Goal: Task Accomplishment & Management: Manage account settings

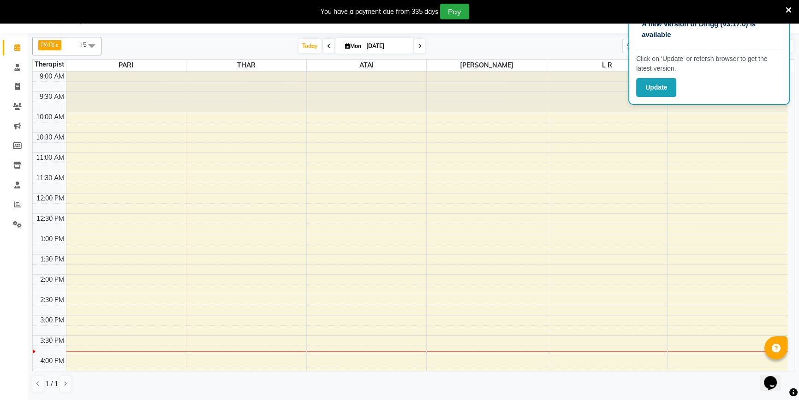
scroll to position [266, 0]
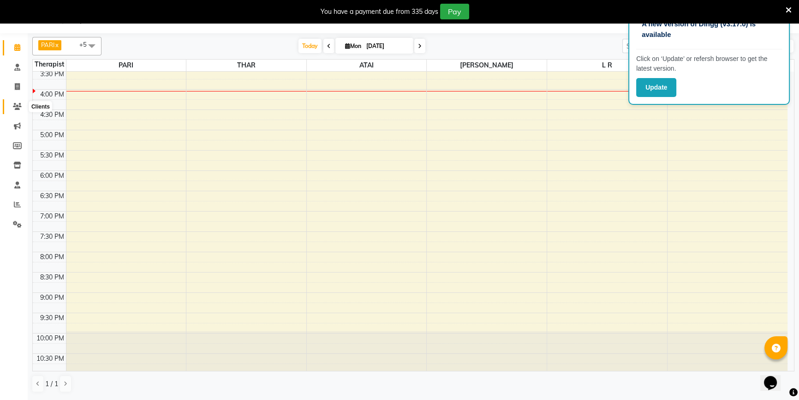
click at [19, 108] on icon at bounding box center [17, 106] width 9 height 7
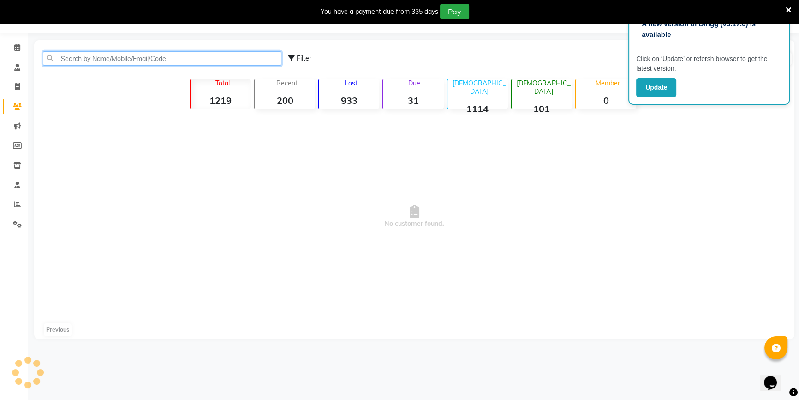
click at [207, 51] on input "text" at bounding box center [162, 58] width 239 height 14
click at [209, 56] on input "text" at bounding box center [162, 58] width 239 height 14
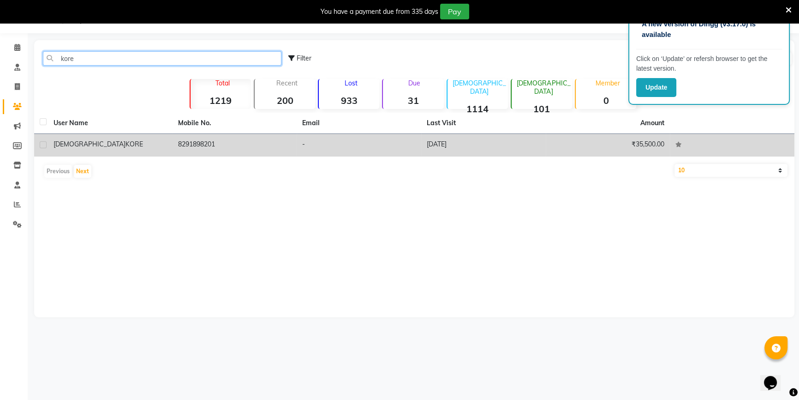
type input "kore"
click at [283, 138] on td "8291898201" at bounding box center [235, 145] width 125 height 23
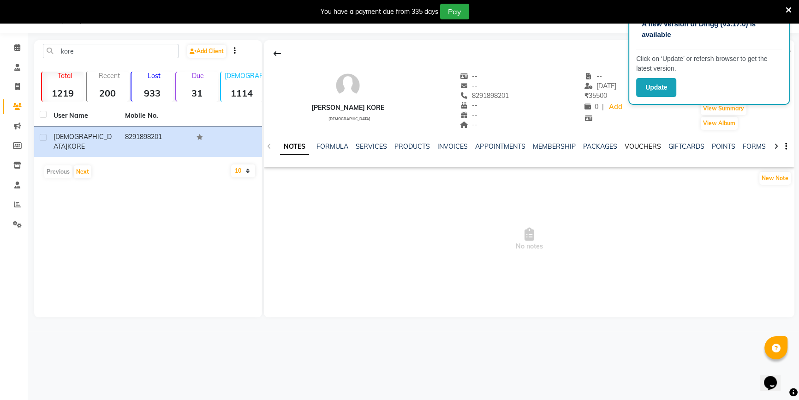
click at [629, 146] on link "VOUCHERS" at bounding box center [642, 146] width 36 height 8
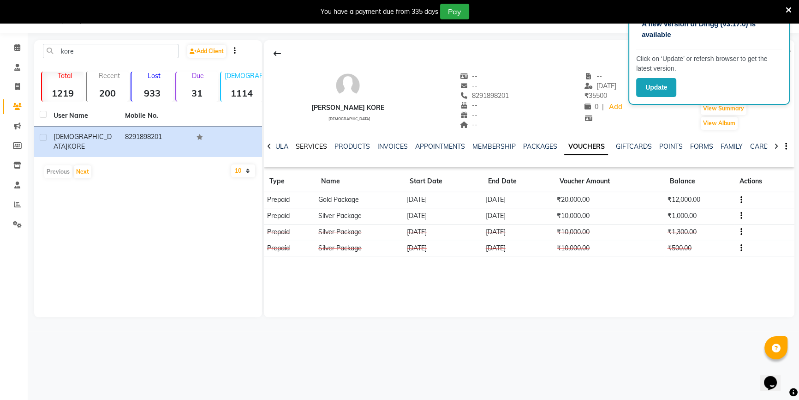
click at [314, 146] on link "SERVICES" at bounding box center [311, 146] width 31 height 8
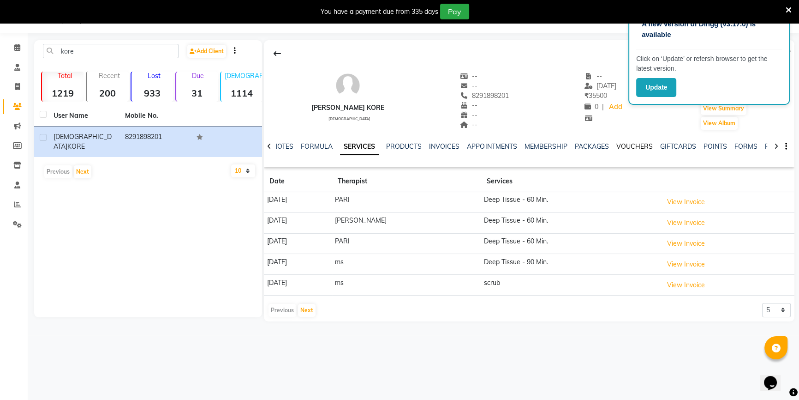
click at [637, 147] on link "VOUCHERS" at bounding box center [634, 146] width 36 height 8
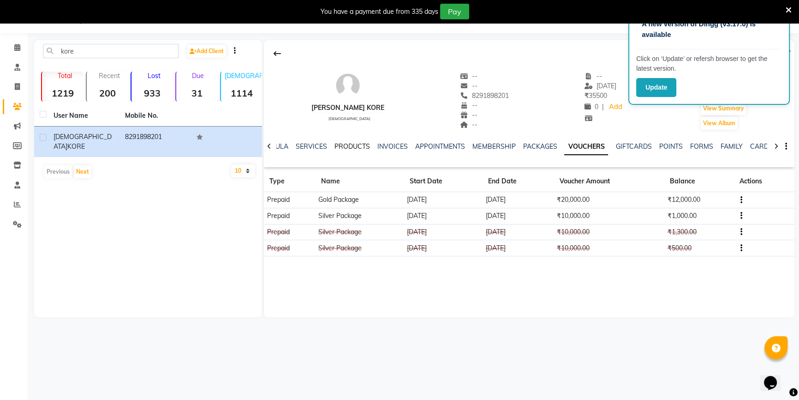
drag, startPoint x: 342, startPoint y: 148, endPoint x: 332, endPoint y: 145, distance: 10.7
click at [343, 148] on link "PRODUCTS" at bounding box center [353, 146] width 36 height 8
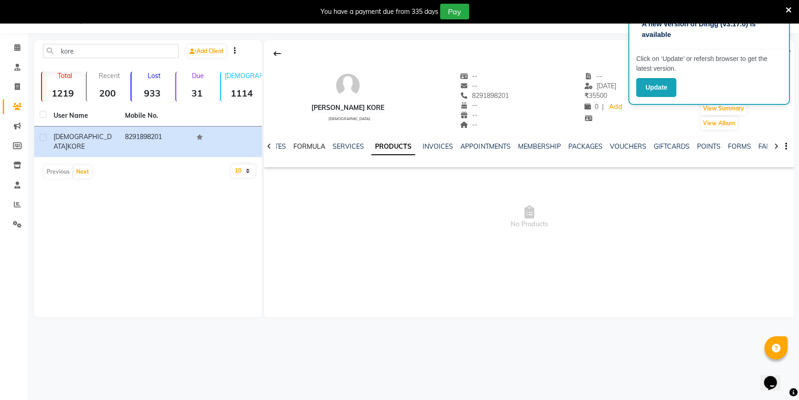
click at [319, 143] on link "FORMULA" at bounding box center [310, 146] width 32 height 8
click at [351, 142] on ul "NOTES FORMULA SERVICES PRODUCTS INVOICES APPOINTMENTS MEMBERSHIP PACKAGES VOUCH…" at bounding box center [572, 147] width 585 height 10
click at [359, 147] on link "SERVICES" at bounding box center [370, 146] width 31 height 8
click at [289, 148] on link "NOTES" at bounding box center [283, 146] width 21 height 8
click at [288, 138] on link "NOTES" at bounding box center [302, 146] width 29 height 17
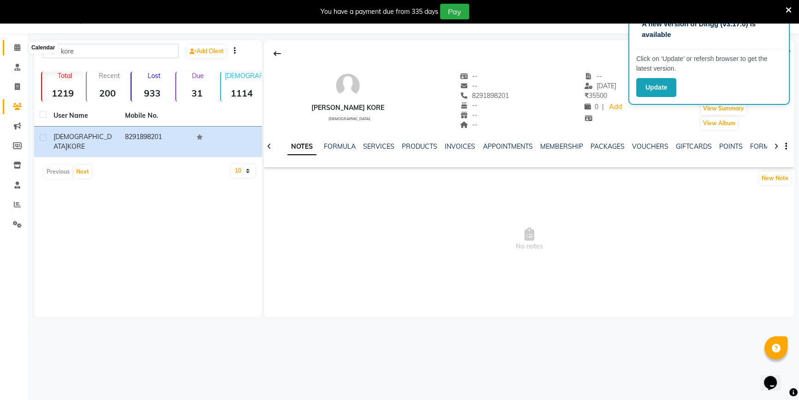
click at [15, 46] on icon at bounding box center [17, 47] width 6 height 7
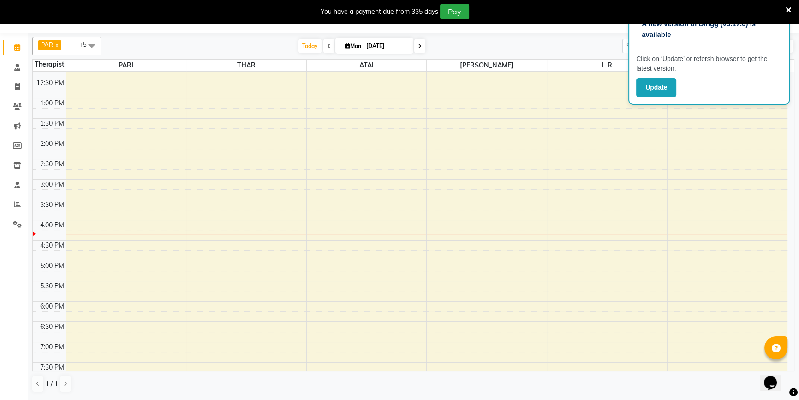
scroll to position [168, 0]
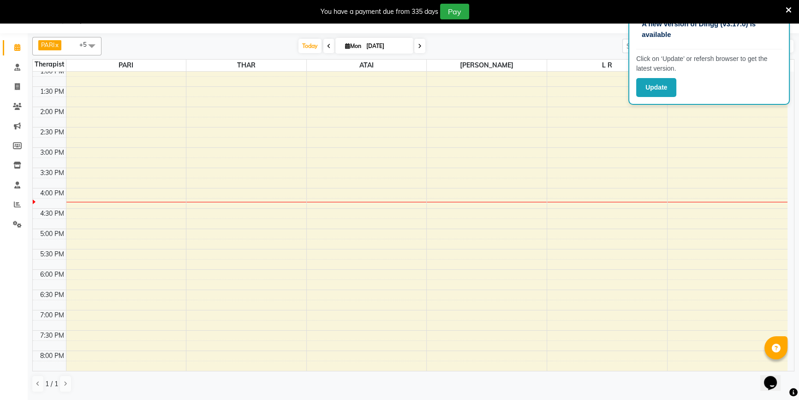
click at [145, 125] on div "9:00 AM 9:30 AM 10:00 AM 10:30 AM 11:00 AM 11:30 AM 12:00 PM 12:30 PM 1:00 PM 1…" at bounding box center [410, 188] width 755 height 568
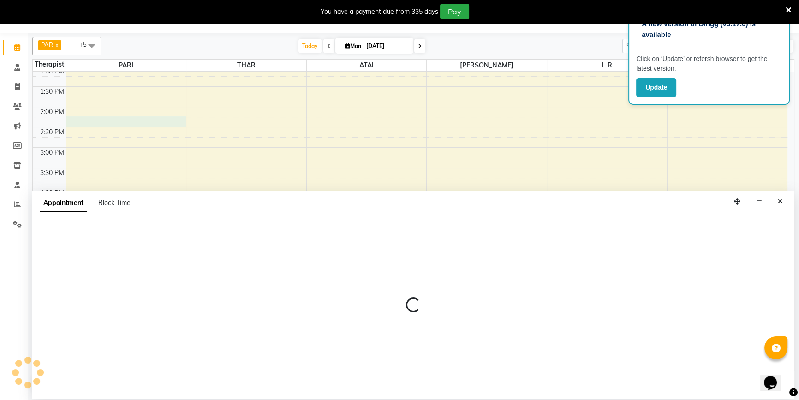
select select "34027"
select select "tentative"
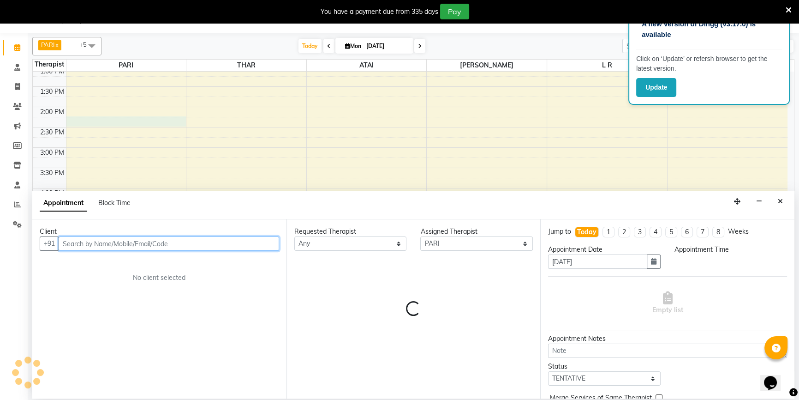
select select "855"
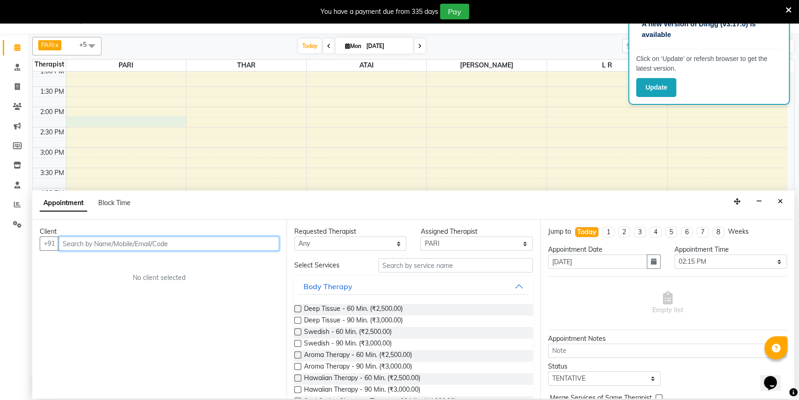
click at [140, 240] on input "text" at bounding box center [169, 243] width 221 height 14
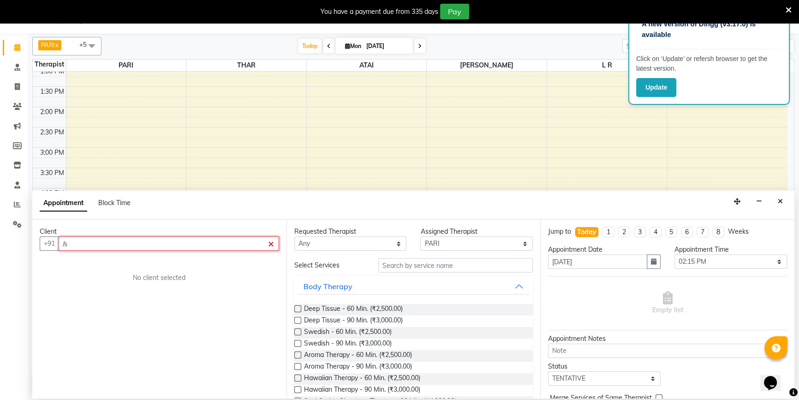
type input "/"
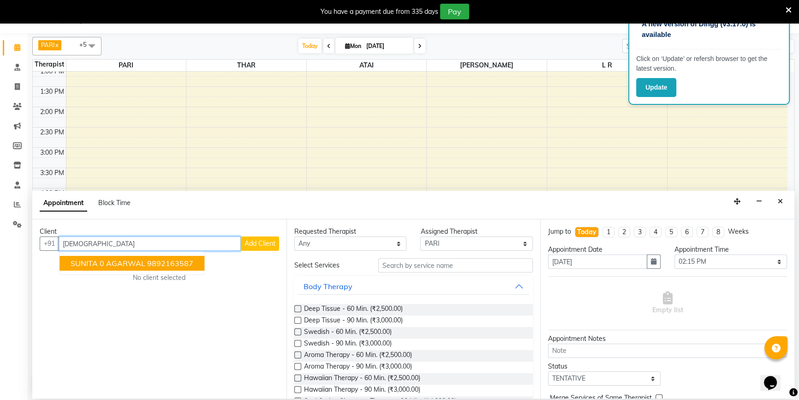
click at [199, 264] on button "SUNITA 0 AGARWAL 9892163587" at bounding box center [132, 263] width 145 height 15
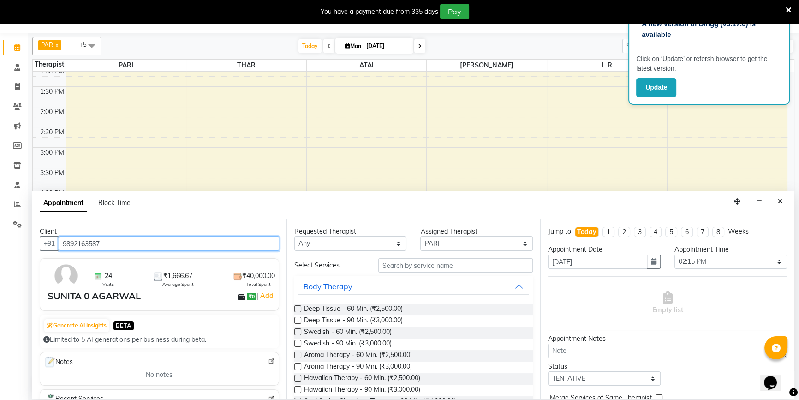
type input "9892163587"
click at [298, 308] on label at bounding box center [297, 308] width 7 height 7
click at [298, 308] on input "checkbox" at bounding box center [297, 309] width 6 height 6
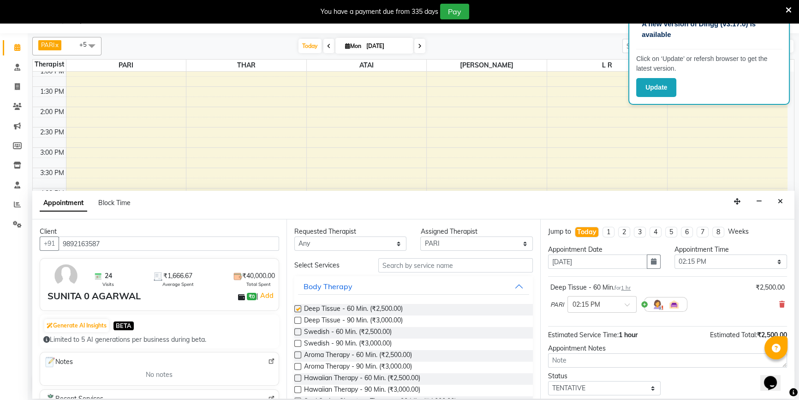
checkbox input "false"
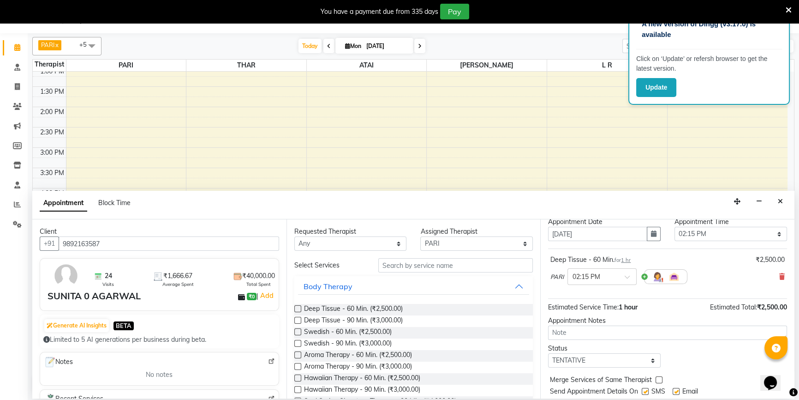
scroll to position [54, 0]
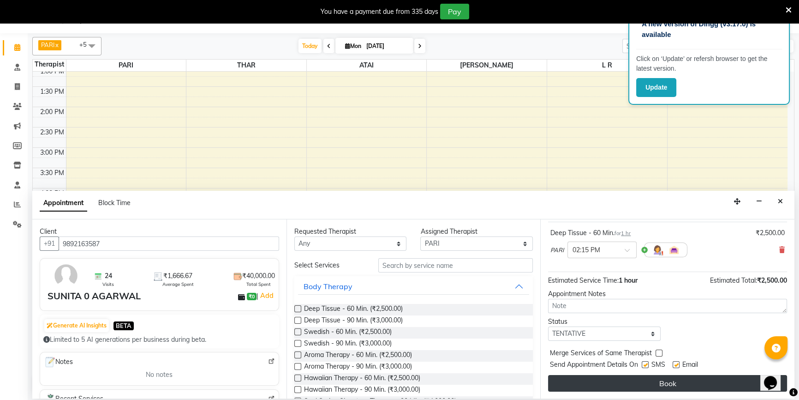
click at [668, 383] on button "Book" at bounding box center [667, 383] width 239 height 17
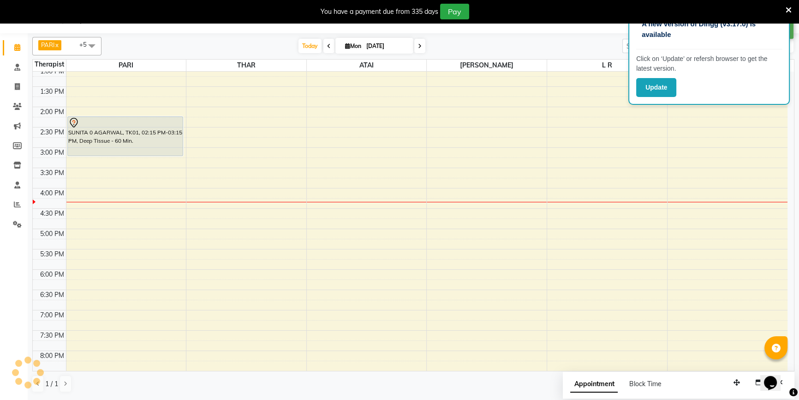
scroll to position [0, 0]
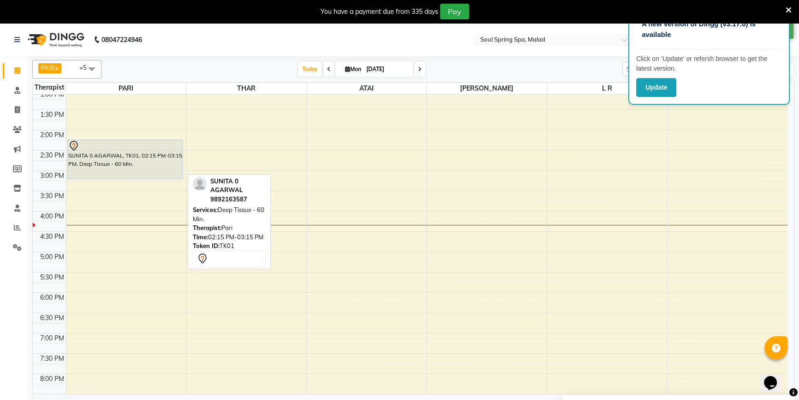
click at [110, 173] on div "SUNITA 0 AGARWAL, TK01, 02:15 PM-03:15 PM, Deep Tissue - 60 Min." at bounding box center [125, 159] width 115 height 39
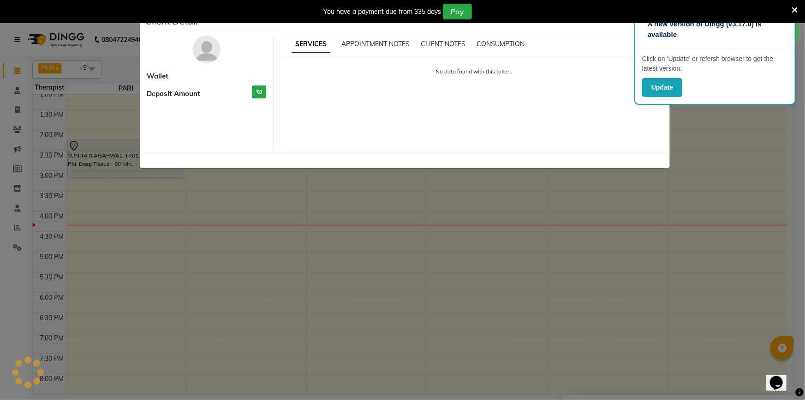
select select "7"
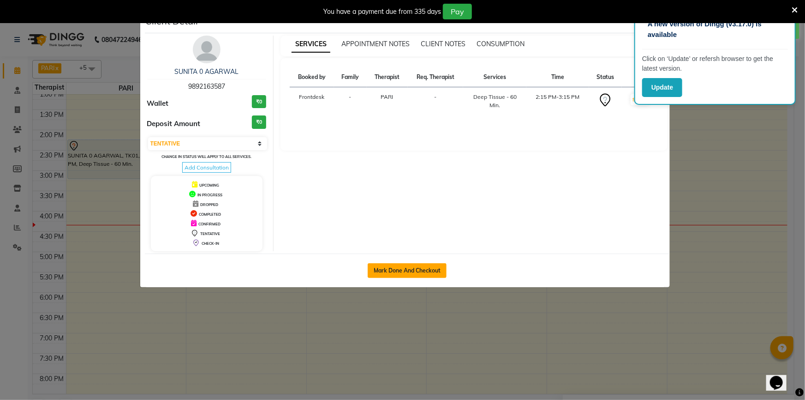
drag, startPoint x: 397, startPoint y: 262, endPoint x: 393, endPoint y: 272, distance: 10.8
click at [396, 268] on button "Mark Done And Checkout" at bounding box center [407, 270] width 79 height 15
select select "service"
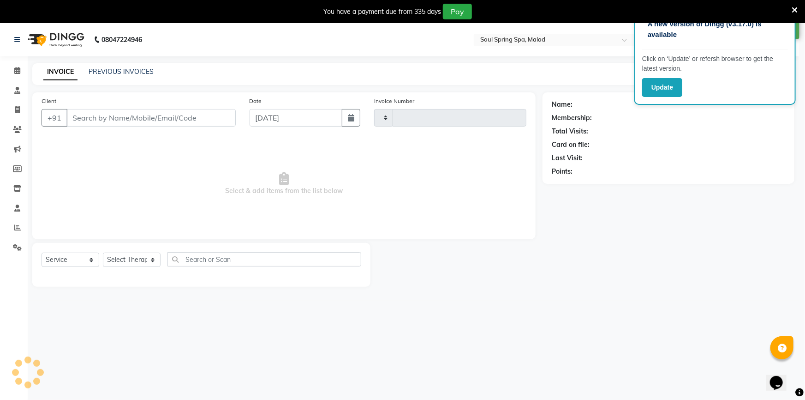
type input "1386"
click at [393, 272] on ngb-modal-window "Client Detail SUNITA 0 AGARWAL 9892163587 Wallet ₹0 Deposit Amount ₹0 Select IN…" at bounding box center [402, 200] width 805 height 400
select select "4947"
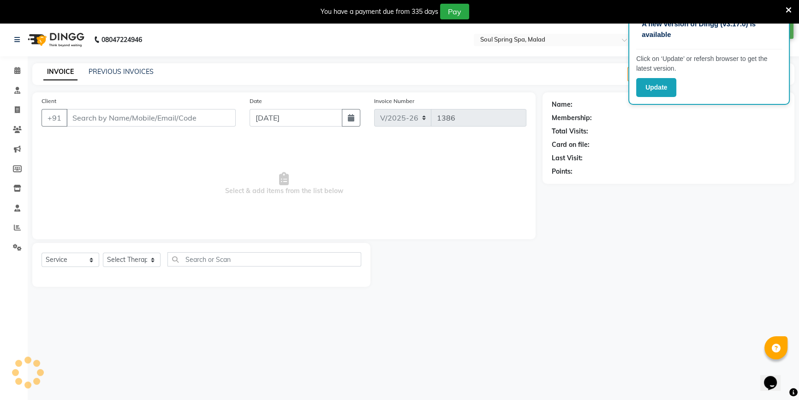
type input "9892163587"
select select "34027"
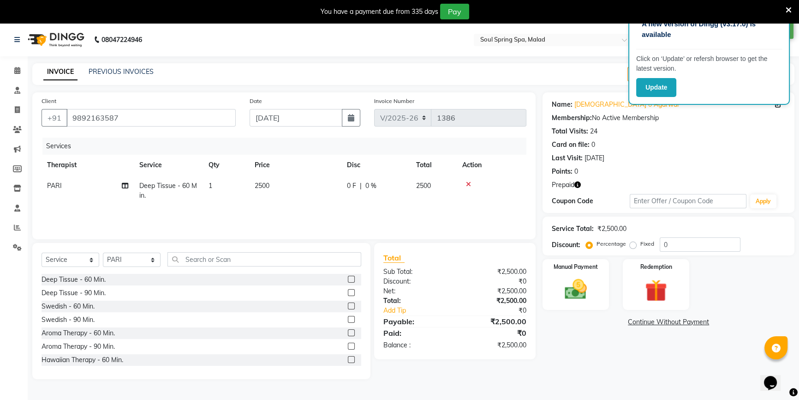
click at [263, 187] on span "2500" at bounding box center [262, 185] width 15 height 8
select select "34027"
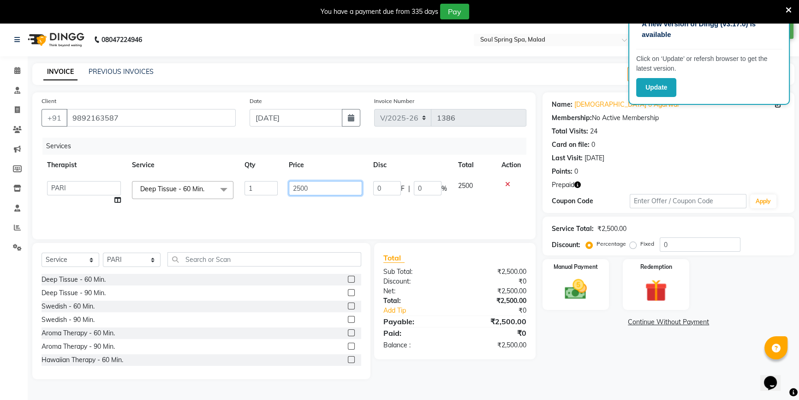
click at [300, 192] on input "2500" at bounding box center [326, 188] width 74 height 14
type input "2000"
click at [13, 71] on span at bounding box center [17, 71] width 16 height 11
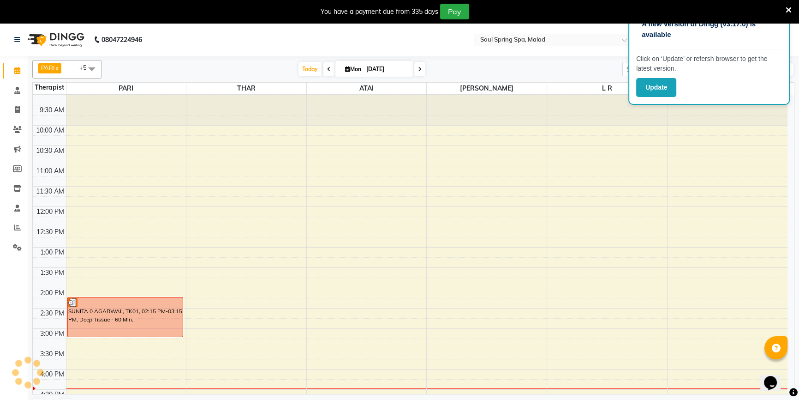
scroll to position [84, 0]
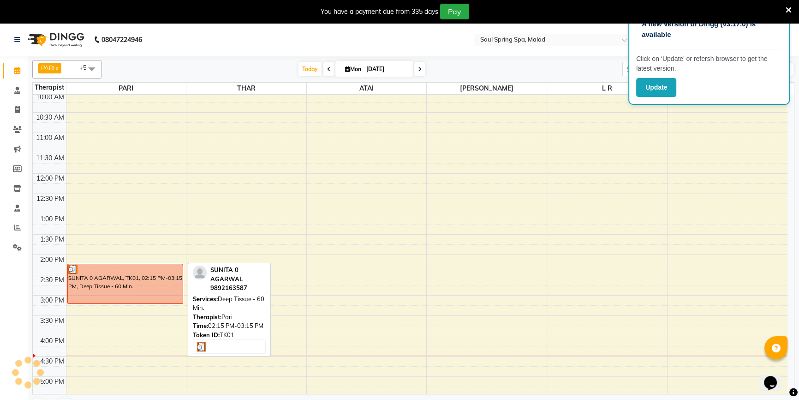
click at [102, 273] on div "SUNITA 0 AGARWAL, TK01, 02:15 PM-03:15 PM, Deep Tissue - 60 Min." at bounding box center [125, 283] width 115 height 39
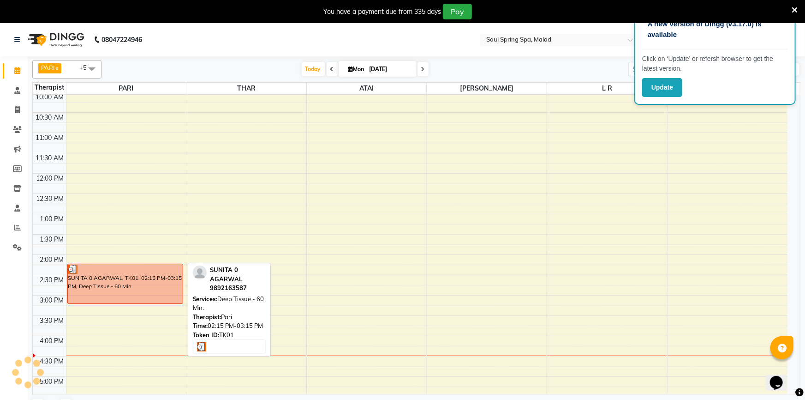
select select "3"
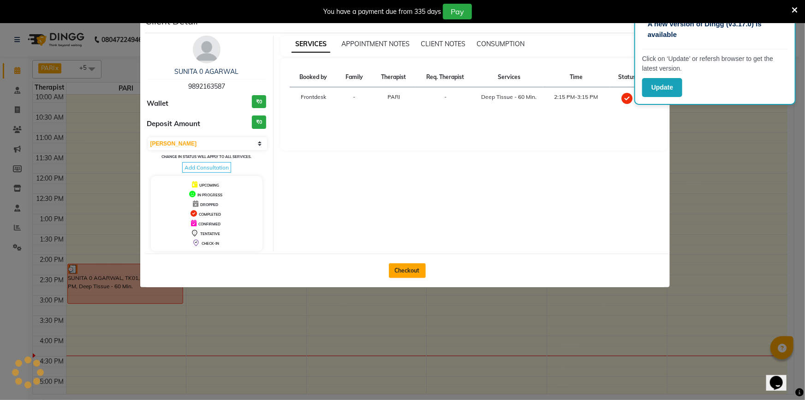
click at [415, 274] on button "Checkout" at bounding box center [407, 270] width 37 height 15
select select "4947"
select select "service"
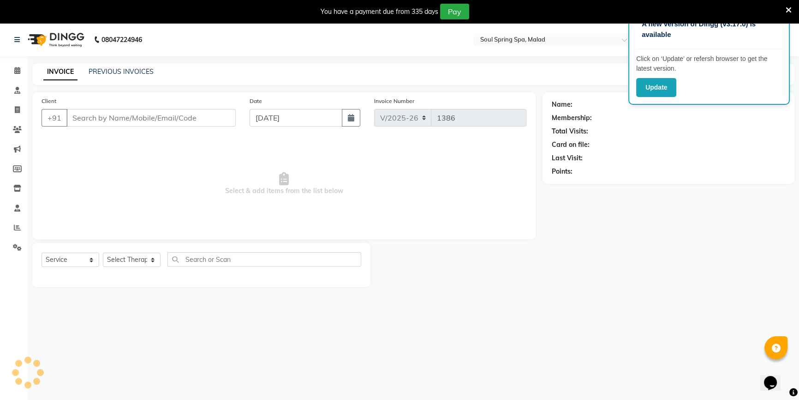
click at [286, 201] on span "Select & add items from the list below" at bounding box center [284, 184] width 485 height 92
click at [176, 125] on input "Client" at bounding box center [150, 118] width 169 height 18
click at [301, 184] on span "Select & add items from the list below" at bounding box center [284, 184] width 485 height 92
click at [15, 68] on icon at bounding box center [17, 70] width 6 height 7
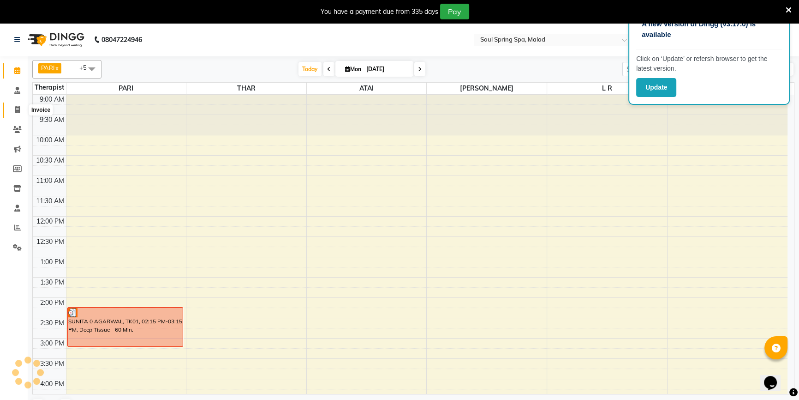
click at [19, 113] on icon at bounding box center [17, 109] width 5 height 7
select select "service"
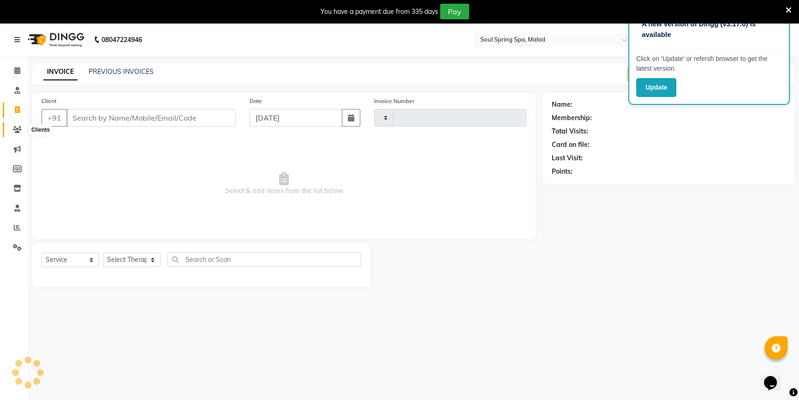
click at [18, 129] on icon at bounding box center [17, 129] width 9 height 7
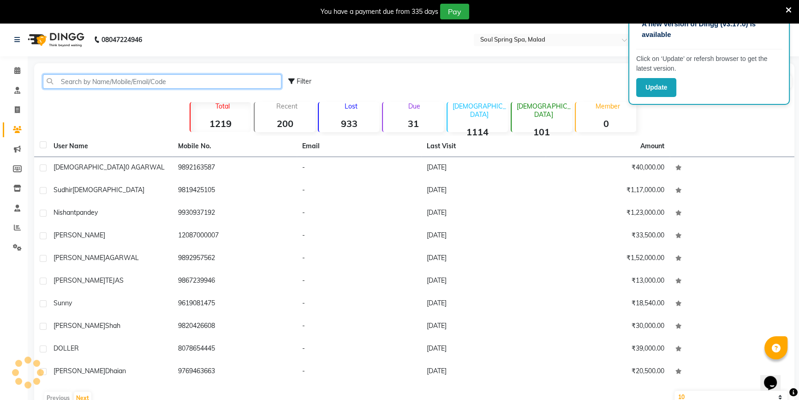
click at [203, 83] on input "text" at bounding box center [162, 81] width 239 height 14
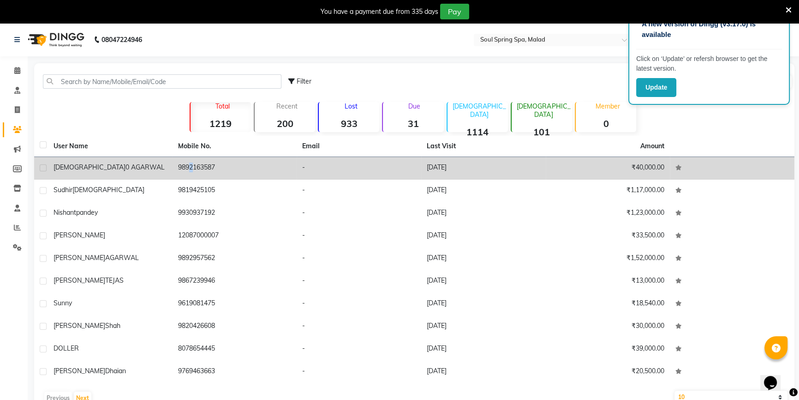
drag, startPoint x: 184, startPoint y: 167, endPoint x: 227, endPoint y: 159, distance: 43.1
click at [184, 166] on td "9892163587" at bounding box center [235, 168] width 125 height 23
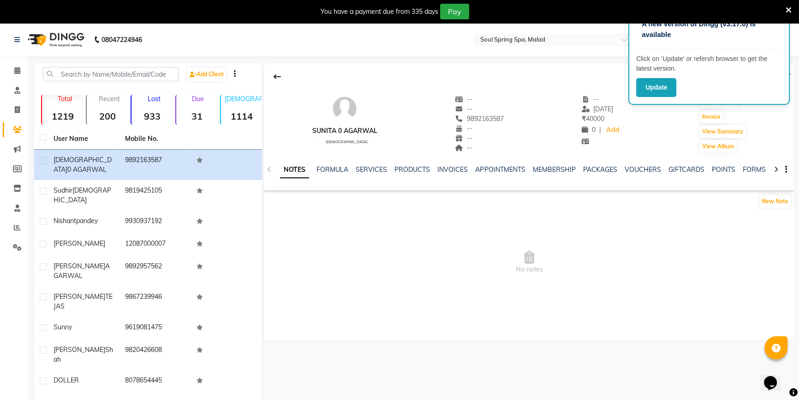
click at [154, 116] on strong "933" at bounding box center [153, 116] width 42 height 12
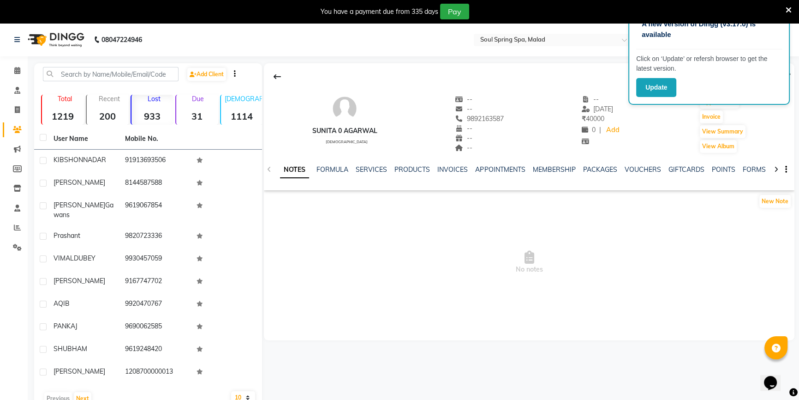
click at [154, 115] on strong "933" at bounding box center [153, 116] width 42 height 12
click at [151, 139] on th "Mobile No." at bounding box center [156, 138] width 72 height 21
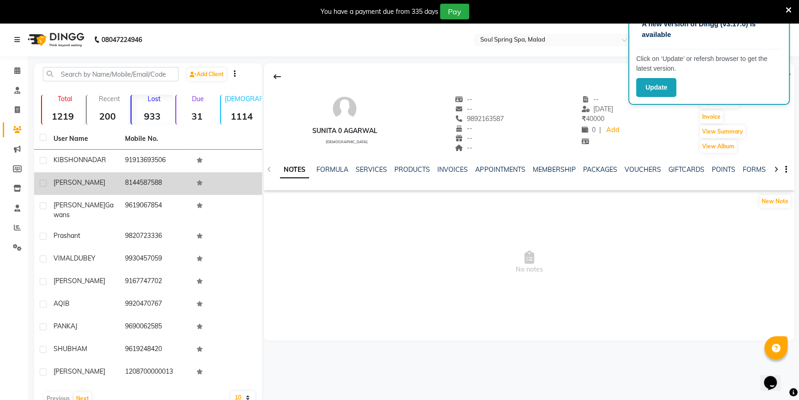
click at [158, 182] on td "8144587588" at bounding box center [156, 183] width 72 height 23
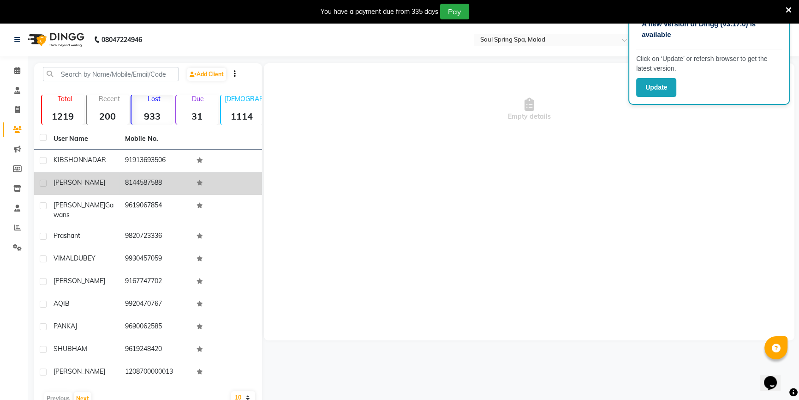
click at [158, 182] on td "8144587588" at bounding box center [156, 183] width 72 height 23
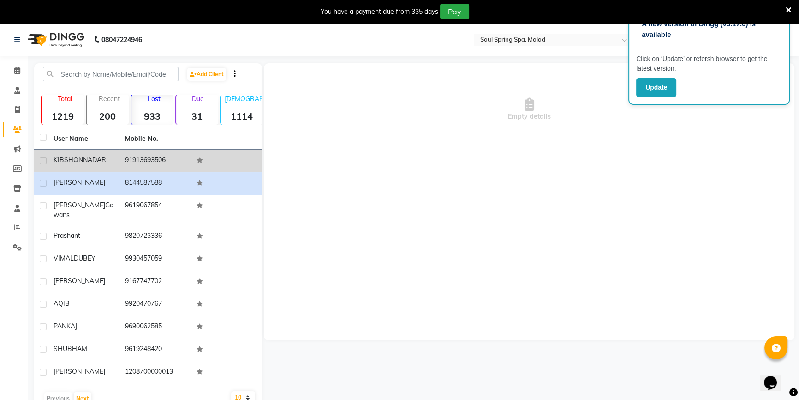
click at [162, 162] on td "91913693506" at bounding box center [156, 161] width 72 height 23
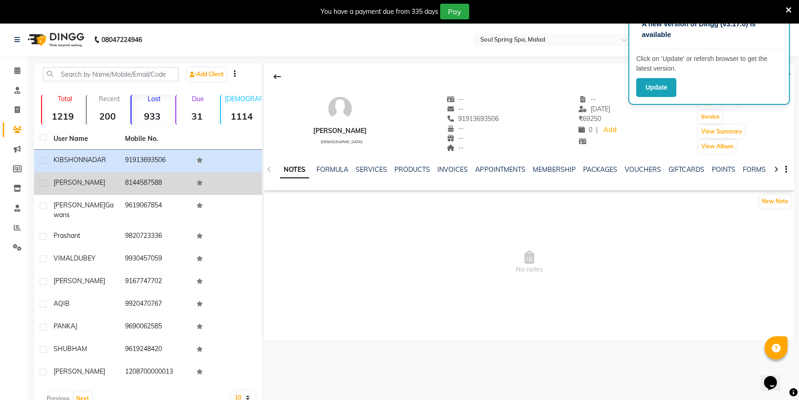
click at [153, 180] on td "8144587588" at bounding box center [156, 183] width 72 height 23
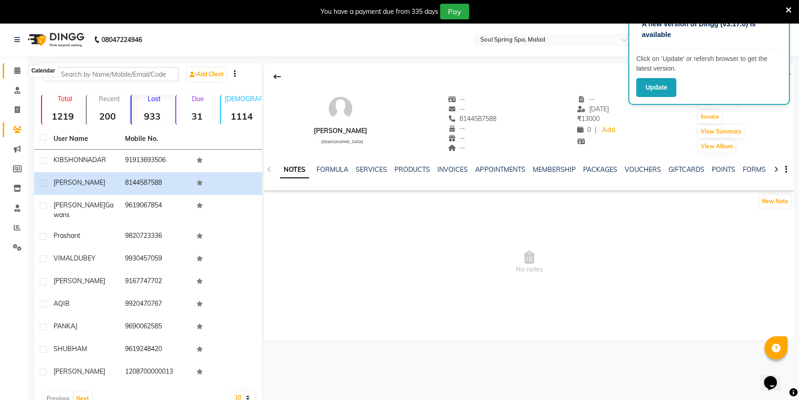
click at [14, 69] on icon at bounding box center [17, 70] width 6 height 7
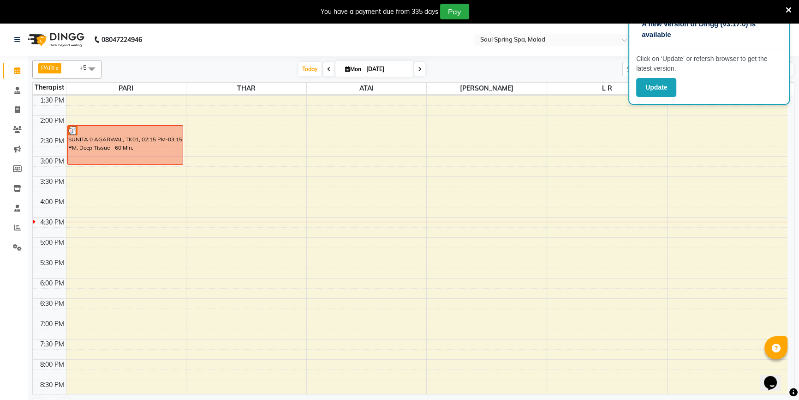
scroll to position [210, 0]
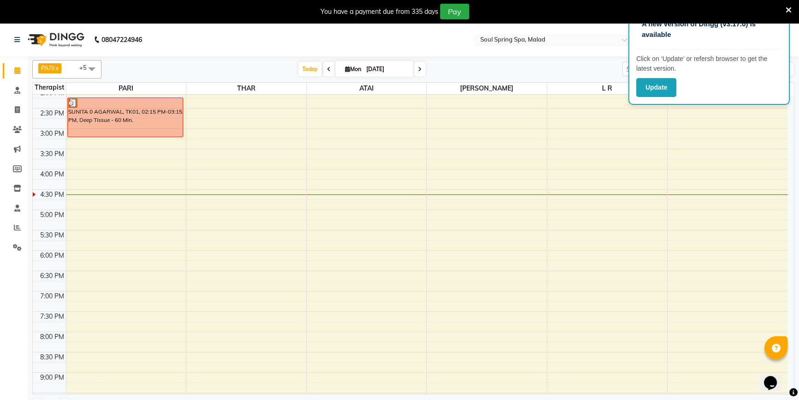
click at [21, 76] on link "Calendar" at bounding box center [14, 70] width 22 height 15
click at [14, 67] on icon at bounding box center [17, 70] width 6 height 7
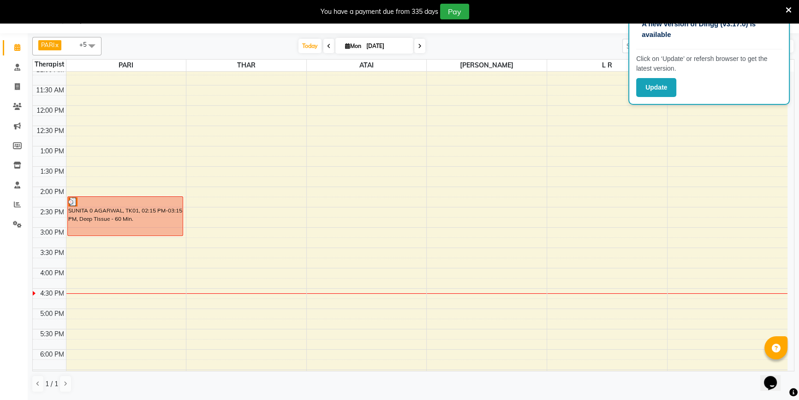
scroll to position [0, 0]
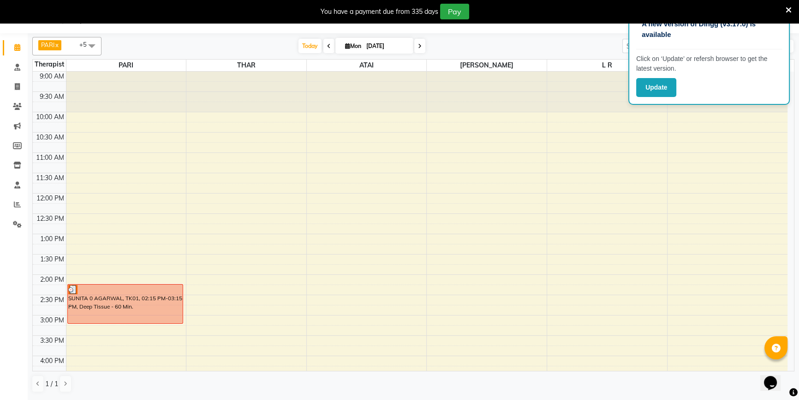
drag, startPoint x: 330, startPoint y: 32, endPoint x: 333, endPoint y: 49, distance: 17.8
click at [329, 34] on app-home "08047224946 Select Location × Soul Spring Spa, Malad Default Panel My Panel Eng…" at bounding box center [399, 199] width 799 height 398
click at [346, 48] on icon at bounding box center [347, 46] width 5 height 6
select select "9"
select select "2025"
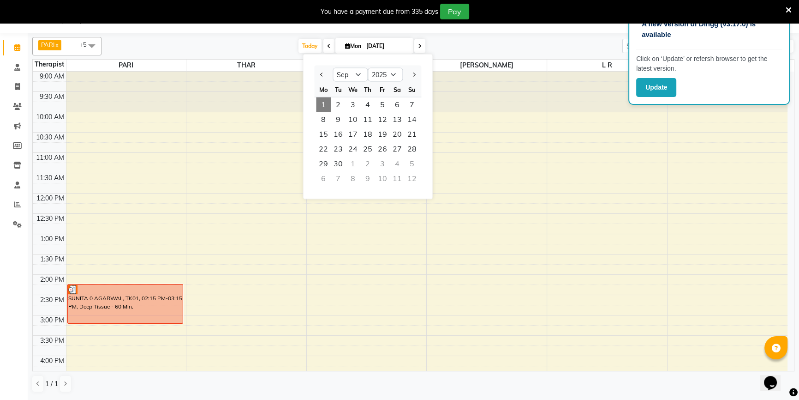
click at [325, 100] on span "1" at bounding box center [323, 104] width 15 height 15
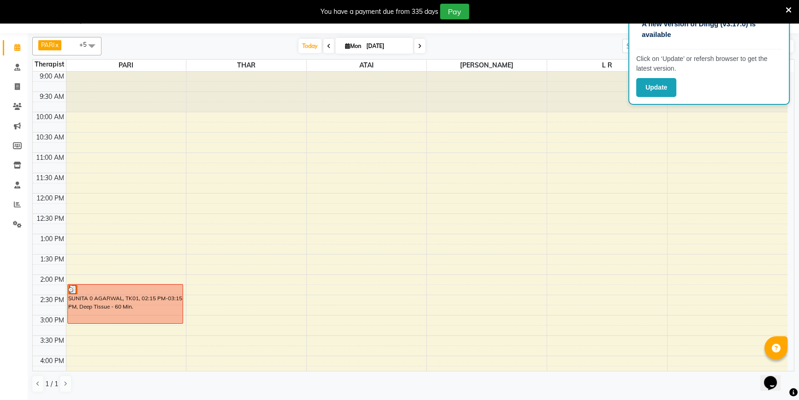
click at [333, 37] on div "PARI x THAR x ATAI x L R x [PERSON_NAME] x +5 Select All jammy moi moi [PERSON_…" at bounding box center [413, 46] width 762 height 18
click at [339, 46] on span "[DATE]" at bounding box center [375, 46] width 78 height 16
click at [357, 37] on div "PARI x THAR x ATAI x L R x [PERSON_NAME] x +5 Select All jammy moi moi [PERSON_…" at bounding box center [413, 46] width 762 height 18
click at [349, 48] on span "Mon" at bounding box center [353, 45] width 21 height 7
select select "9"
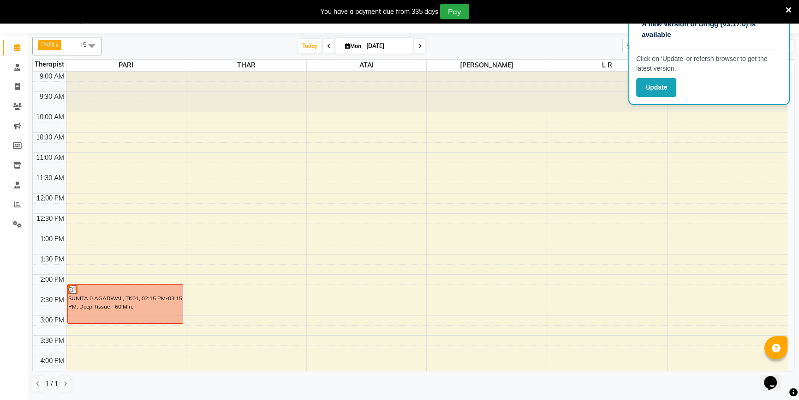
select select "2025"
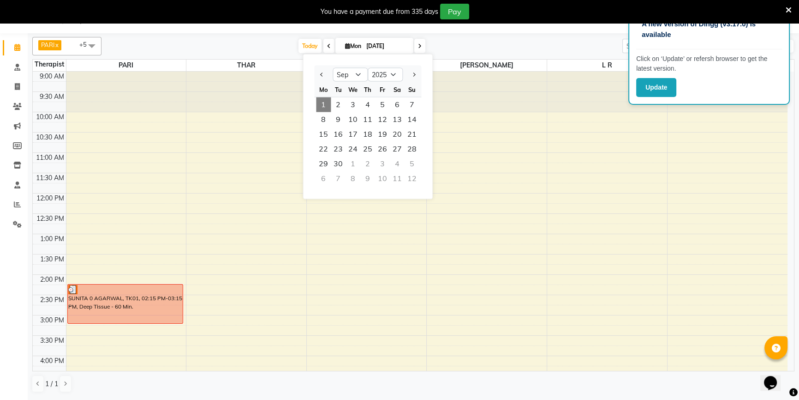
click at [365, 45] on input "[DATE]" at bounding box center [387, 46] width 46 height 14
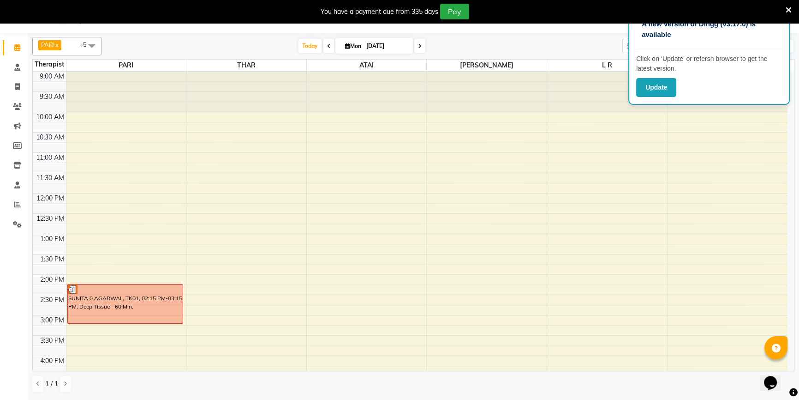
click at [384, 47] on input "[DATE]" at bounding box center [387, 46] width 46 height 14
select select "9"
select select "2025"
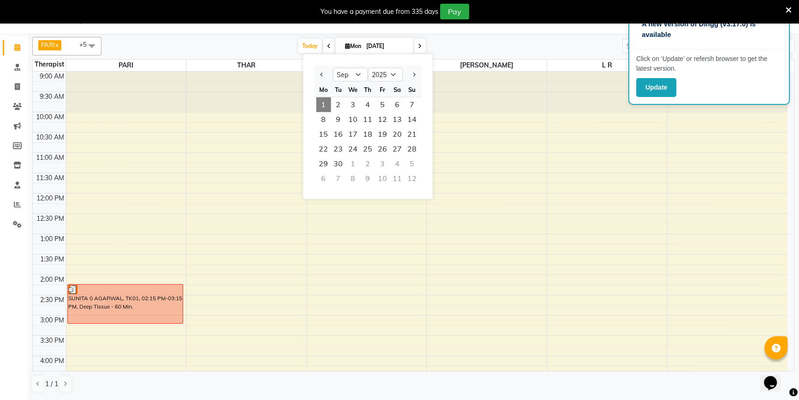
click at [321, 102] on span "1" at bounding box center [323, 104] width 15 height 15
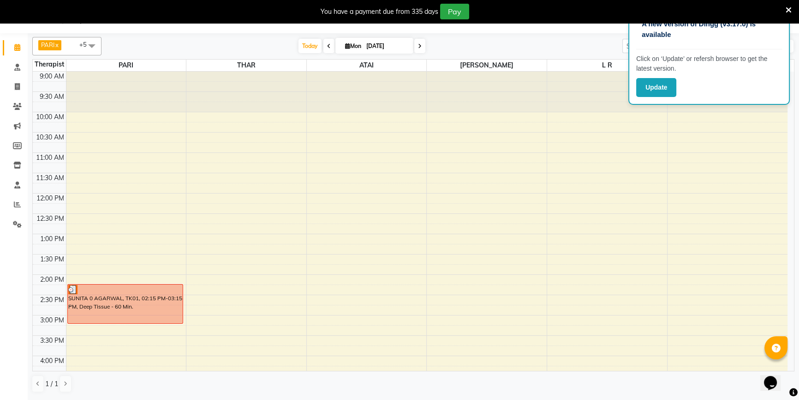
click at [359, 41] on span "[DATE]" at bounding box center [375, 46] width 78 height 16
click at [359, 40] on span "[DATE]" at bounding box center [375, 46] width 78 height 16
click at [359, 47] on span "Mon" at bounding box center [353, 45] width 21 height 7
select select "9"
select select "2025"
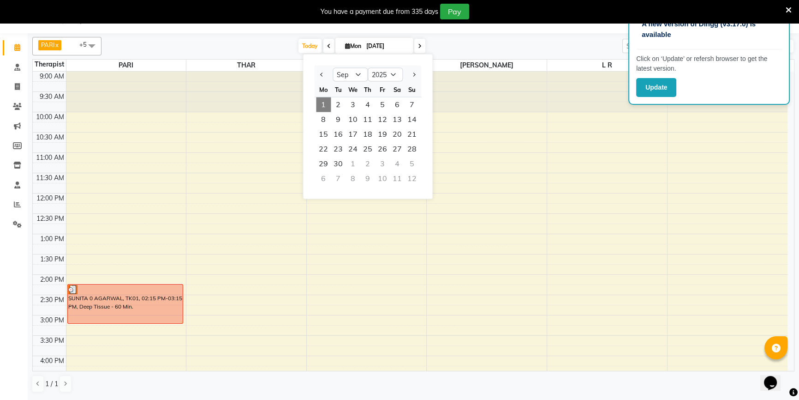
click at [321, 101] on span "1" at bounding box center [323, 104] width 15 height 15
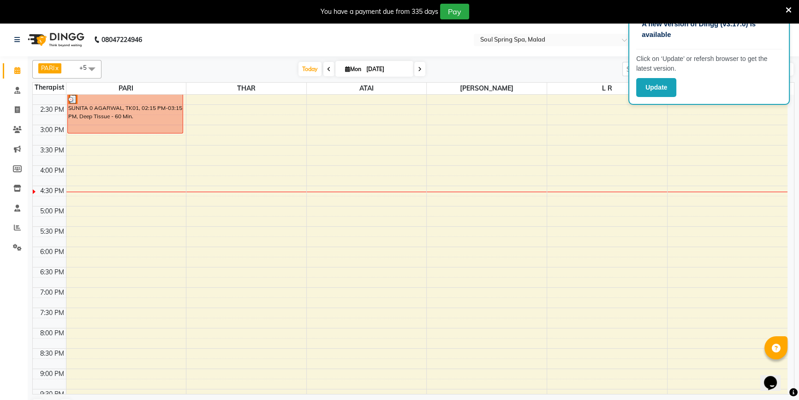
scroll to position [266, 0]
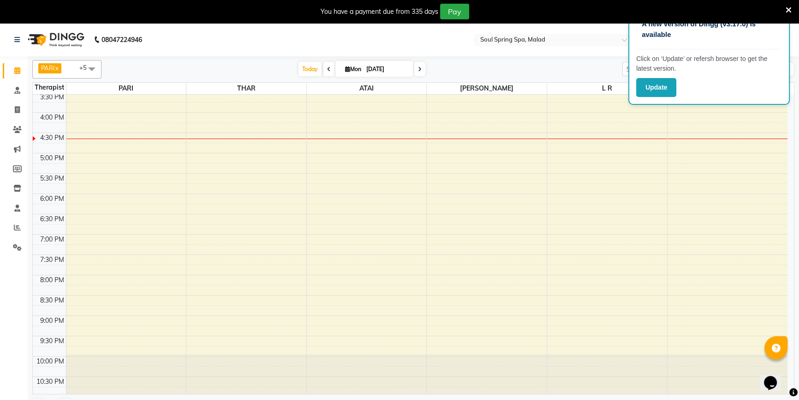
click at [354, 69] on span "Mon" at bounding box center [353, 69] width 21 height 7
select select "9"
select select "2025"
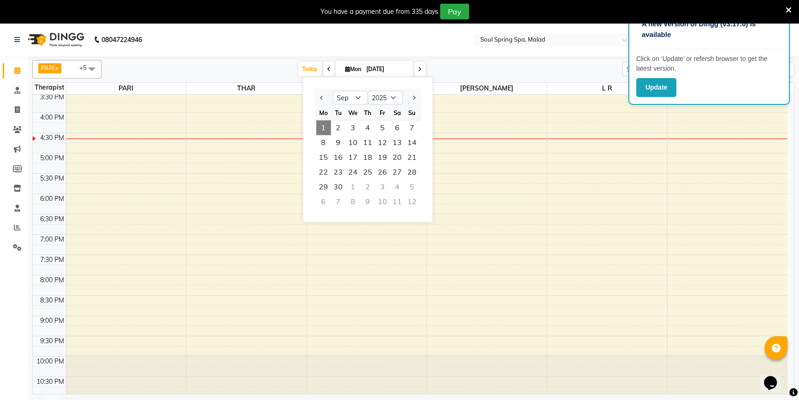
click at [322, 127] on span "1" at bounding box center [323, 127] width 15 height 15
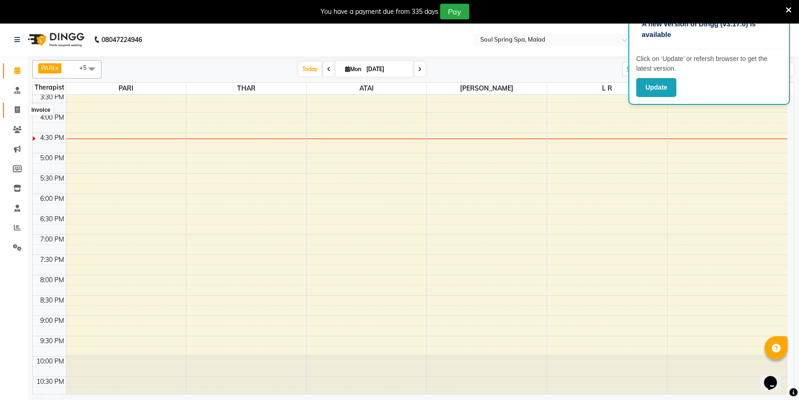
click at [15, 108] on icon at bounding box center [17, 109] width 5 height 7
select select "4947"
select select "service"
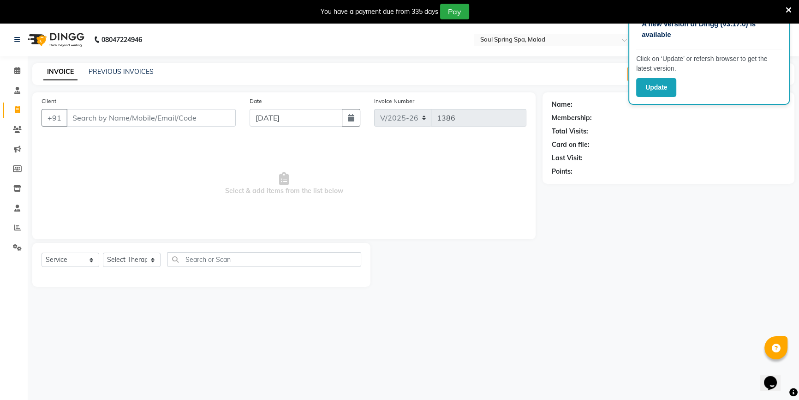
click at [159, 115] on input "Client" at bounding box center [150, 118] width 169 height 18
click at [146, 124] on input "kibshi" at bounding box center [127, 118] width 122 height 18
type input "k"
click at [21, 75] on link "Calendar" at bounding box center [14, 70] width 22 height 15
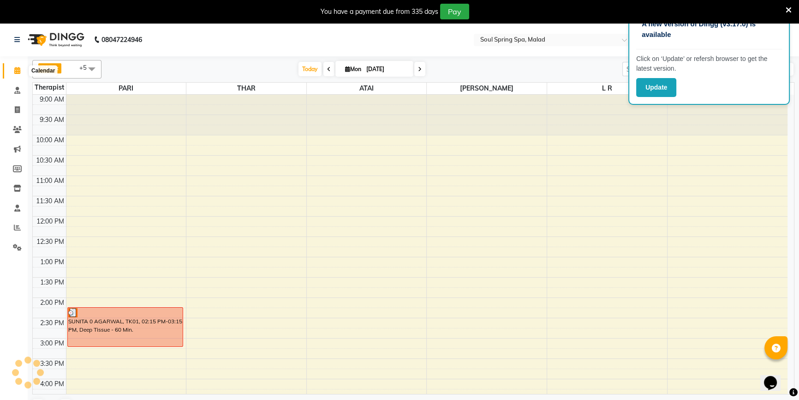
click at [19, 72] on icon at bounding box center [17, 70] width 6 height 7
click at [17, 134] on span at bounding box center [17, 130] width 16 height 11
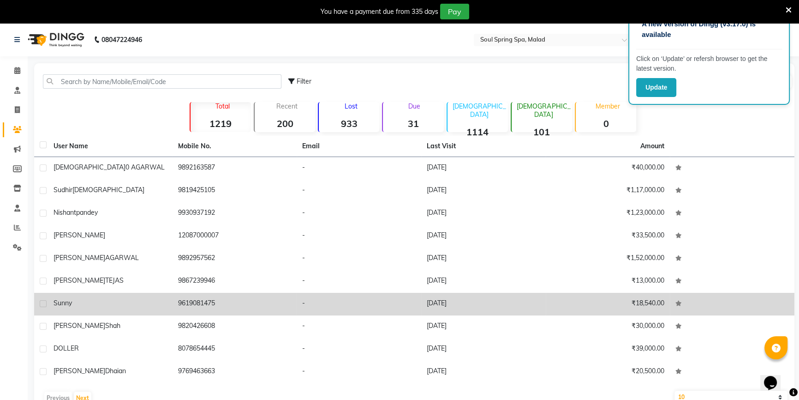
scroll to position [23, 0]
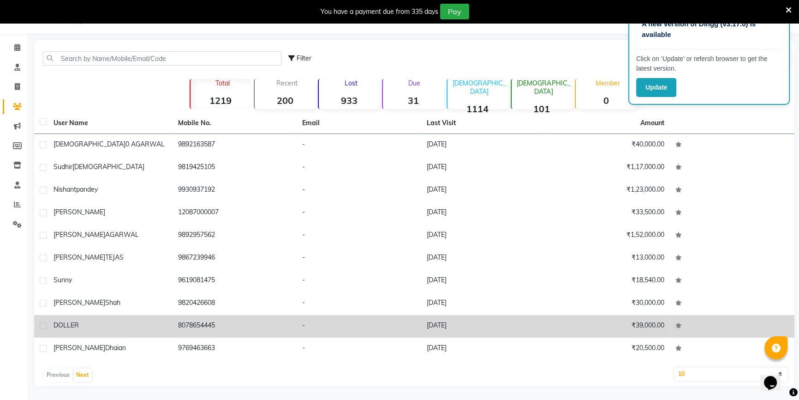
drag, startPoint x: 197, startPoint y: 331, endPoint x: 223, endPoint y: 329, distance: 26.5
click at [198, 331] on td "8078654445" at bounding box center [235, 326] width 125 height 23
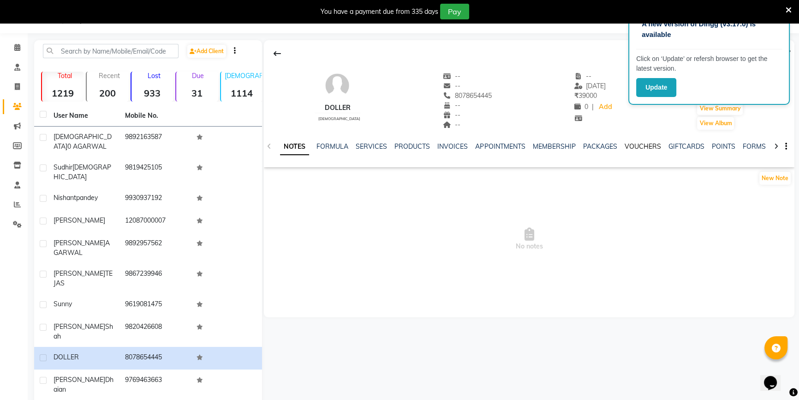
click at [638, 143] on link "VOUCHERS" at bounding box center [642, 146] width 36 height 8
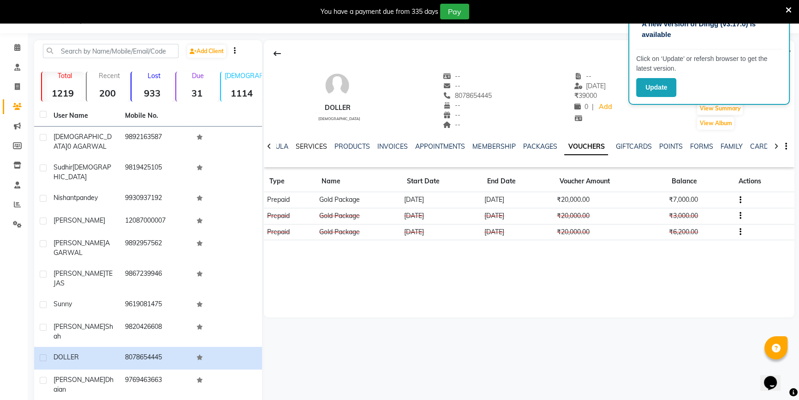
click at [309, 143] on link "SERVICES" at bounding box center [311, 146] width 31 height 8
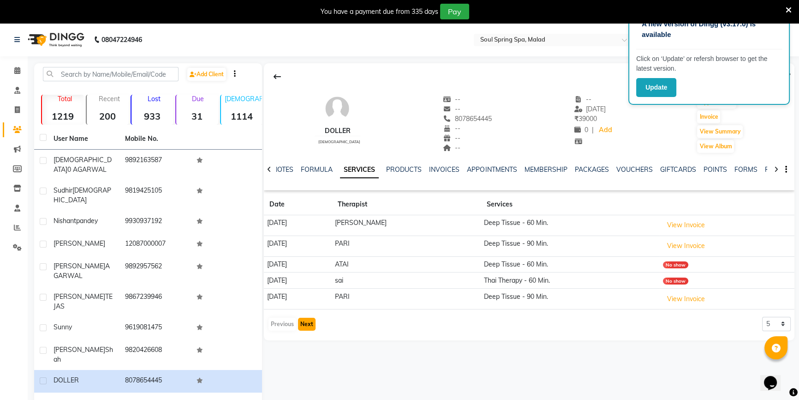
click at [306, 318] on button "Next" at bounding box center [307, 324] width 18 height 13
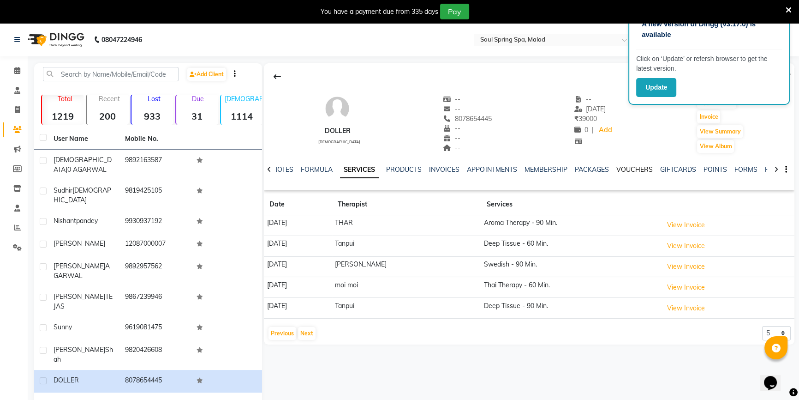
click at [633, 171] on link "VOUCHERS" at bounding box center [634, 169] width 36 height 8
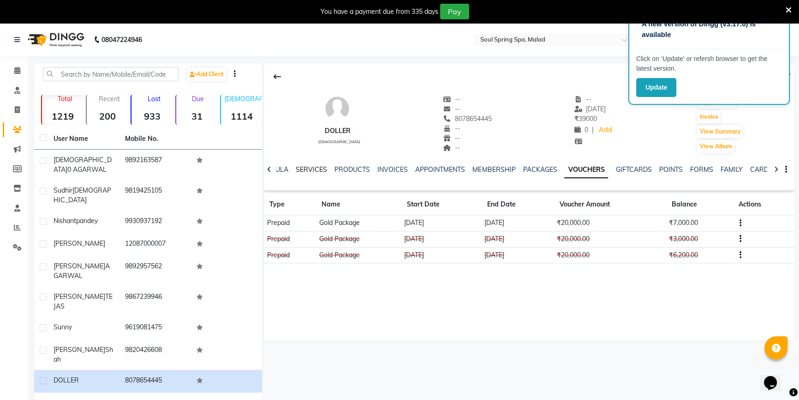
click at [316, 166] on div "SERVICES" at bounding box center [311, 170] width 31 height 10
click at [316, 168] on link "SERVICES" at bounding box center [311, 169] width 31 height 8
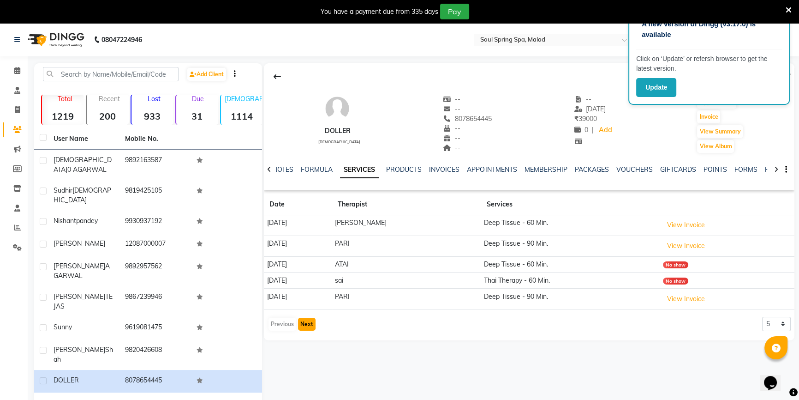
click at [303, 324] on button "Next" at bounding box center [307, 324] width 18 height 13
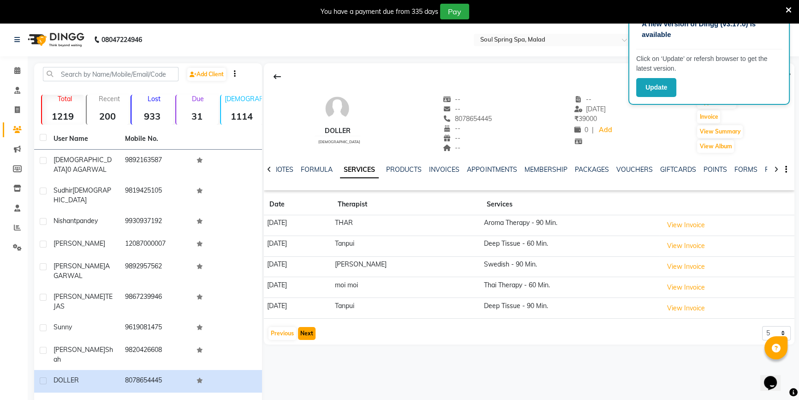
click at [307, 327] on button "Next" at bounding box center [307, 333] width 18 height 13
click at [279, 330] on button "Previous" at bounding box center [283, 333] width 28 height 13
click at [281, 330] on button "Previous" at bounding box center [283, 333] width 28 height 13
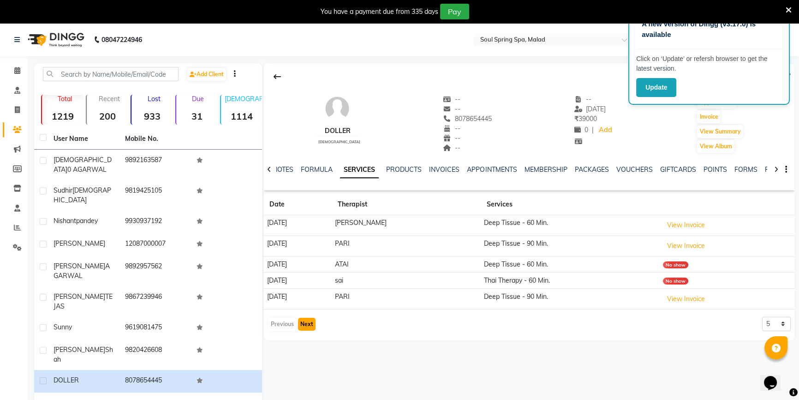
click at [309, 328] on button "Next" at bounding box center [307, 324] width 18 height 13
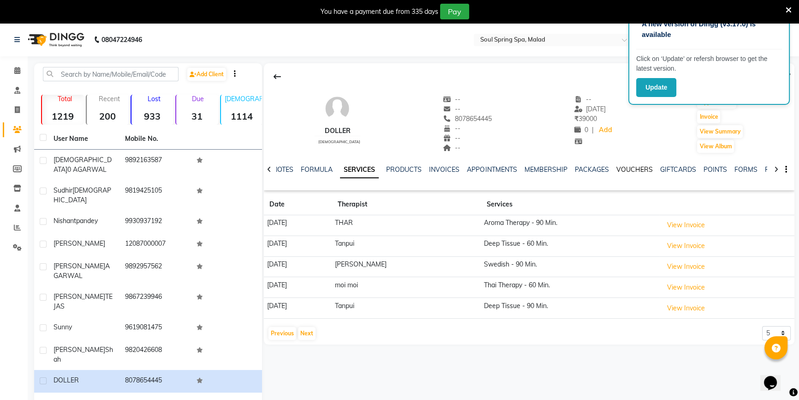
click at [618, 165] on link "VOUCHERS" at bounding box center [634, 169] width 36 height 8
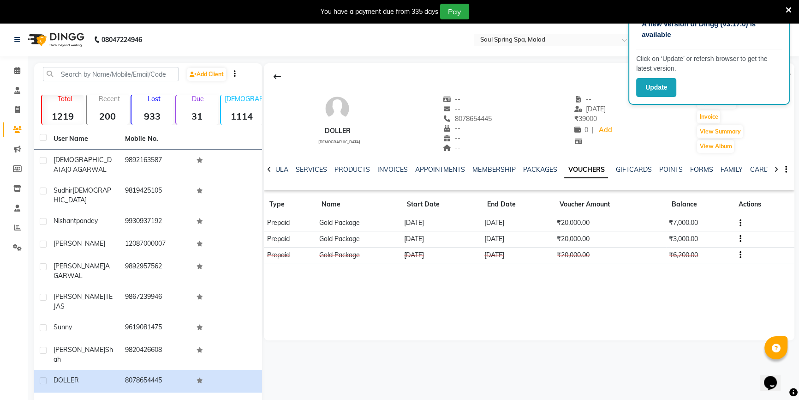
scroll to position [31, 0]
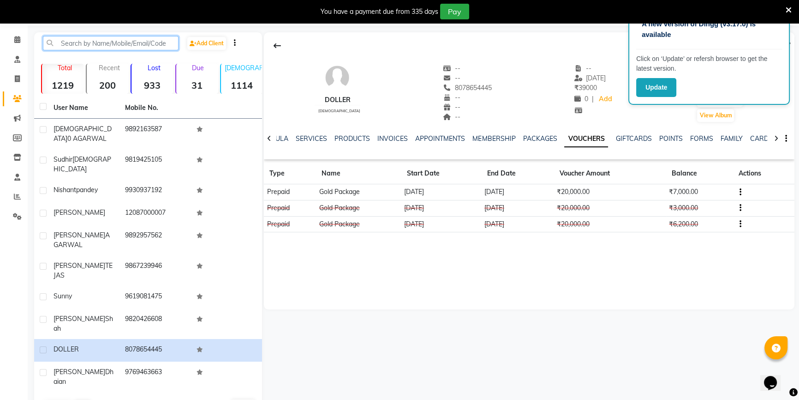
click at [160, 47] on input "text" at bounding box center [111, 43] width 136 height 14
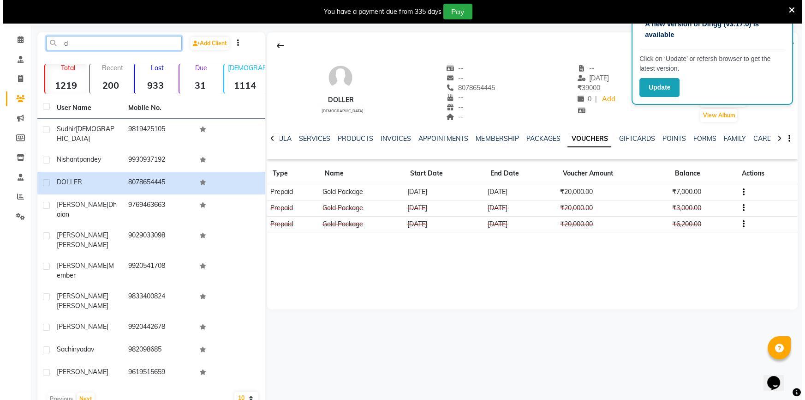
scroll to position [23, 0]
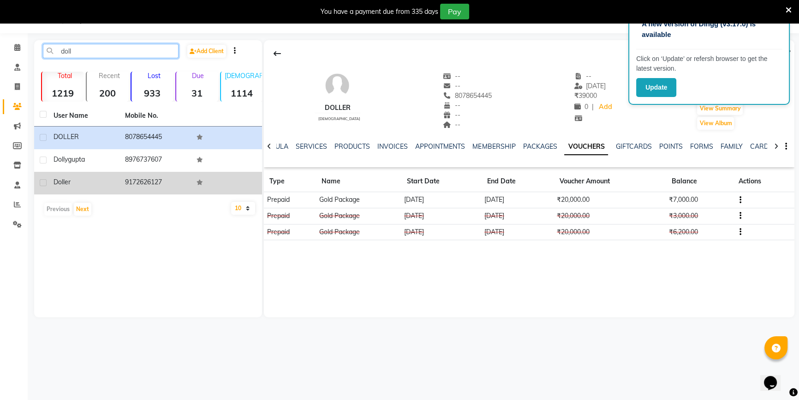
type input "doll"
click at [185, 177] on td "9172626127" at bounding box center [156, 183] width 72 height 23
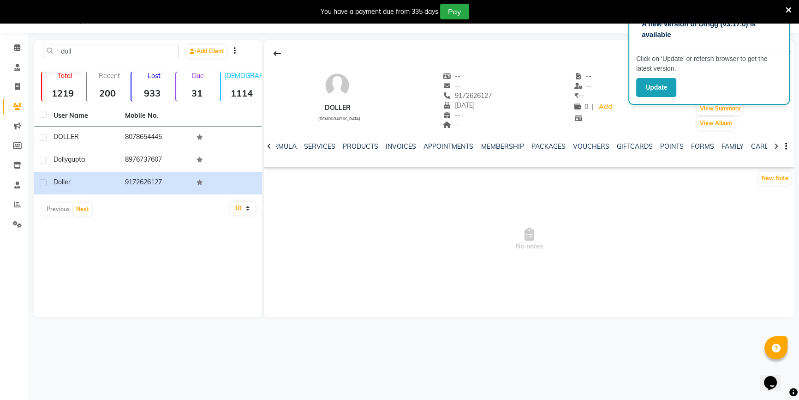
click at [574, 142] on div "VOUCHERS" at bounding box center [591, 147] width 36 height 10
click at [574, 144] on link "VOUCHERS" at bounding box center [591, 146] width 36 height 8
click at [574, 144] on link "VOUCHERS" at bounding box center [586, 146] width 44 height 17
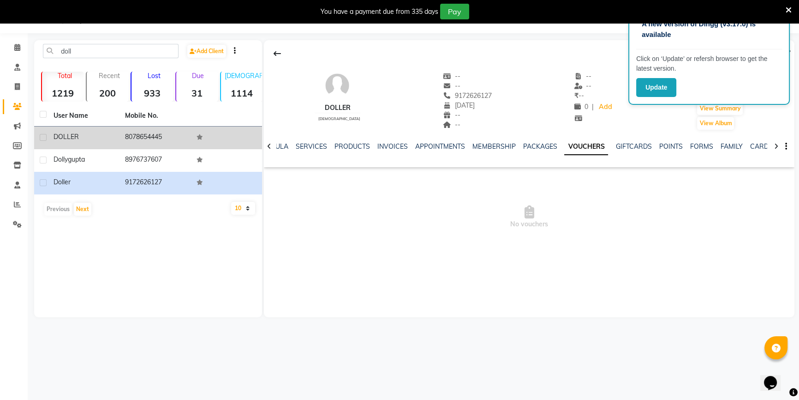
click at [213, 146] on td at bounding box center [227, 137] width 72 height 23
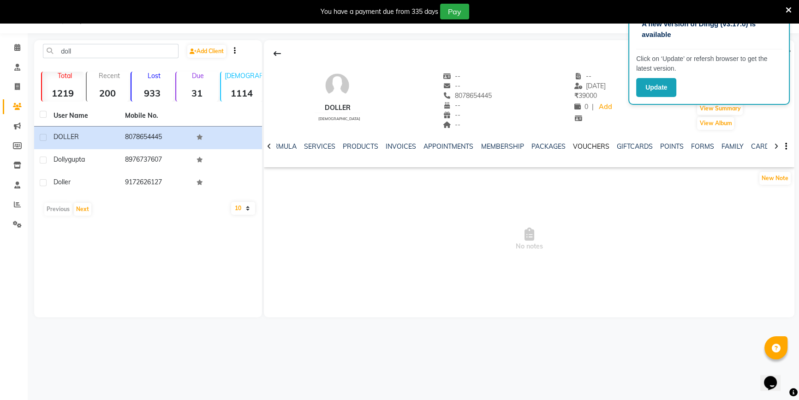
click at [578, 149] on link "VOUCHERS" at bounding box center [591, 146] width 36 height 8
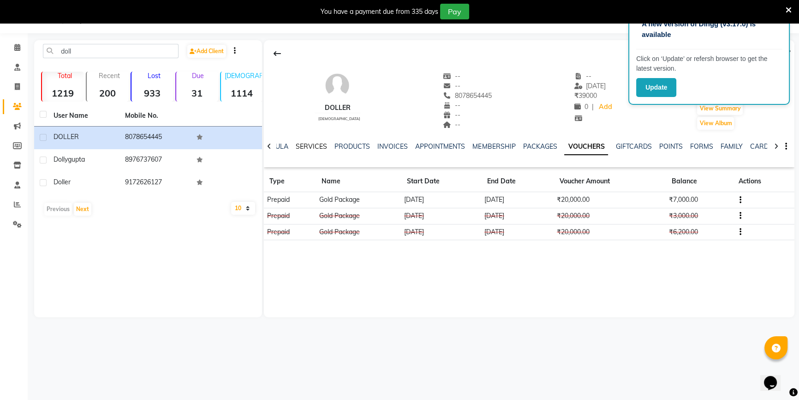
click at [321, 146] on link "SERVICES" at bounding box center [311, 146] width 31 height 8
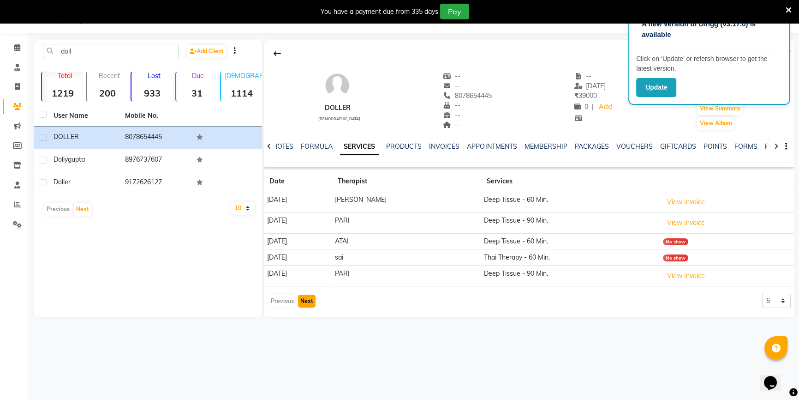
click at [309, 301] on button "Next" at bounding box center [307, 300] width 18 height 13
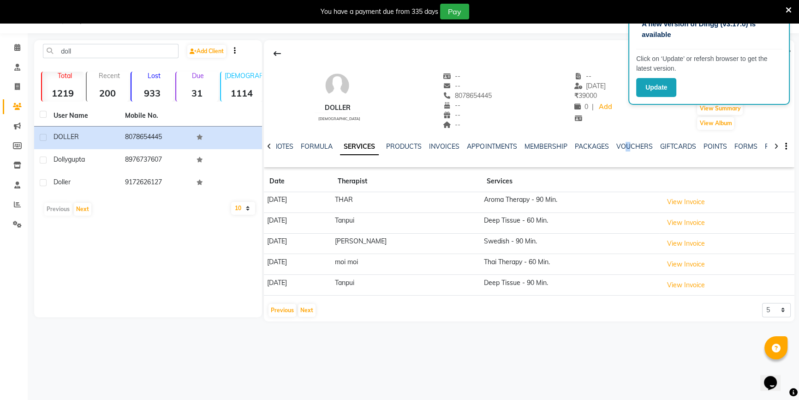
click at [627, 150] on div "NOTES FORMULA SERVICES PRODUCTS INVOICES APPOINTMENTS MEMBERSHIP PACKAGES VOUCH…" at bounding box center [518, 150] width 476 height 17
click at [304, 309] on button "Next" at bounding box center [307, 310] width 18 height 13
click at [284, 305] on button "Previous" at bounding box center [283, 310] width 28 height 13
click at [269, 304] on button "Previous" at bounding box center [283, 310] width 28 height 13
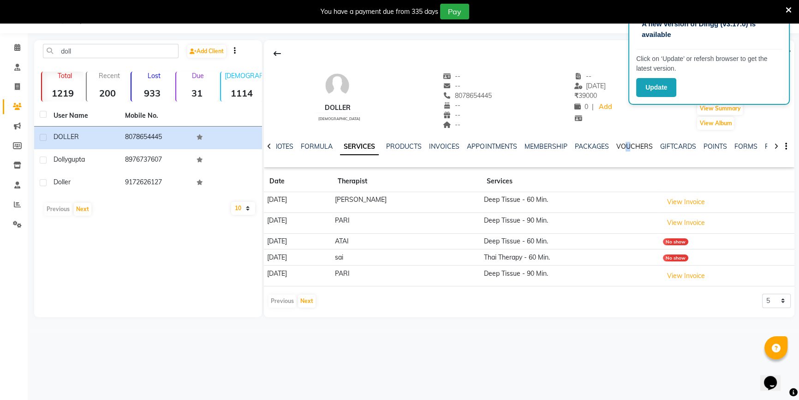
click at [633, 146] on link "VOUCHERS" at bounding box center [634, 146] width 36 height 8
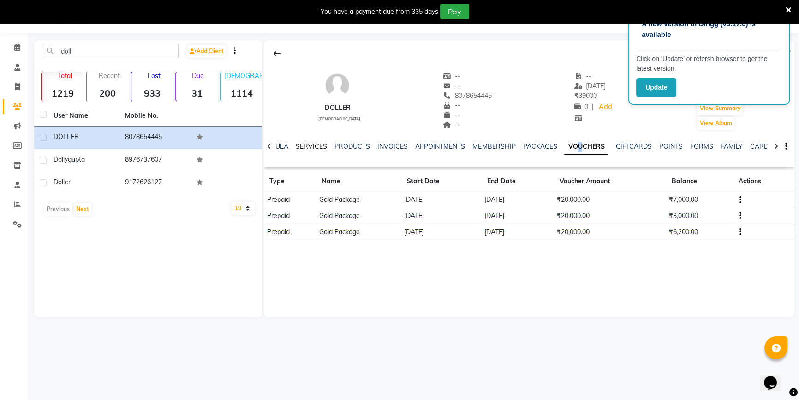
click at [319, 148] on link "SERVICES" at bounding box center [311, 146] width 31 height 8
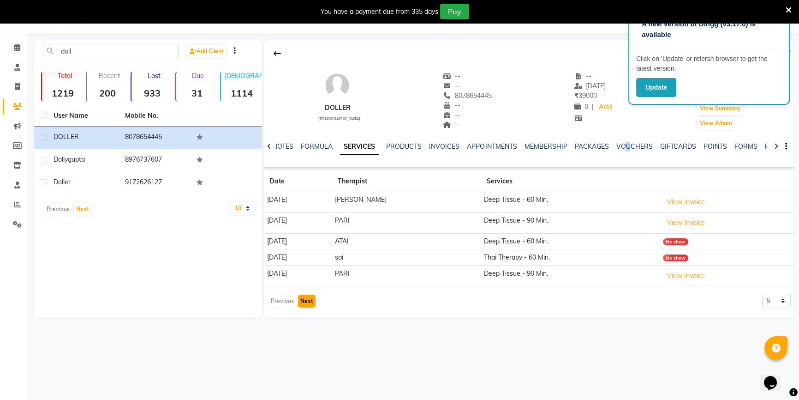
click at [301, 296] on button "Next" at bounding box center [307, 300] width 18 height 13
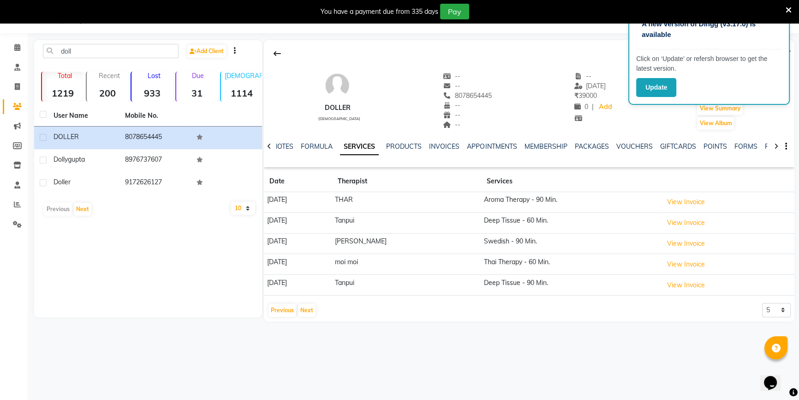
click at [311, 316] on div "Previous Next" at bounding box center [292, 310] width 49 height 15
click at [300, 304] on button "Next" at bounding box center [307, 310] width 18 height 13
click at [279, 312] on button "Previous" at bounding box center [283, 310] width 28 height 13
click at [306, 313] on button "Next" at bounding box center [307, 310] width 18 height 13
click at [291, 309] on button "Previous" at bounding box center [283, 310] width 28 height 13
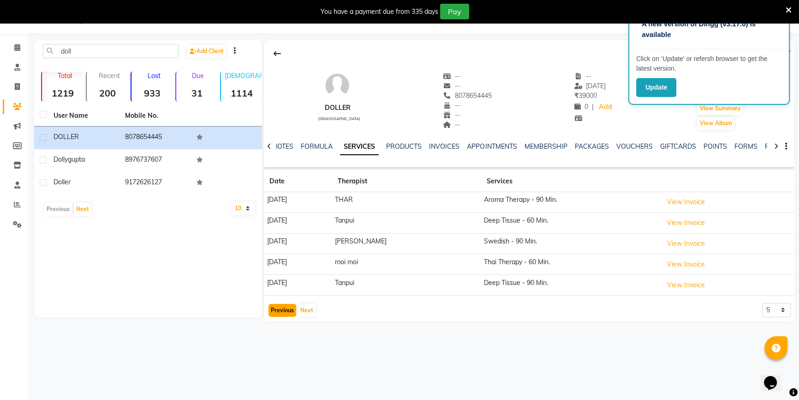
click at [291, 309] on button "Previous" at bounding box center [283, 310] width 28 height 13
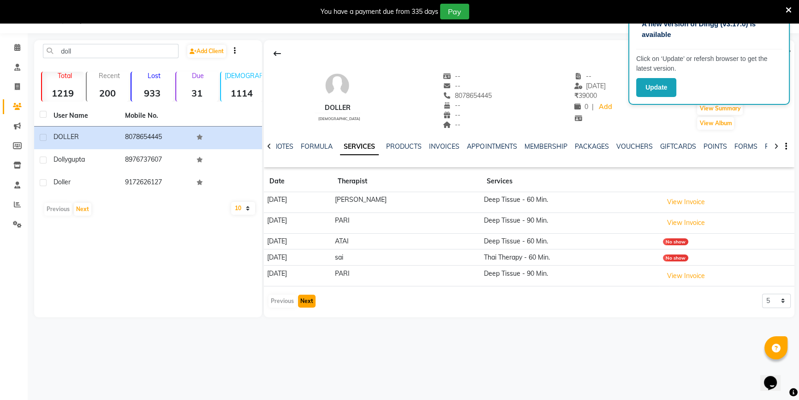
click at [305, 305] on button "Next" at bounding box center [307, 300] width 18 height 13
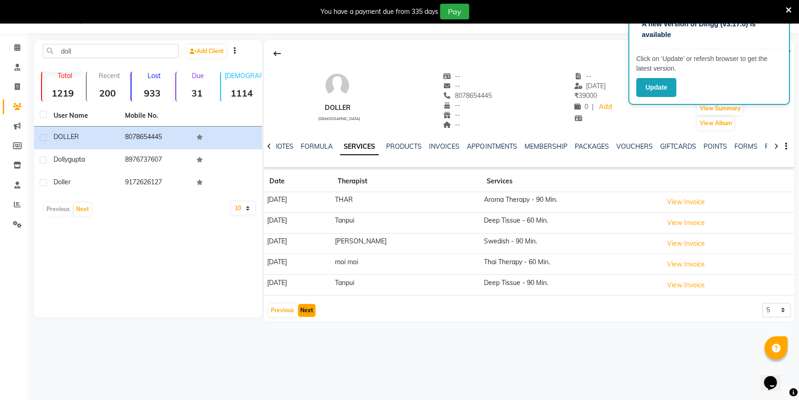
click at [305, 305] on button "Next" at bounding box center [307, 310] width 18 height 13
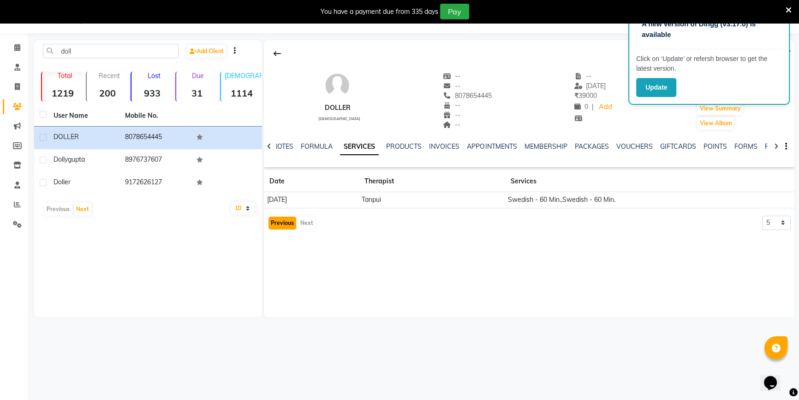
click at [280, 227] on button "Previous" at bounding box center [283, 222] width 28 height 13
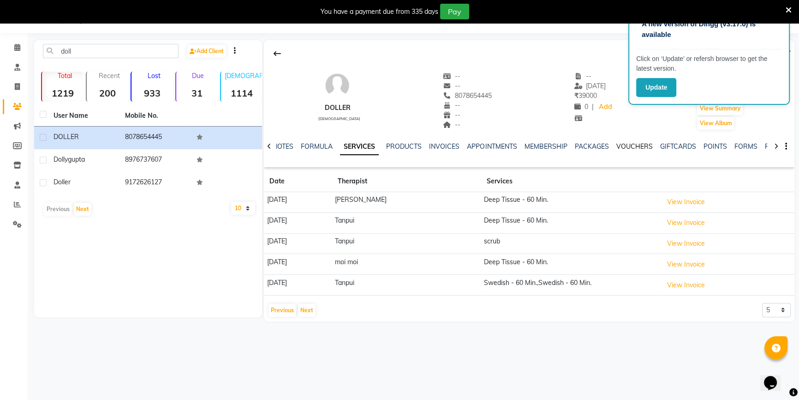
click at [625, 147] on link "VOUCHERS" at bounding box center [634, 146] width 36 height 8
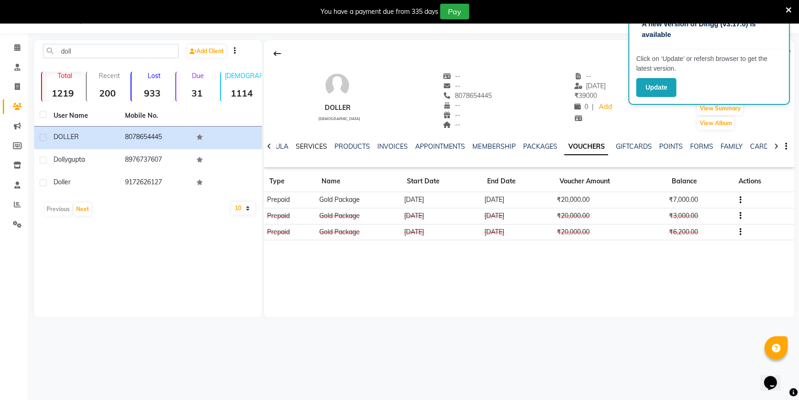
click at [303, 145] on link "SERVICES" at bounding box center [311, 146] width 31 height 8
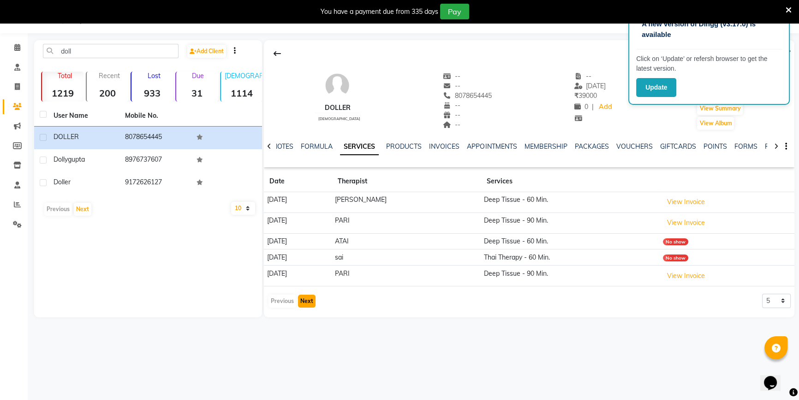
click at [309, 302] on button "Next" at bounding box center [307, 300] width 18 height 13
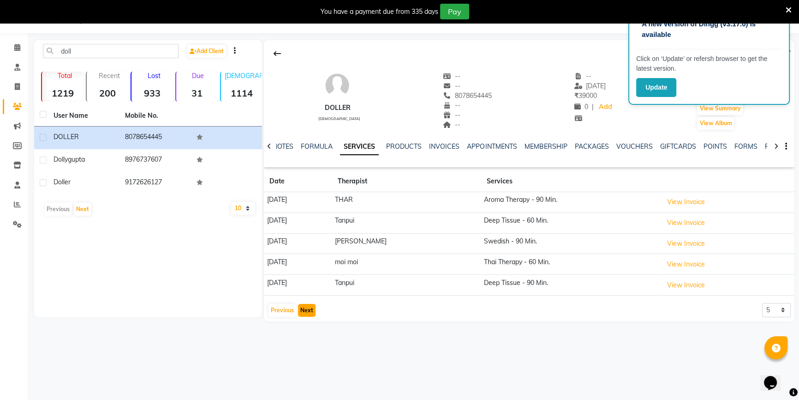
click at [305, 309] on button "Next" at bounding box center [307, 310] width 18 height 13
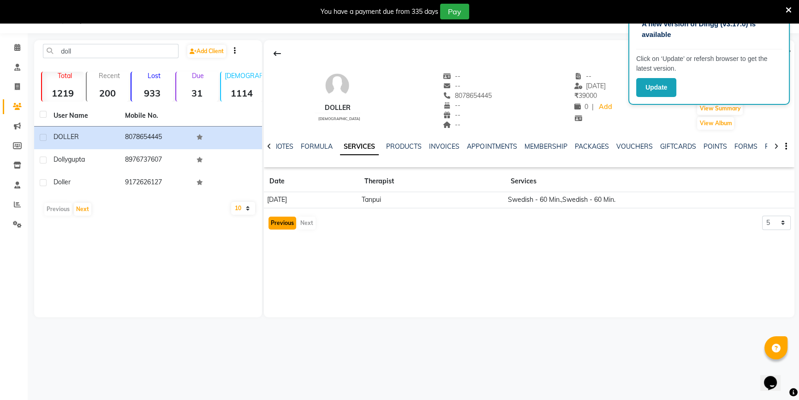
click at [292, 223] on button "Previous" at bounding box center [283, 222] width 28 height 13
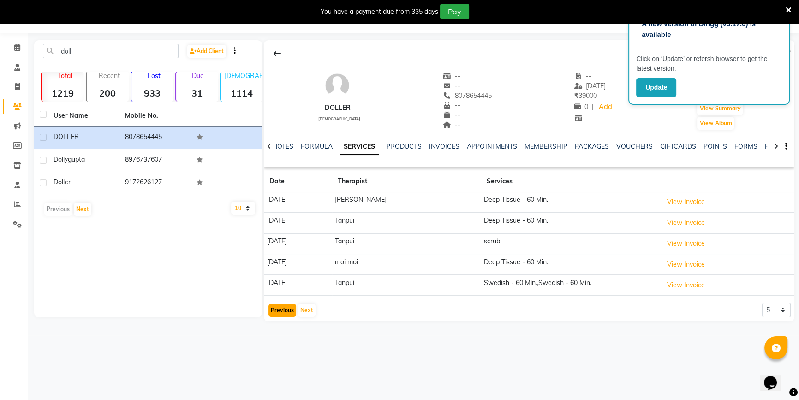
click at [287, 307] on button "Previous" at bounding box center [283, 310] width 28 height 13
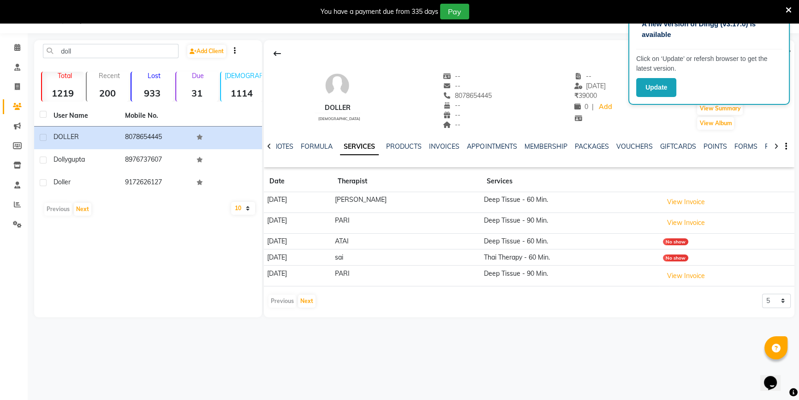
click at [286, 296] on div "Previous Next" at bounding box center [292, 301] width 49 height 15
click at [304, 297] on button "Next" at bounding box center [307, 300] width 18 height 13
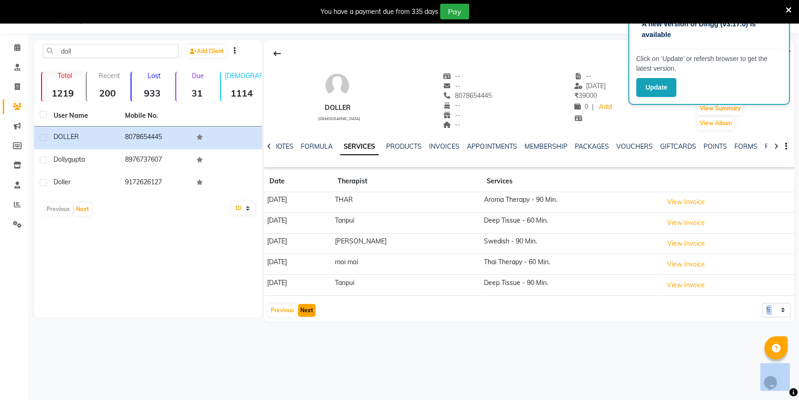
click at [306, 304] on button "Next" at bounding box center [307, 310] width 18 height 13
click at [626, 148] on link "VOUCHERS" at bounding box center [634, 146] width 36 height 8
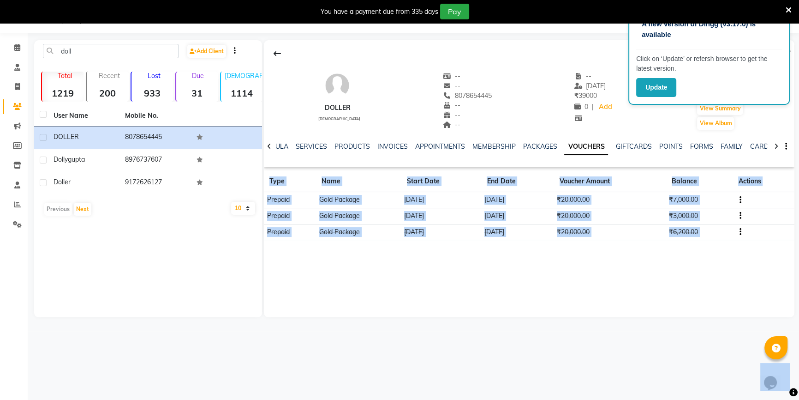
click at [429, 200] on td "[DATE]" at bounding box center [442, 200] width 80 height 16
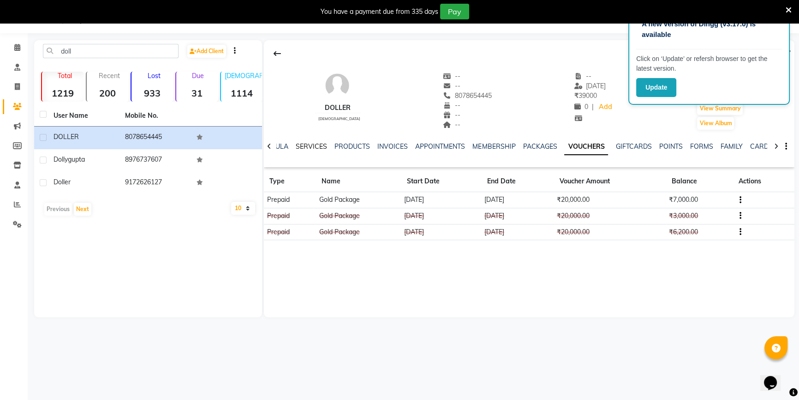
click at [316, 150] on link "SERVICES" at bounding box center [311, 146] width 31 height 8
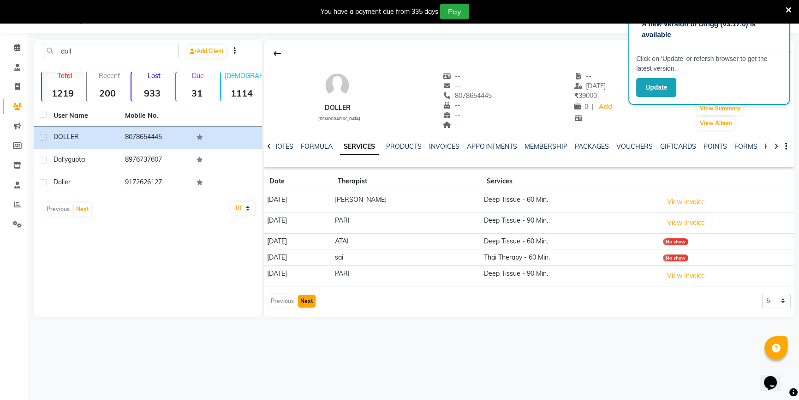
click at [308, 300] on button "Next" at bounding box center [307, 300] width 18 height 13
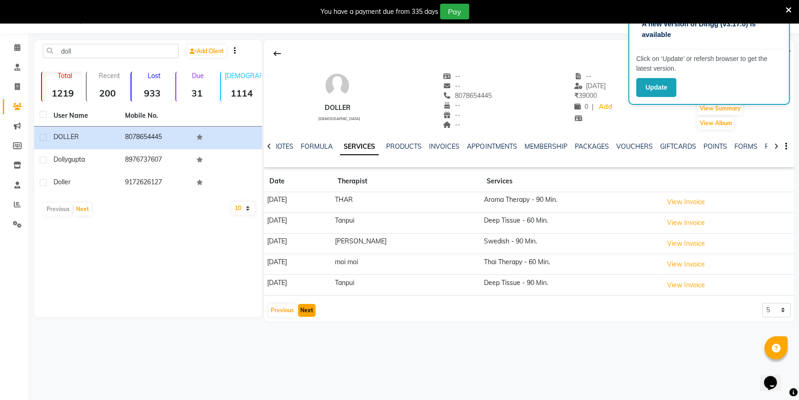
click at [308, 309] on button "Next" at bounding box center [307, 310] width 18 height 13
click at [678, 199] on button "View Invoice" at bounding box center [686, 202] width 46 height 14
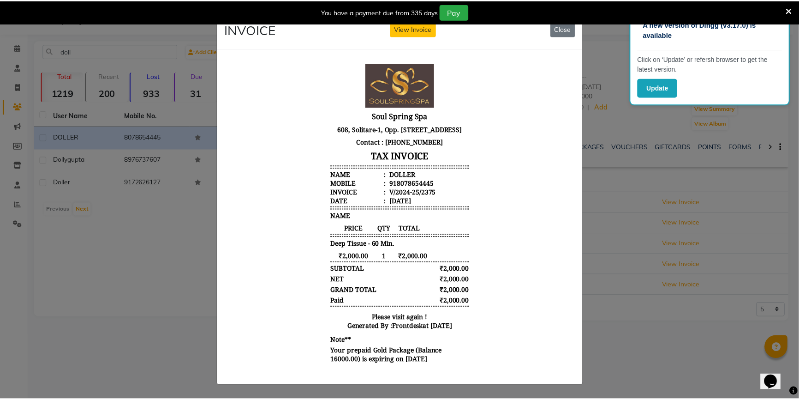
scroll to position [7, 0]
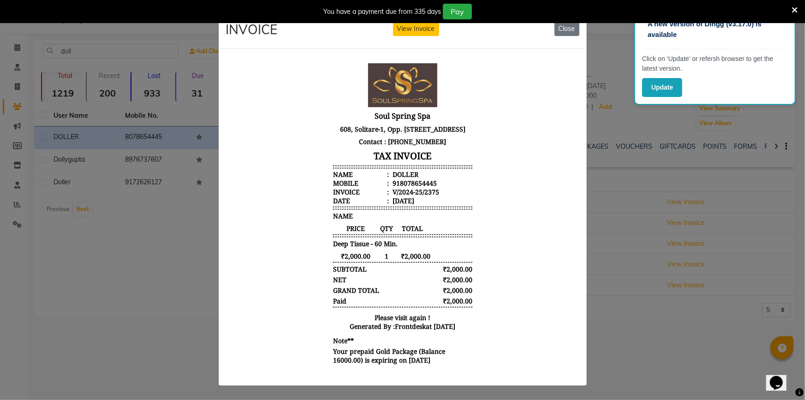
click at [638, 271] on ngb-modal-window "INVOICE View Invoice Close" at bounding box center [402, 200] width 805 height 400
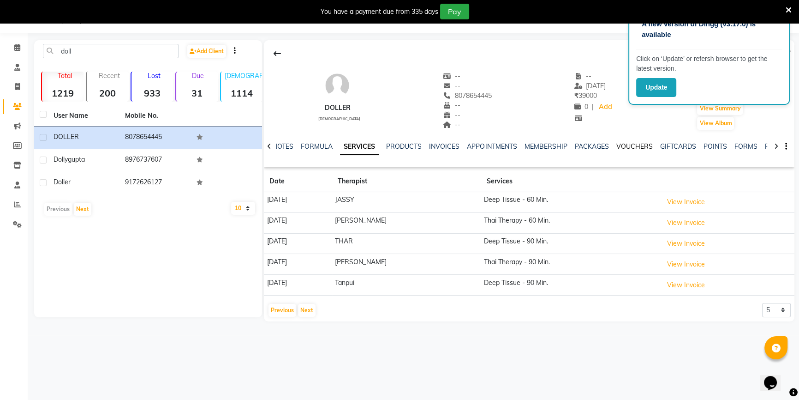
click at [628, 146] on link "VOUCHERS" at bounding box center [634, 146] width 36 height 8
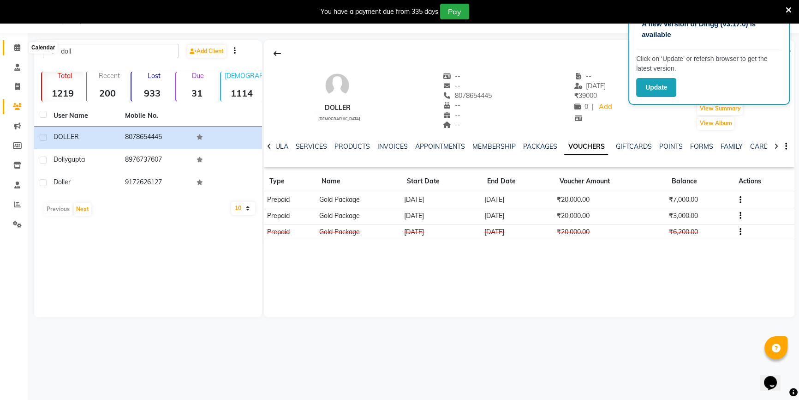
click at [17, 44] on icon at bounding box center [17, 47] width 6 height 7
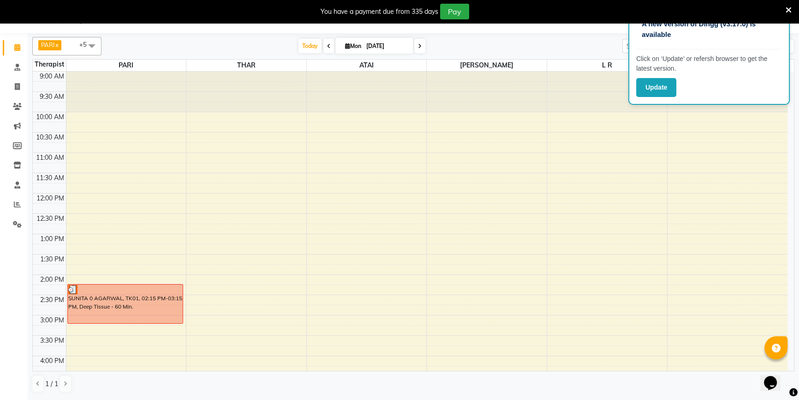
click at [350, 44] on span "Mon" at bounding box center [353, 45] width 21 height 7
select select "9"
select select "2025"
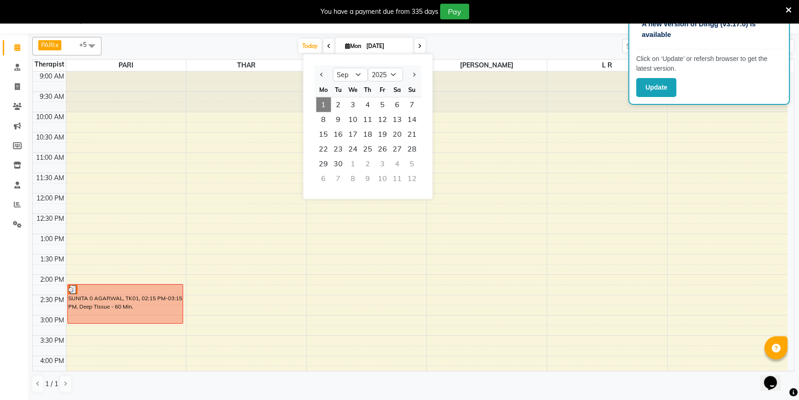
click at [329, 106] on span "1" at bounding box center [323, 104] width 15 height 15
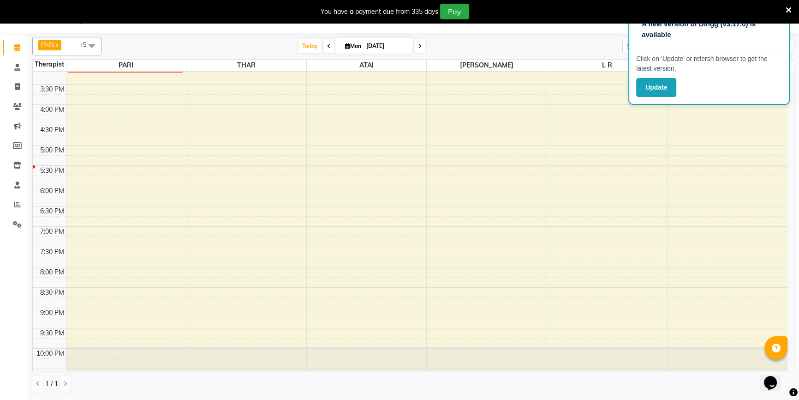
scroll to position [252, 0]
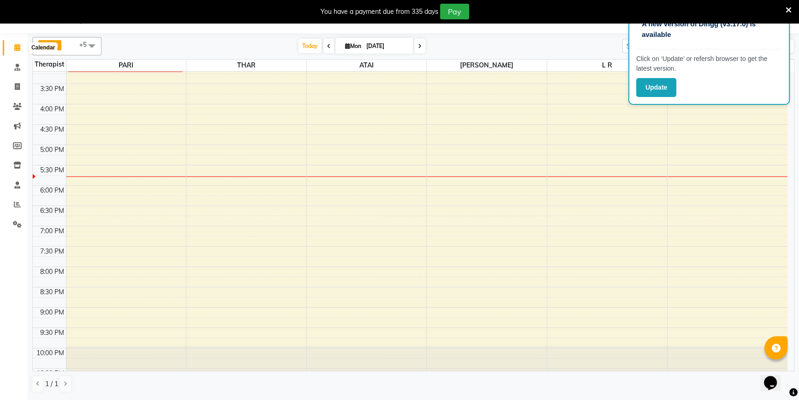
click at [12, 50] on span at bounding box center [17, 47] width 16 height 11
click at [13, 55] on li "Calendar" at bounding box center [14, 48] width 28 height 20
click at [20, 47] on span at bounding box center [17, 47] width 16 height 11
click at [10, 48] on span at bounding box center [17, 47] width 16 height 11
click at [19, 46] on icon at bounding box center [17, 47] width 6 height 7
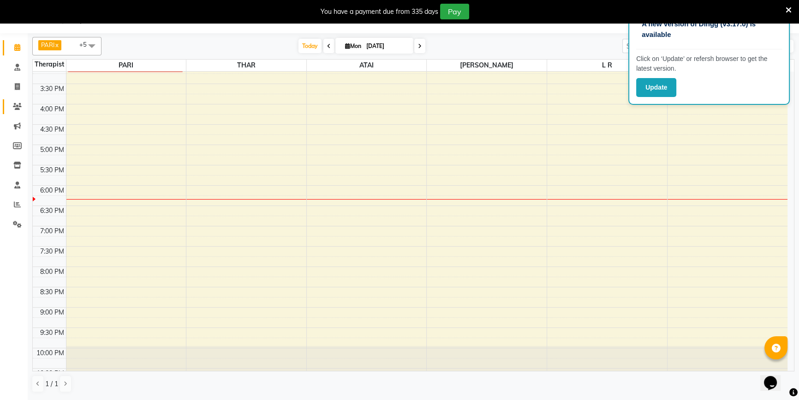
click at [3, 110] on link "Clients" at bounding box center [14, 106] width 22 height 15
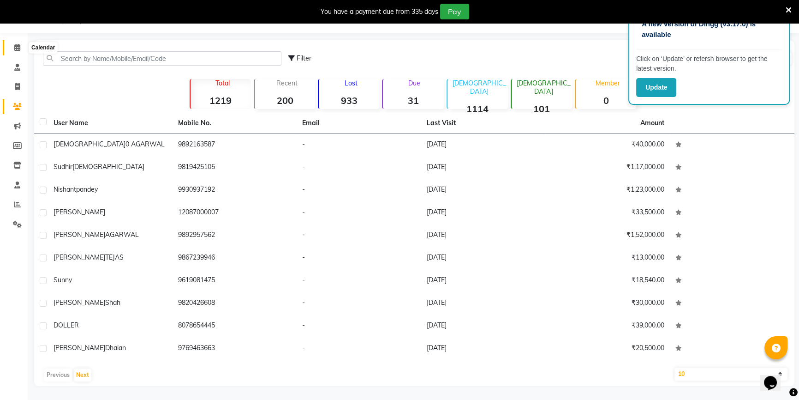
click at [12, 48] on span at bounding box center [17, 47] width 16 height 11
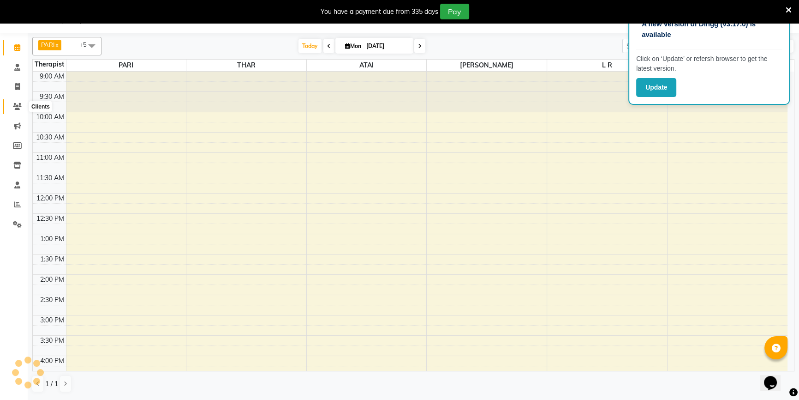
click at [14, 106] on icon at bounding box center [17, 106] width 9 height 7
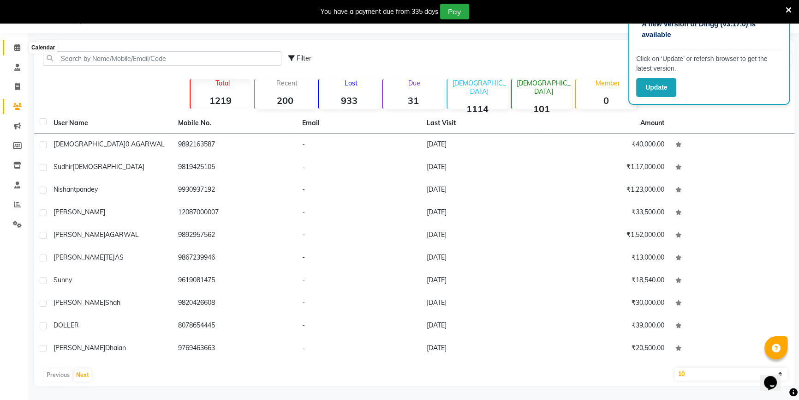
click at [11, 48] on span at bounding box center [17, 47] width 16 height 11
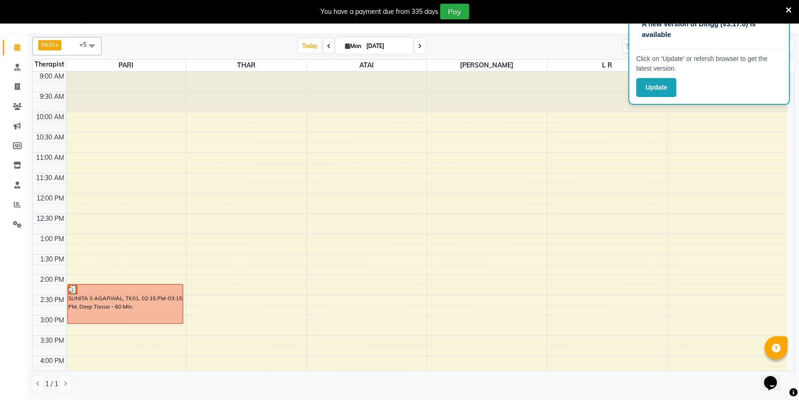
click at [324, 45] on span at bounding box center [329, 46] width 11 height 14
type input "[DATE]"
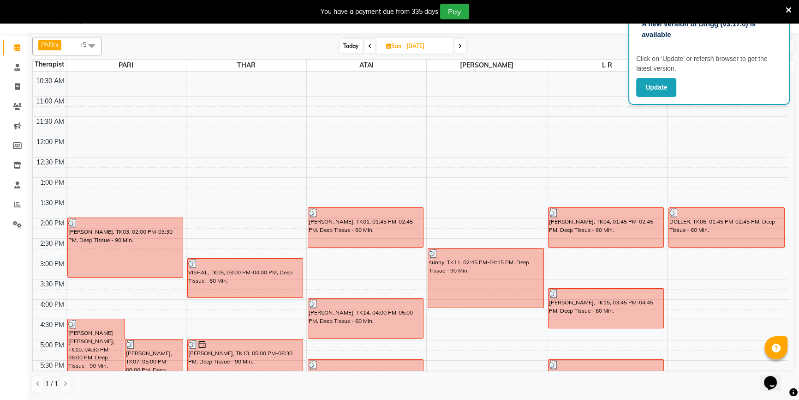
scroll to position [140, 0]
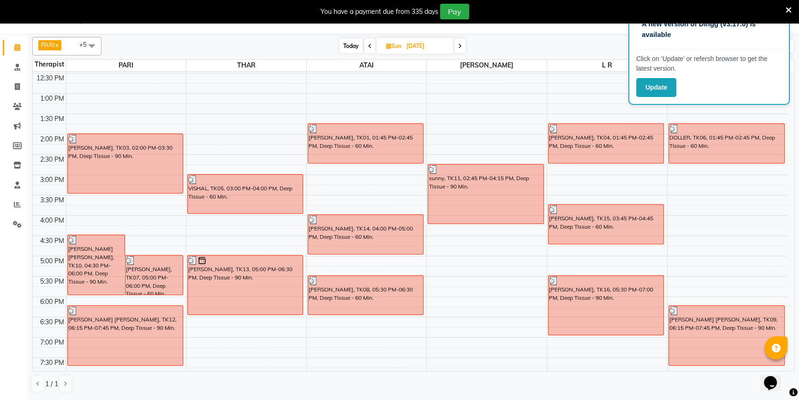
click at [792, 10] on div "You have a payment due from 335 days Pay" at bounding box center [399, 11] width 799 height 23
click at [792, 8] on icon at bounding box center [789, 10] width 6 height 8
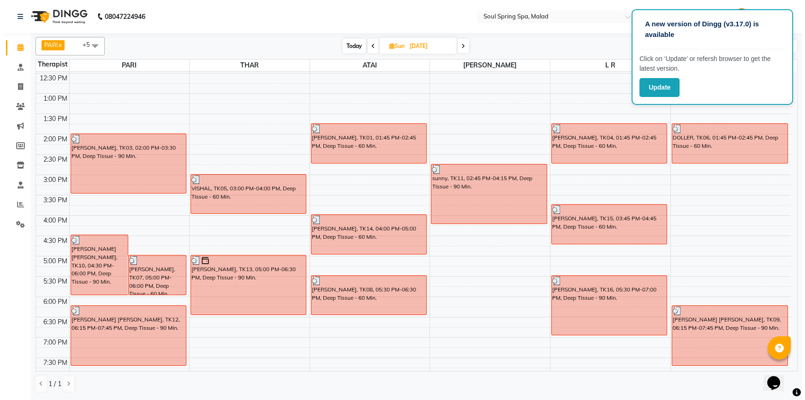
scroll to position [0, 0]
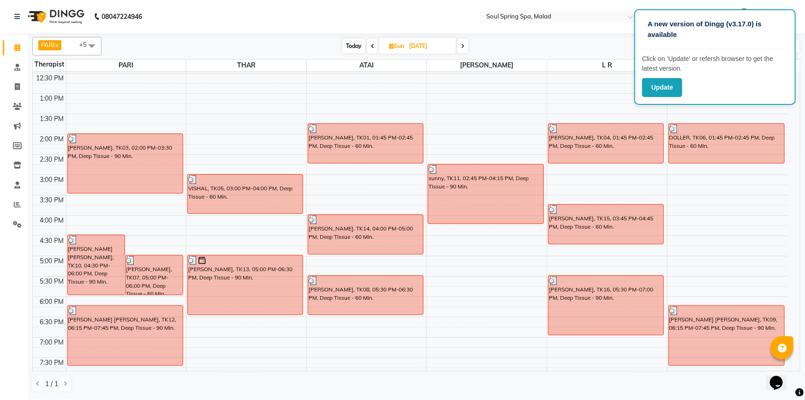
click at [392, 48] on icon at bounding box center [391, 46] width 5 height 6
select select "8"
select select "2025"
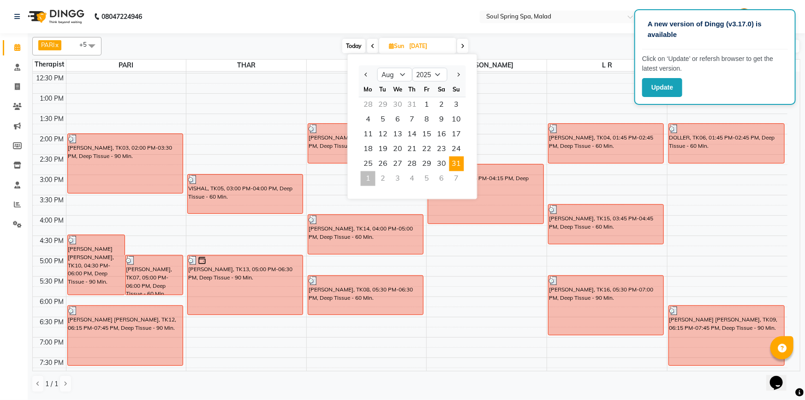
click at [459, 165] on span "31" at bounding box center [457, 163] width 15 height 15
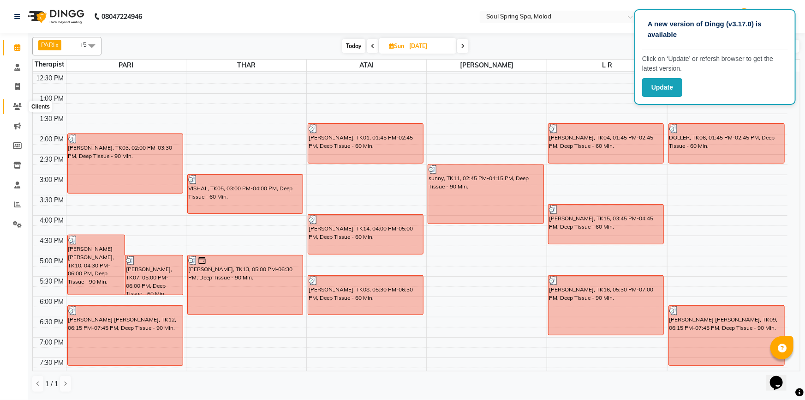
click at [22, 105] on span at bounding box center [17, 107] width 16 height 11
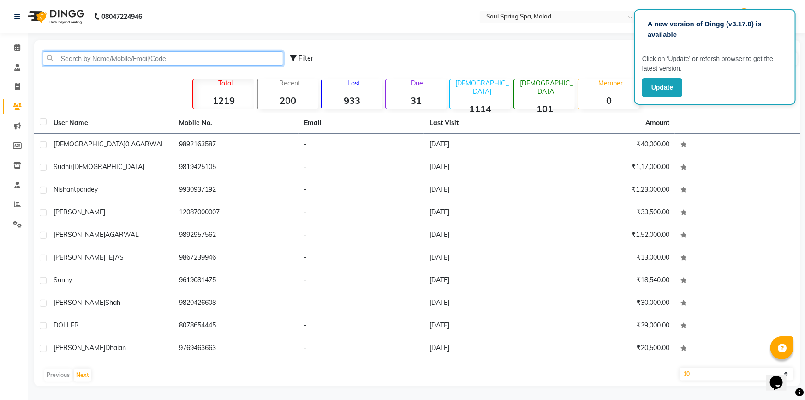
click at [147, 64] on input "text" at bounding box center [163, 58] width 240 height 14
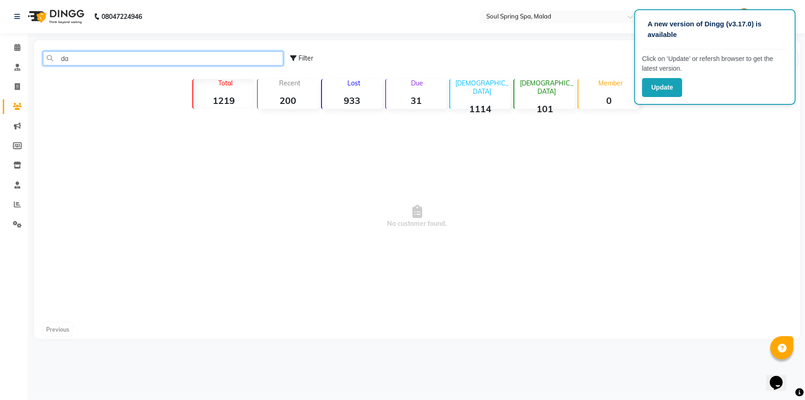
type input "d"
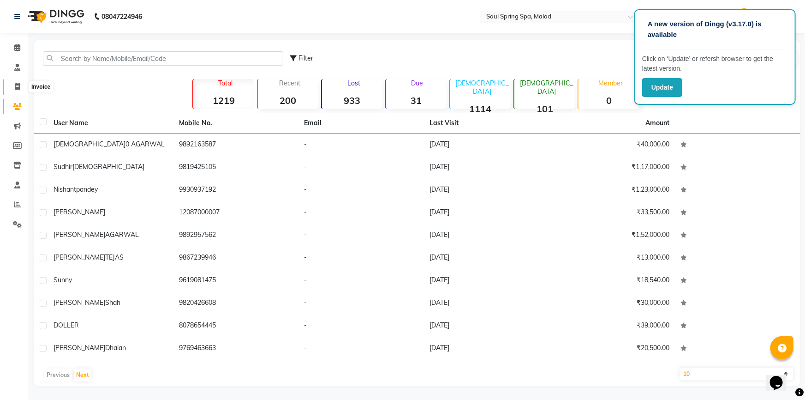
click at [18, 87] on icon at bounding box center [17, 86] width 5 height 7
select select "4947"
select select "service"
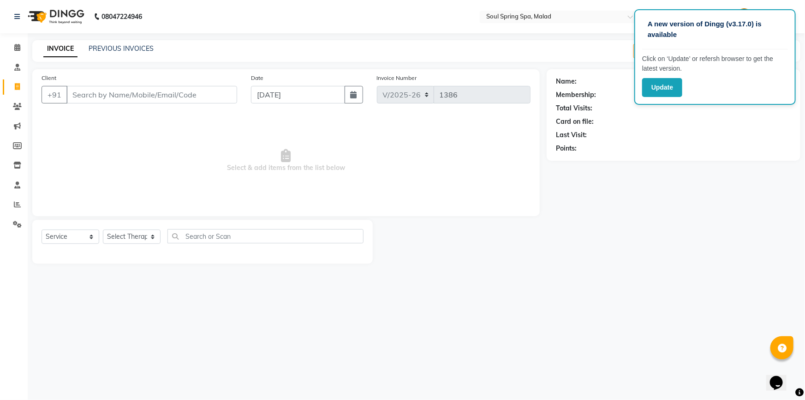
click at [84, 95] on input "Client" at bounding box center [151, 95] width 171 height 18
type input "v"
drag, startPoint x: 121, startPoint y: 94, endPoint x: 127, endPoint y: 84, distance: 10.8
click at [123, 92] on input "Client" at bounding box center [151, 95] width 171 height 18
click at [18, 47] on icon at bounding box center [17, 47] width 6 height 7
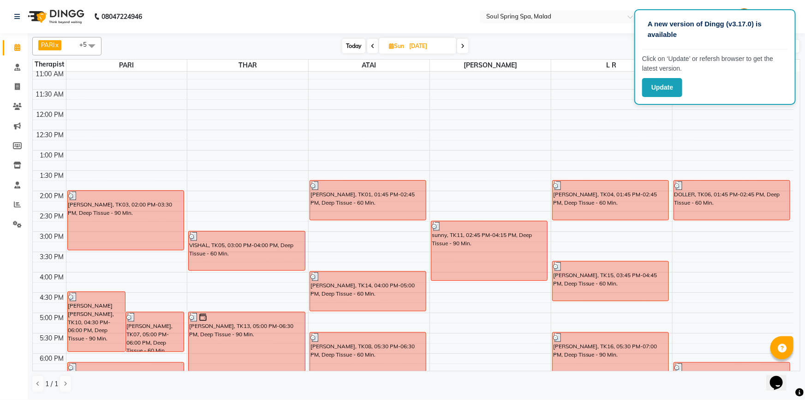
scroll to position [210, 0]
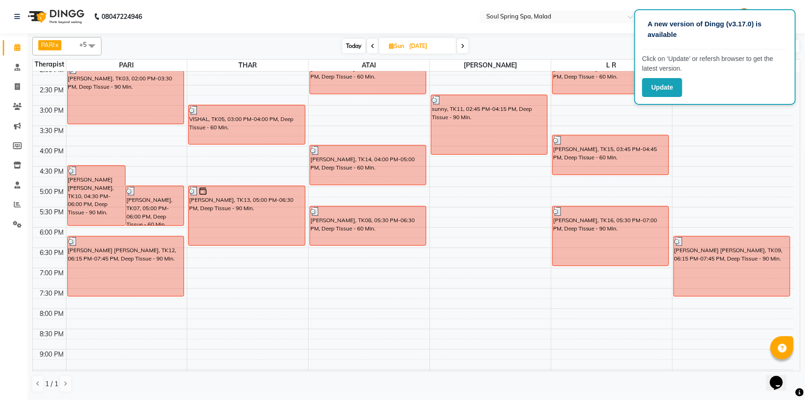
click at [461, 43] on icon at bounding box center [463, 46] width 4 height 6
type input "[DATE]"
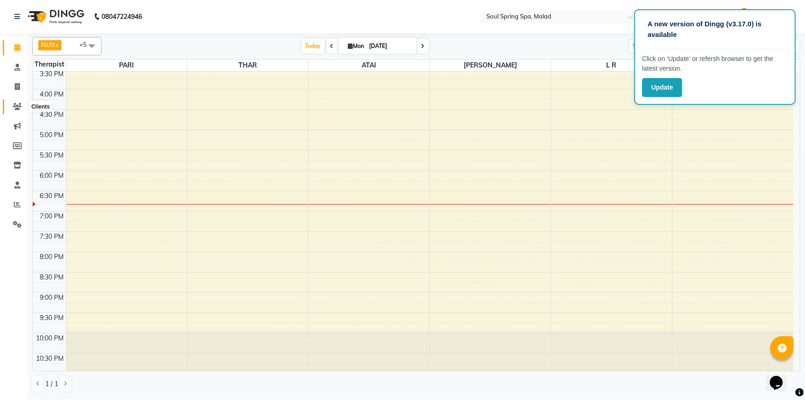
click at [16, 103] on icon at bounding box center [17, 106] width 9 height 7
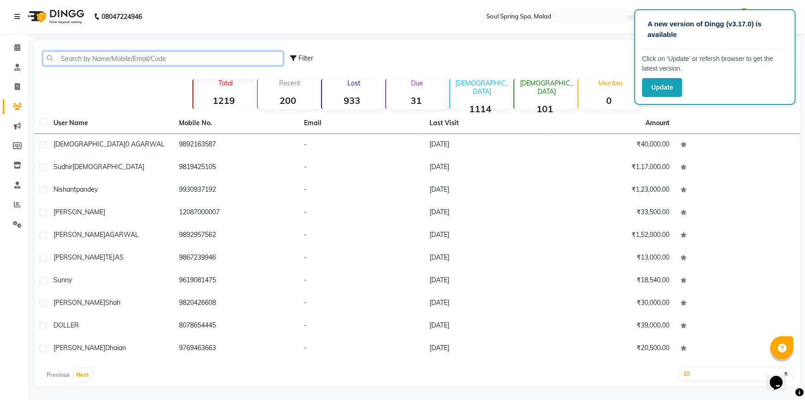
click at [226, 59] on input "text" at bounding box center [163, 58] width 240 height 14
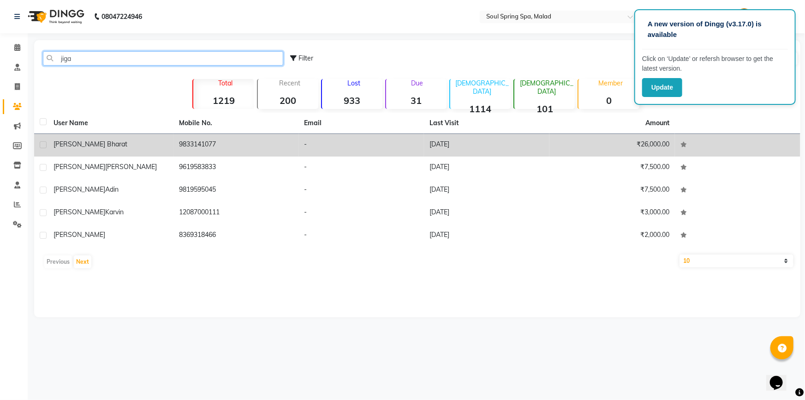
type input "jiga"
click at [346, 147] on td "-" at bounding box center [362, 145] width 126 height 23
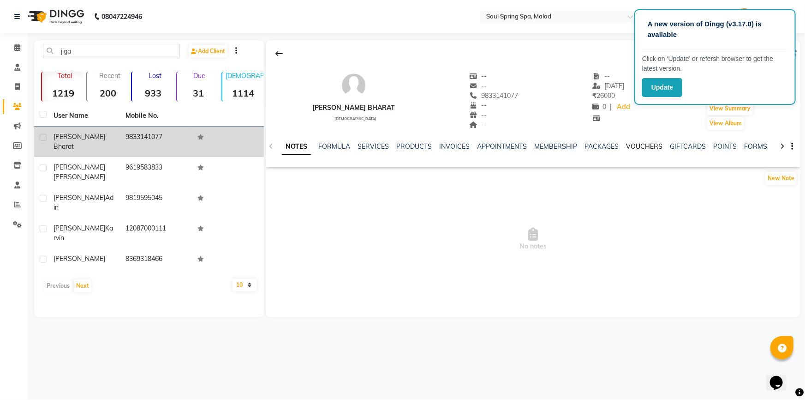
click at [646, 150] on link "VOUCHERS" at bounding box center [644, 146] width 36 height 8
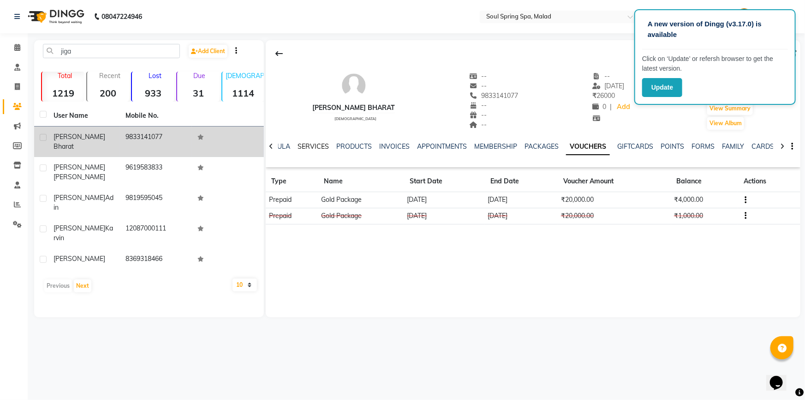
click at [311, 148] on link "SERVICES" at bounding box center [313, 146] width 31 height 8
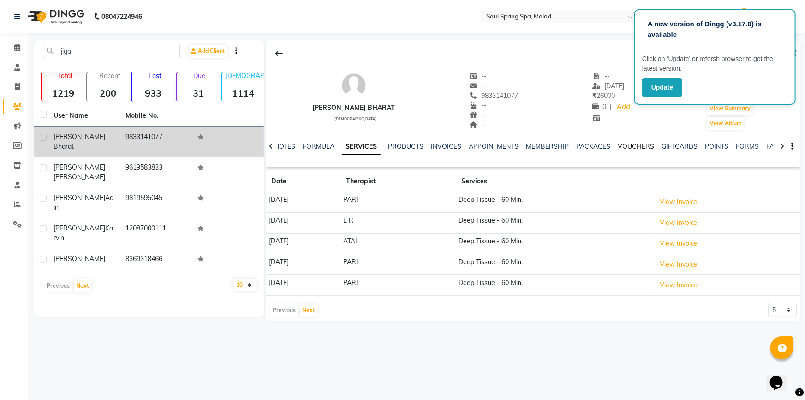
click at [633, 144] on link "VOUCHERS" at bounding box center [636, 146] width 36 height 8
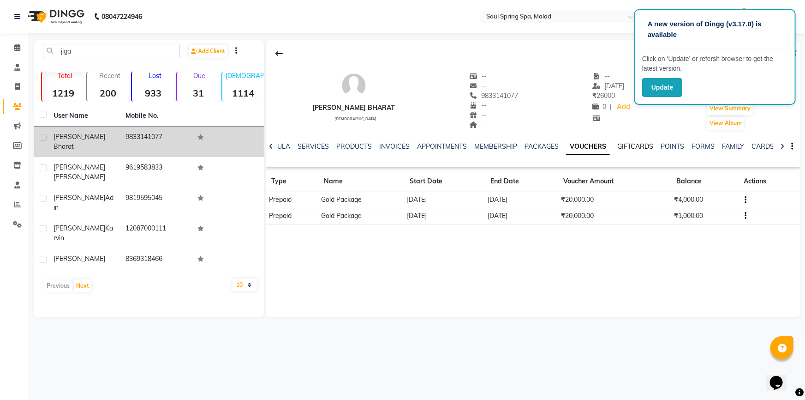
click at [619, 144] on link "GIFTCARDS" at bounding box center [636, 146] width 36 height 8
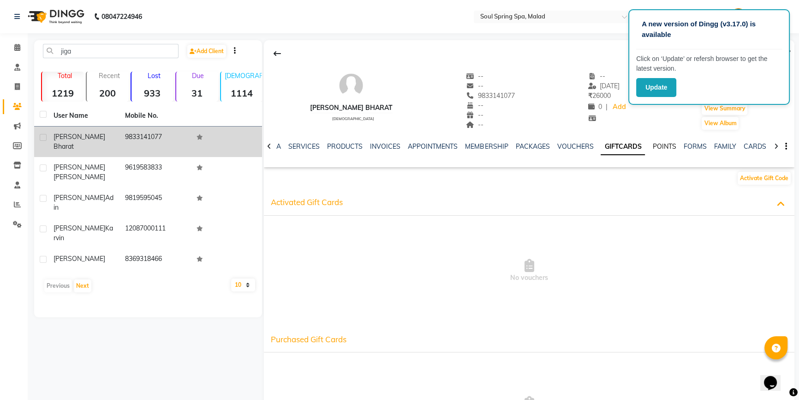
click at [656, 146] on link "POINTS" at bounding box center [665, 146] width 24 height 8
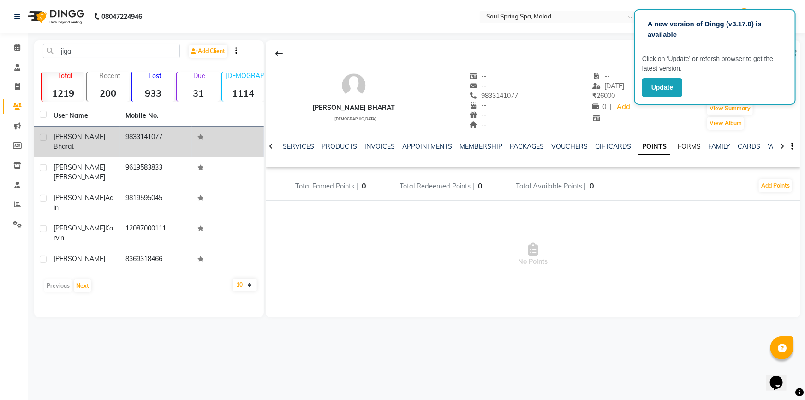
click at [680, 147] on link "FORMS" at bounding box center [689, 146] width 23 height 8
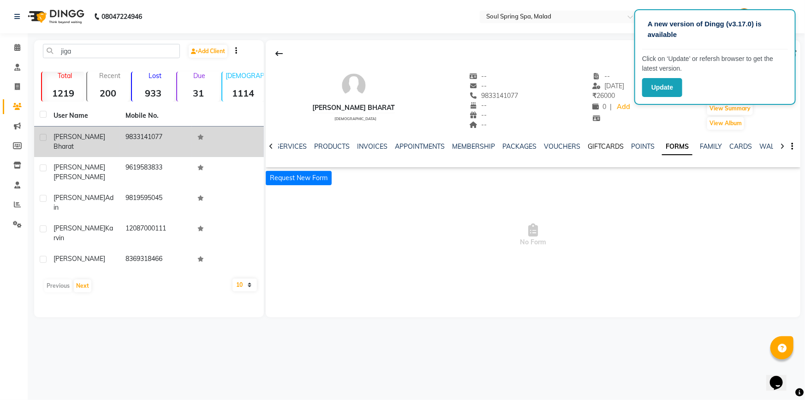
click at [605, 150] on link "GIFTCARDS" at bounding box center [606, 146] width 36 height 8
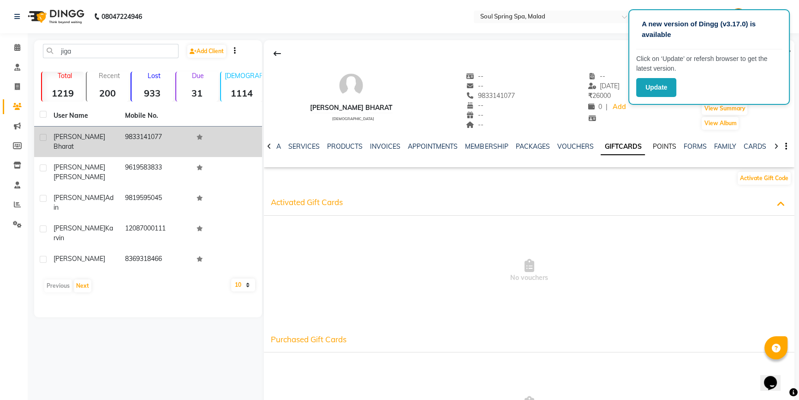
click at [655, 143] on link "POINTS" at bounding box center [665, 146] width 24 height 8
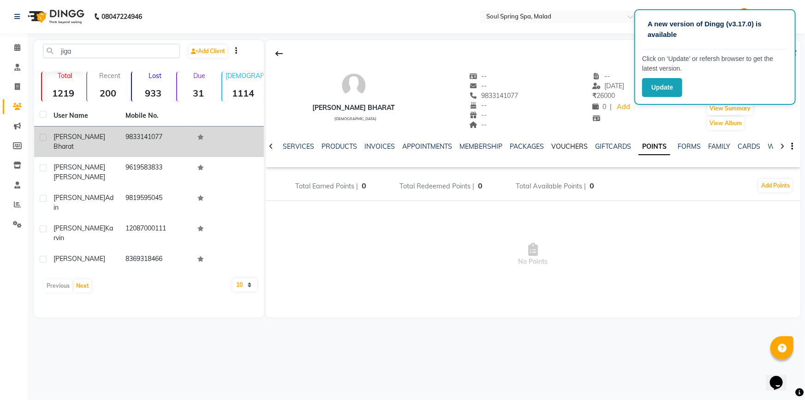
click at [571, 144] on link "VOUCHERS" at bounding box center [570, 146] width 36 height 8
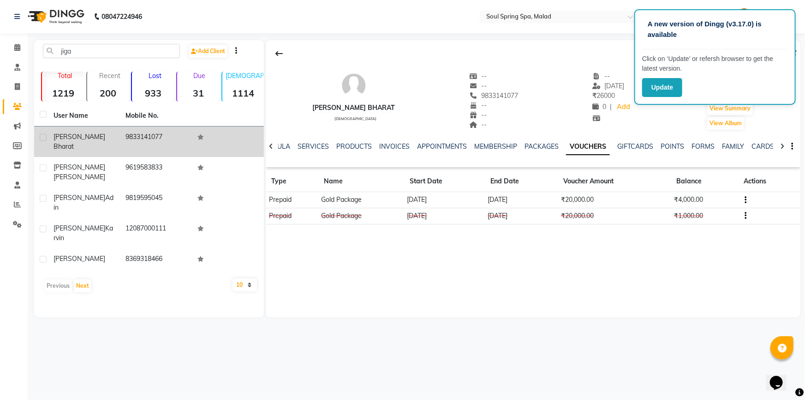
click at [309, 152] on div "NOTES FORMULA SERVICES PRODUCTS INVOICES APPOINTMENTS MEMBERSHIP PACKAGES VOUCH…" at bounding box center [522, 150] width 480 height 17
click at [309, 145] on link "SERVICES" at bounding box center [313, 146] width 31 height 8
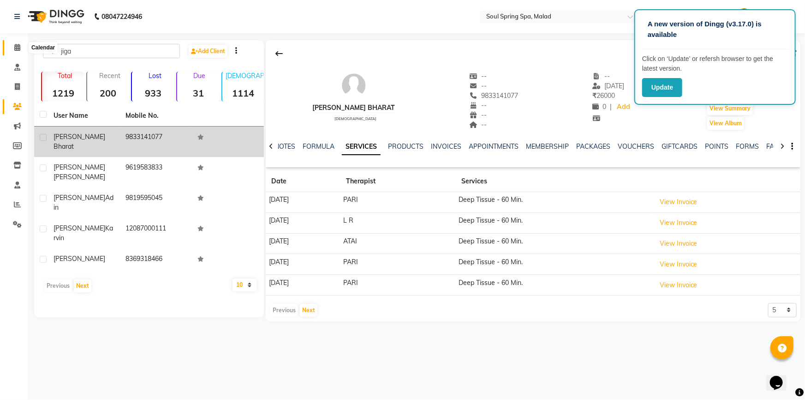
click at [18, 52] on span at bounding box center [17, 47] width 16 height 11
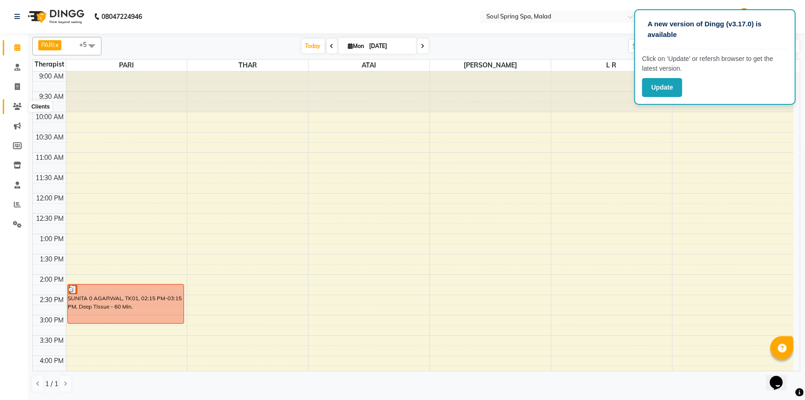
click at [15, 102] on span at bounding box center [17, 107] width 16 height 11
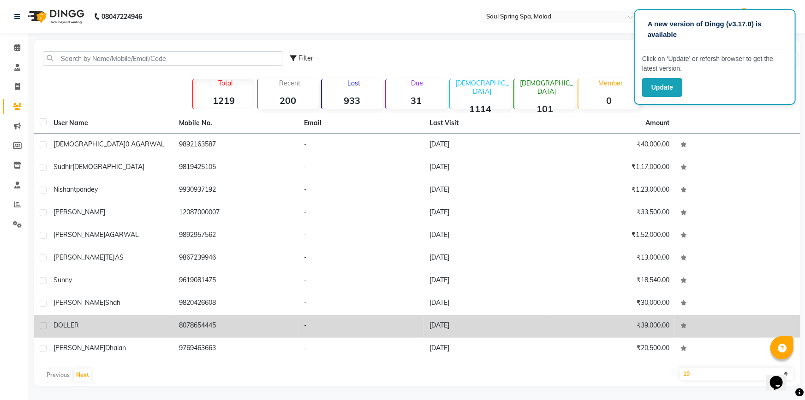
click at [132, 328] on div "DOLLER" at bounding box center [111, 325] width 114 height 10
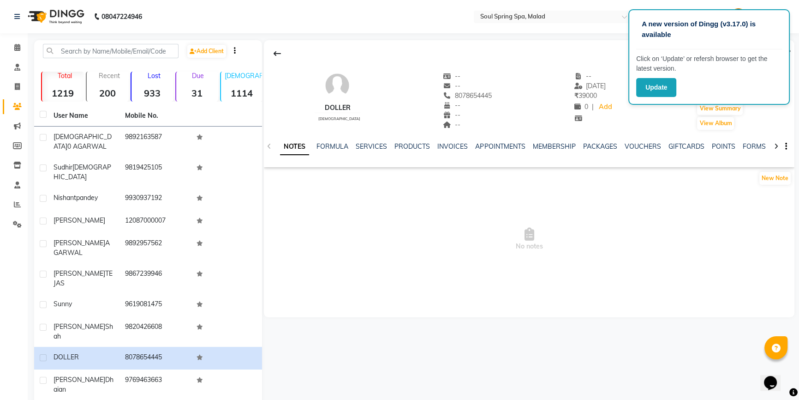
click at [627, 151] on div "NOTES FORMULA SERVICES PRODUCTS INVOICES APPOINTMENTS MEMBERSHIP PACKAGES VOUCH…" at bounding box center [518, 150] width 476 height 17
click at [628, 147] on link "VOUCHERS" at bounding box center [642, 146] width 36 height 8
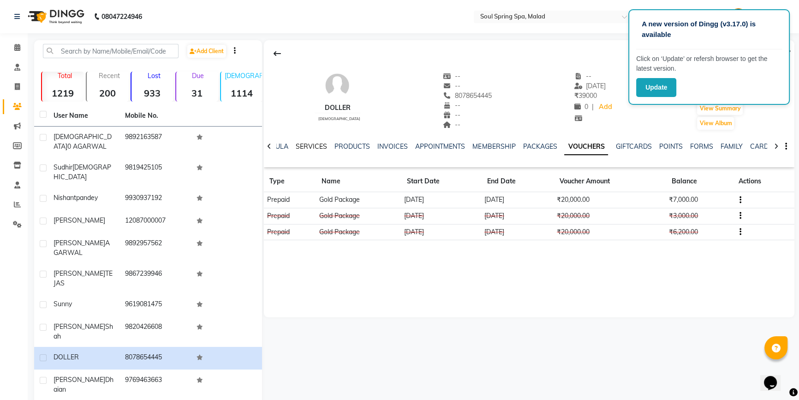
click at [307, 147] on link "SERVICES" at bounding box center [311, 146] width 31 height 8
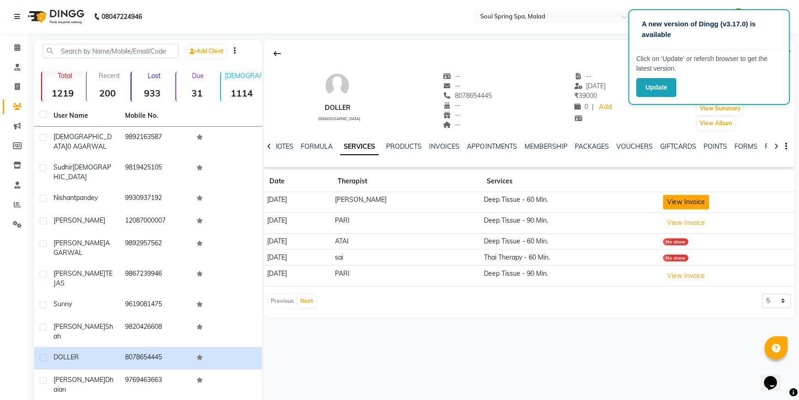
click at [684, 204] on button "View Invoice" at bounding box center [686, 202] width 46 height 14
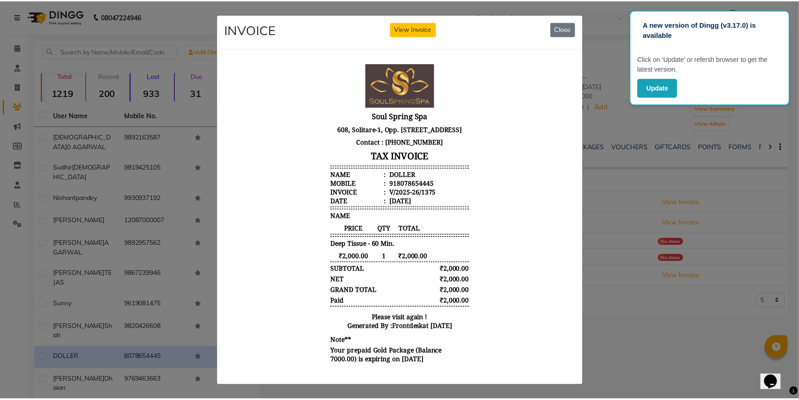
scroll to position [7, 0]
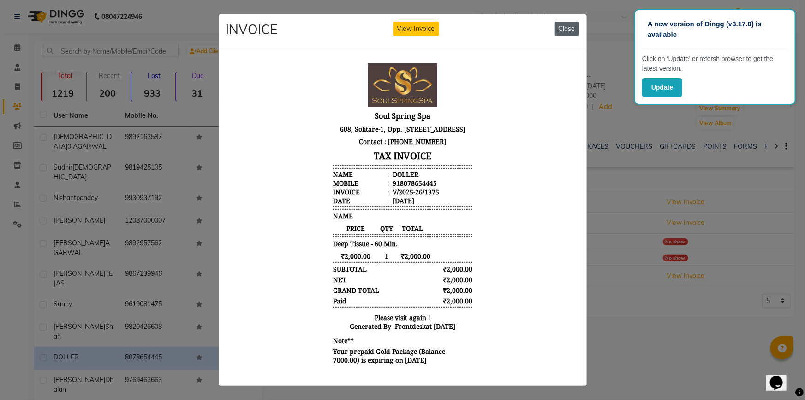
click at [562, 26] on button "Close" at bounding box center [567, 29] width 25 height 14
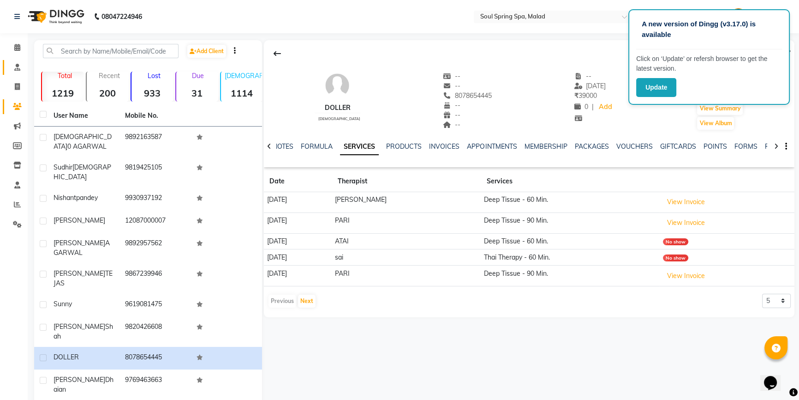
scroll to position [8, 0]
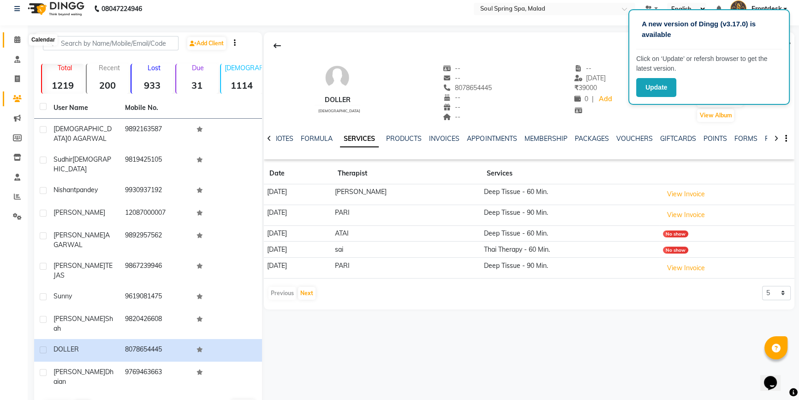
click at [17, 37] on icon at bounding box center [17, 39] width 6 height 7
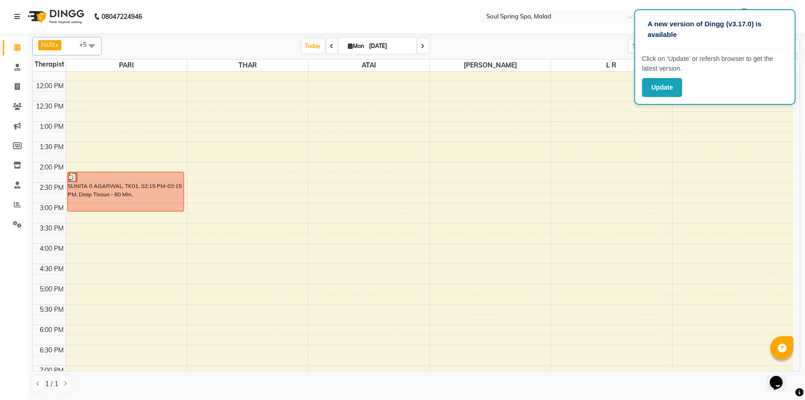
scroll to position [81, 0]
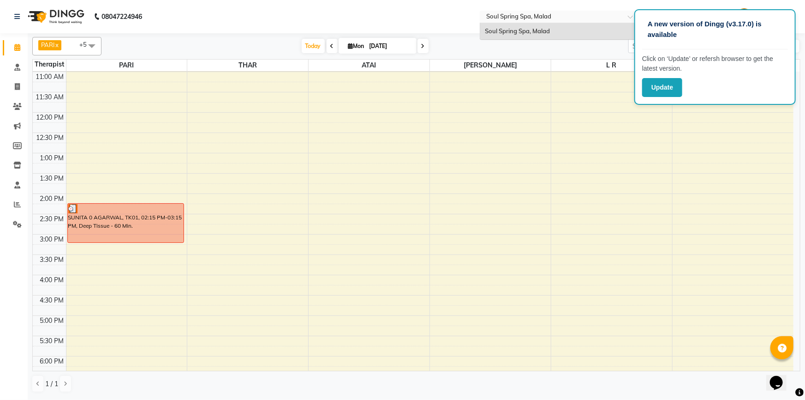
click at [482, 22] on div "Select Location × Soul Spring Spa, [GEOGRAPHIC_DATA]" at bounding box center [561, 17] width 162 height 12
click at [466, 16] on nav "08047224946 Select Location × Soul Spring Spa, Malad Soul Spring Spa, Malad Def…" at bounding box center [402, 16] width 805 height 33
click at [464, 16] on nav "08047224946 Select Location × Soul Spring Spa, Malad Default Panel My Panel Eng…" at bounding box center [402, 16] width 805 height 33
drag, startPoint x: 765, startPoint y: 98, endPoint x: 757, endPoint y: 97, distance: 7.9
click at [757, 97] on div "A new version of Dingg (v3.17.0) is available Click on ‘Update’ or refersh brow…" at bounding box center [716, 57] width 162 height 96
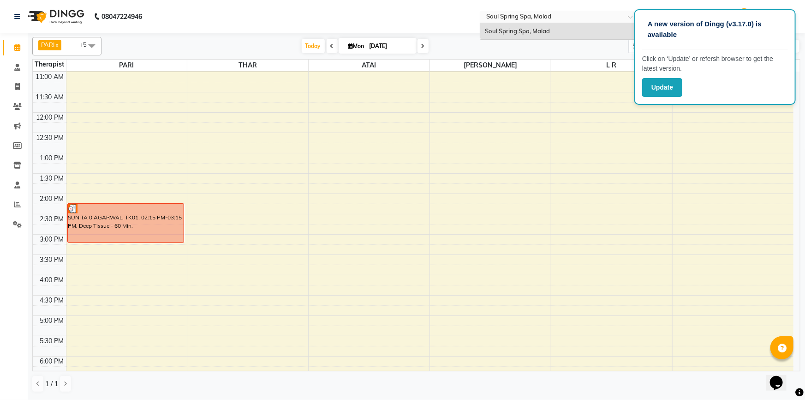
click at [520, 13] on input "text" at bounding box center [552, 17] width 134 height 9
drag, startPoint x: 401, startPoint y: 13, endPoint x: 73, endPoint y: 47, distance: 329.5
click at [401, 13] on nav "08047224946 Select Location × Soul Spring Spa, Malad Default Panel My Panel Eng…" at bounding box center [402, 16] width 805 height 33
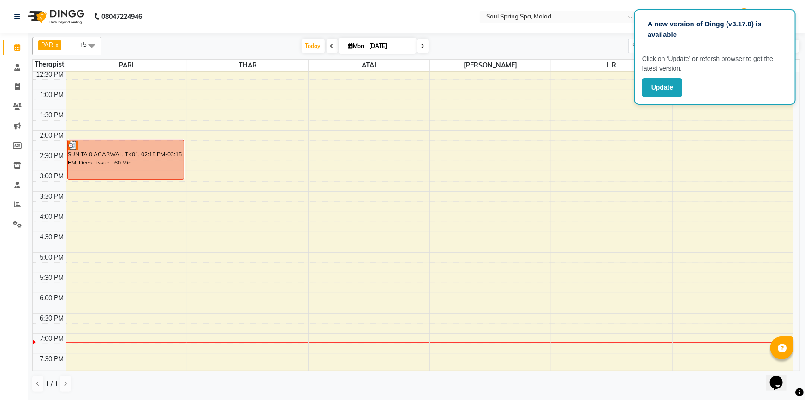
scroll to position [207, 0]
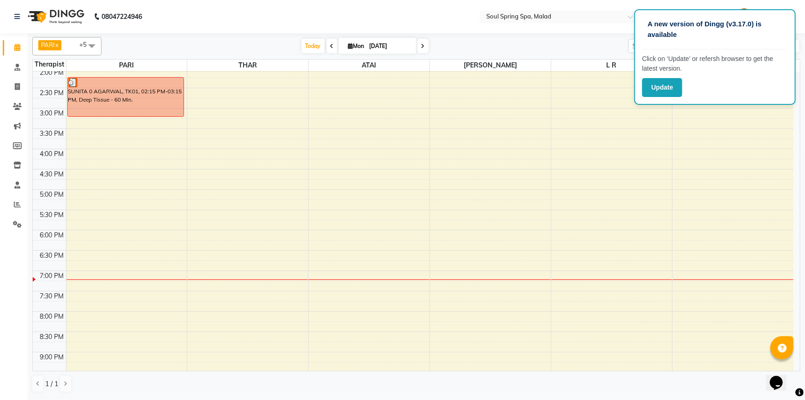
click at [101, 237] on div "9:00 AM 9:30 AM 10:00 AM 10:30 AM 11:00 AM 11:30 AM 12:00 PM 12:30 PM 1:00 PM 1…" at bounding box center [413, 149] width 761 height 568
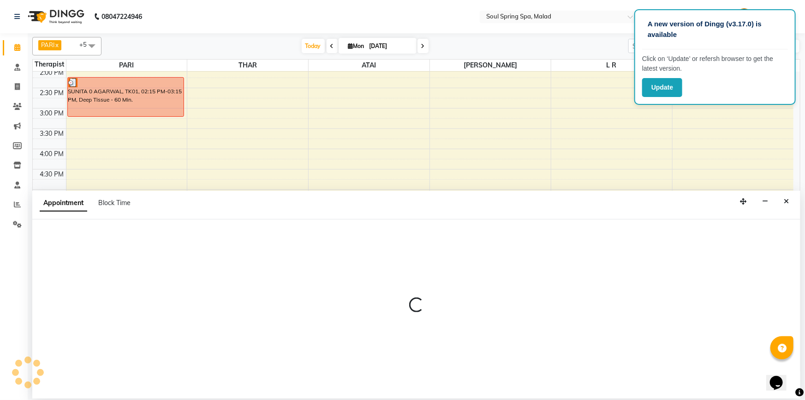
select select "34027"
select select "1080"
select select "tentative"
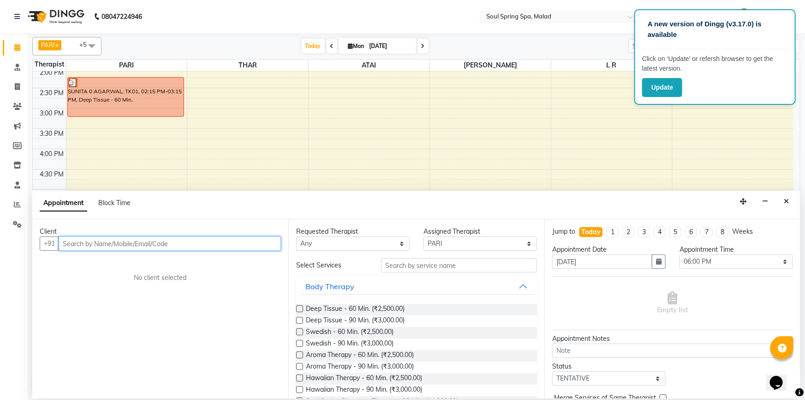
click at [118, 247] on input "text" at bounding box center [170, 243] width 222 height 14
type input "k"
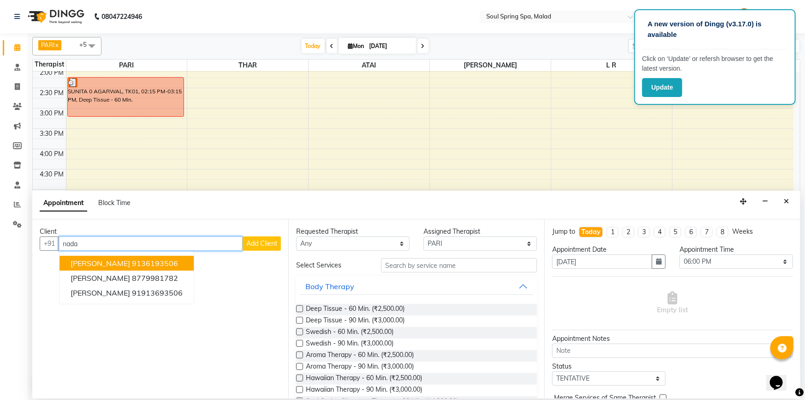
click at [152, 263] on ngb-highlight "9136193506" at bounding box center [155, 262] width 46 height 9
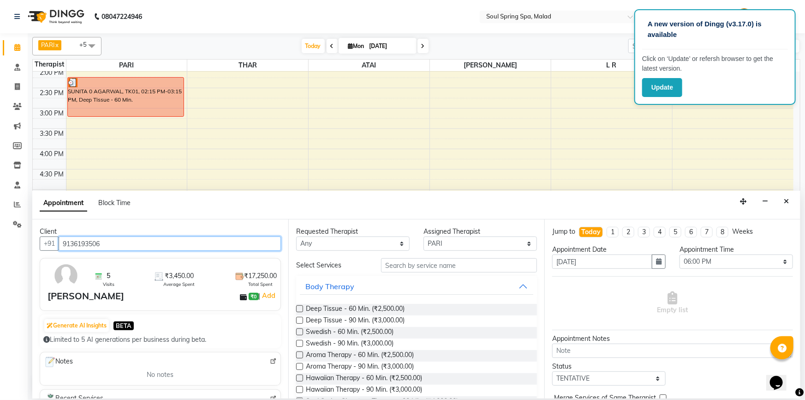
type input "9136193506"
click at [300, 322] on label at bounding box center [299, 320] width 7 height 7
click at [300, 322] on input "checkbox" at bounding box center [299, 321] width 6 height 6
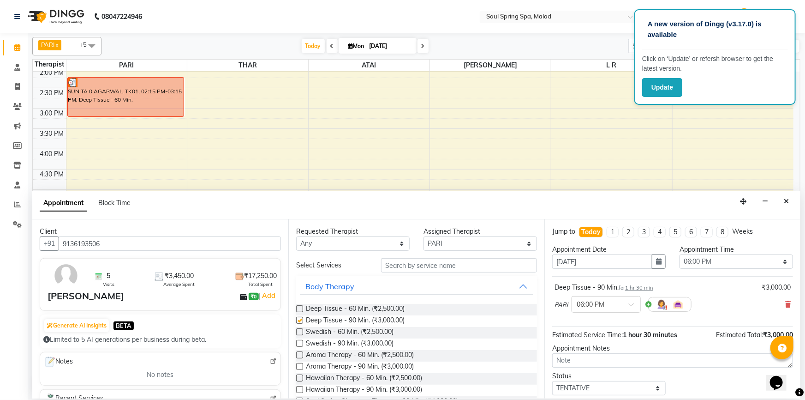
checkbox input "false"
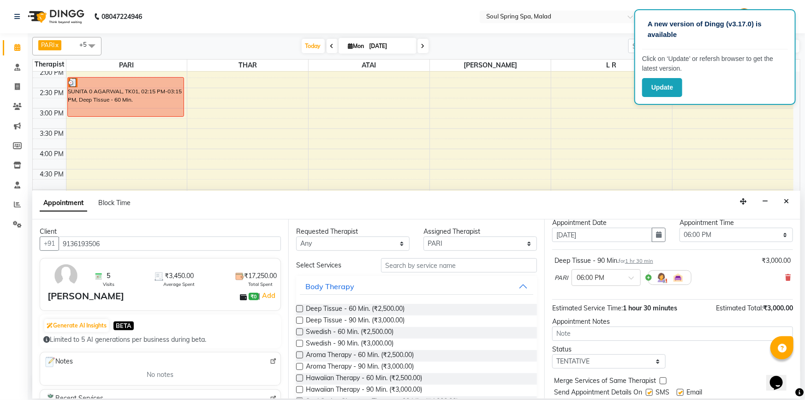
scroll to position [54, 0]
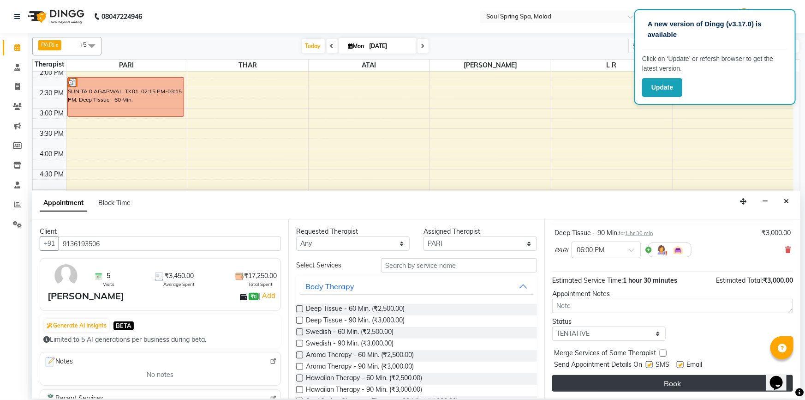
click at [695, 388] on button "Book" at bounding box center [672, 383] width 241 height 17
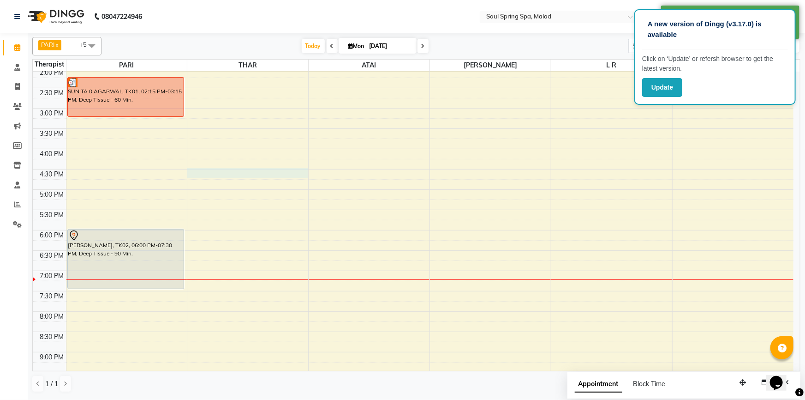
click at [285, 175] on div "9:00 AM 9:30 AM 10:00 AM 10:30 AM 11:00 AM 11:30 AM 12:00 PM 12:30 PM 1:00 PM 1…" at bounding box center [413, 149] width 761 height 568
select select "81964"
select select "990"
select select "tentative"
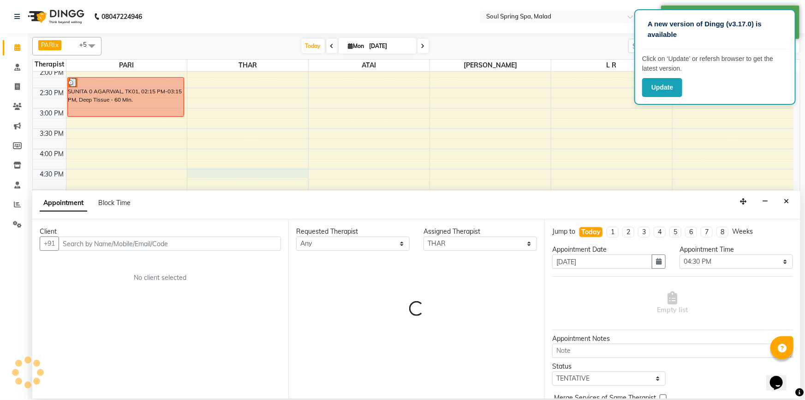
click at [254, 241] on input "text" at bounding box center [170, 243] width 222 height 14
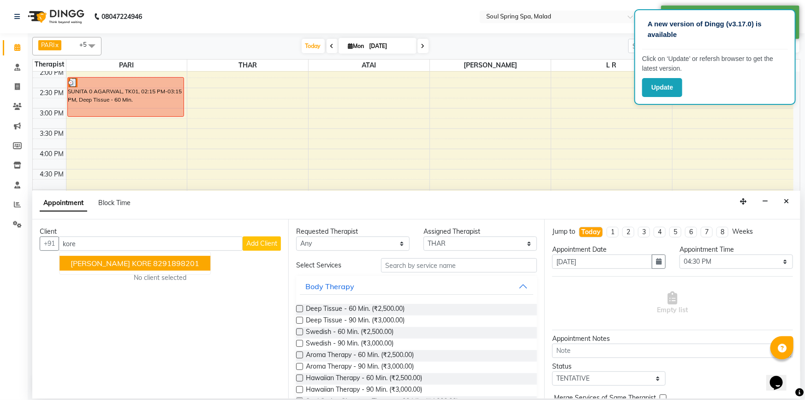
click at [158, 263] on ngb-highlight "8291898201" at bounding box center [176, 262] width 46 height 9
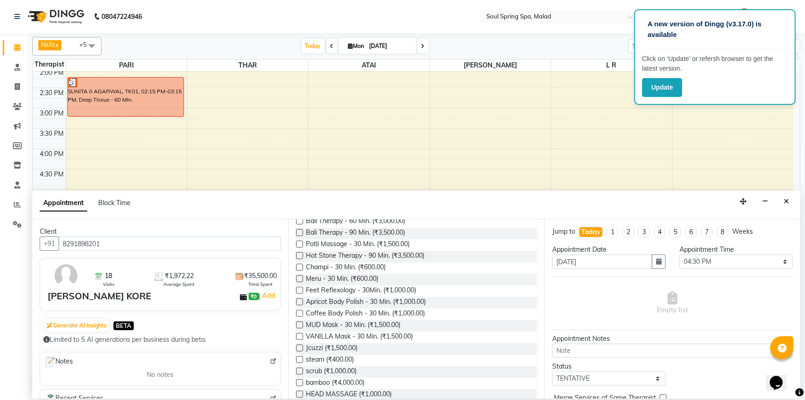
scroll to position [294, 0]
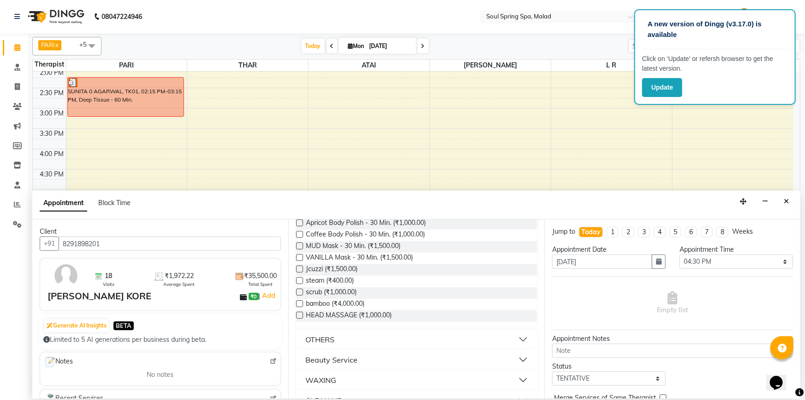
type input "8291898201"
click at [304, 374] on button "WAXING" at bounding box center [417, 380] width 234 height 17
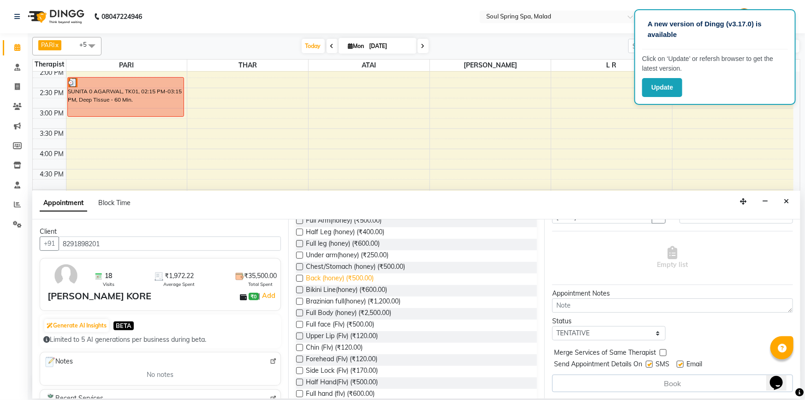
scroll to position [545, 0]
click at [297, 311] on label at bounding box center [299, 312] width 7 height 7
click at [297, 311] on input "checkbox" at bounding box center [299, 313] width 6 height 6
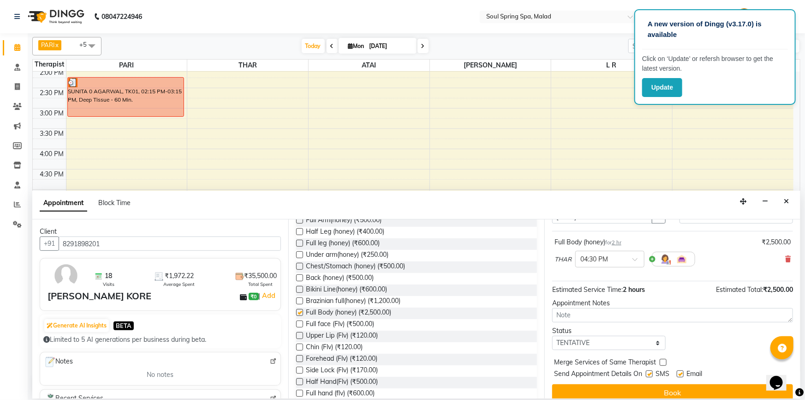
checkbox input "false"
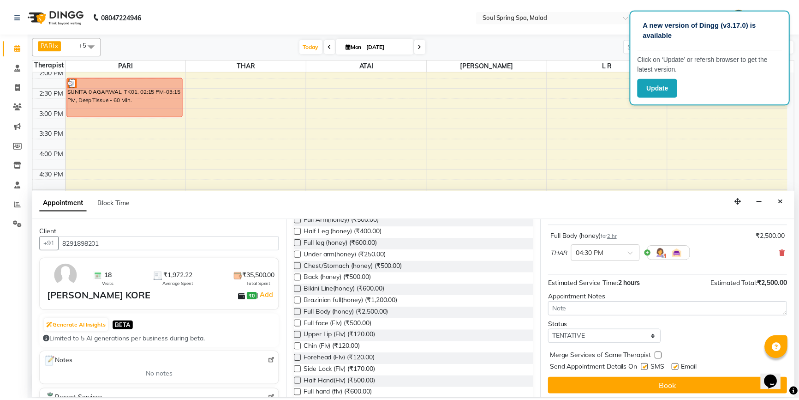
scroll to position [54, 0]
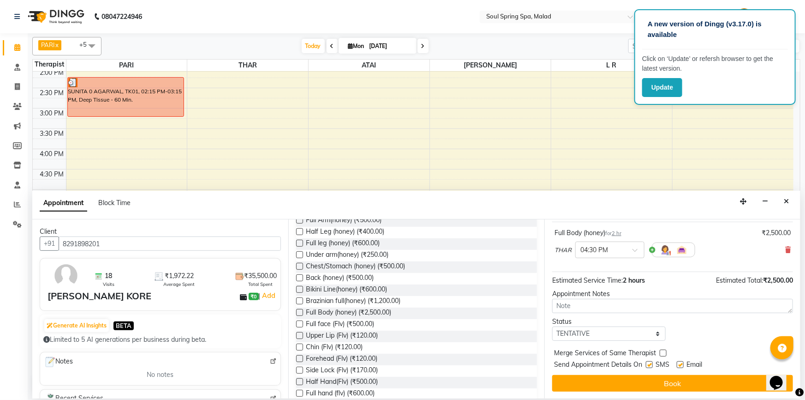
click at [658, 385] on button "Book" at bounding box center [672, 383] width 241 height 17
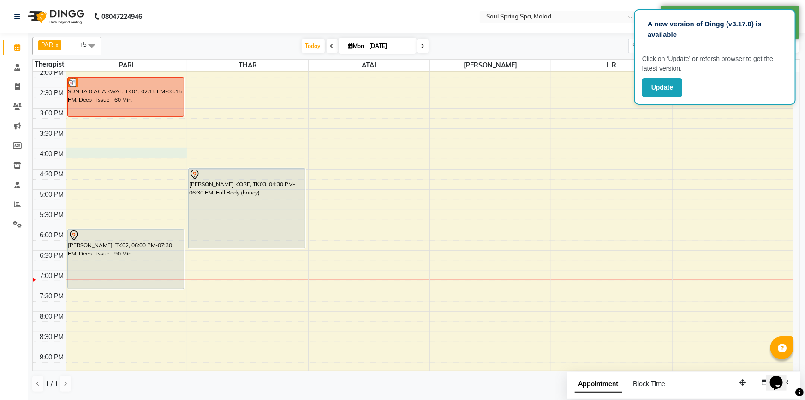
click at [171, 157] on div "9:00 AM 9:30 AM 10:00 AM 10:30 AM 11:00 AM 11:30 AM 12:00 PM 12:30 PM 1:00 PM 1…" at bounding box center [413, 149] width 761 height 568
select select "34027"
select select "960"
select select "tentative"
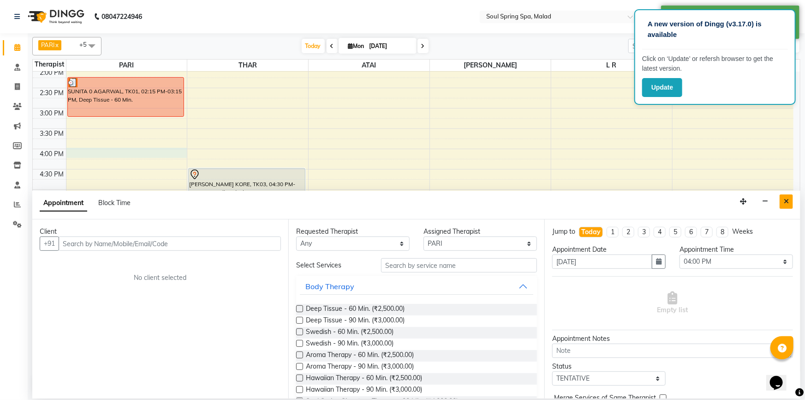
click at [788, 200] on icon "Close" at bounding box center [786, 201] width 5 height 6
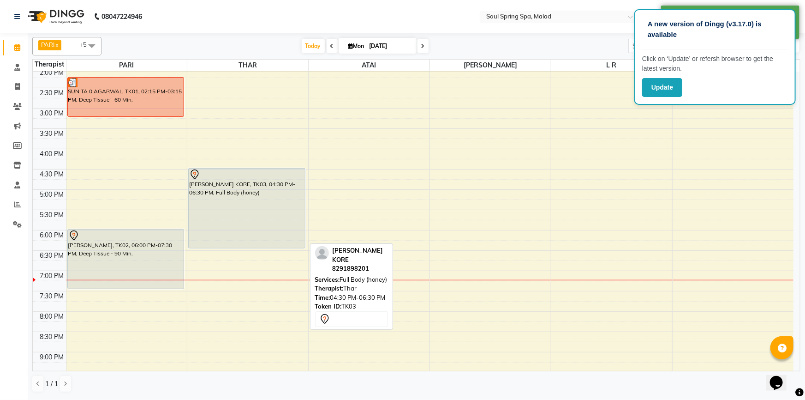
click at [259, 218] on div "[PERSON_NAME] KORE, TK03, 04:30 PM-06:30 PM, Full Body (honey)" at bounding box center [247, 207] width 116 height 79
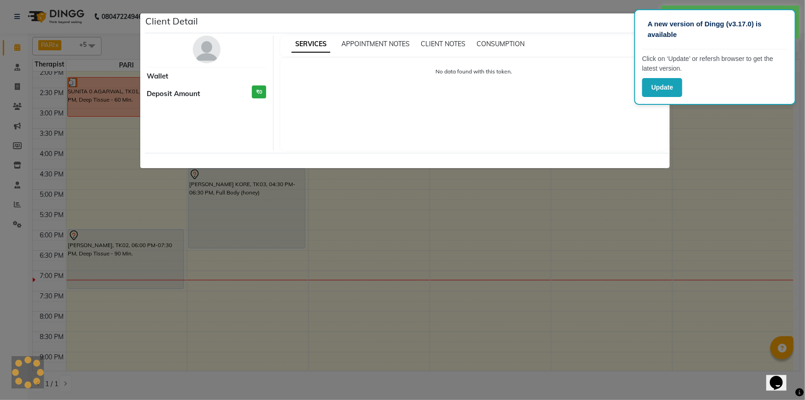
select select "7"
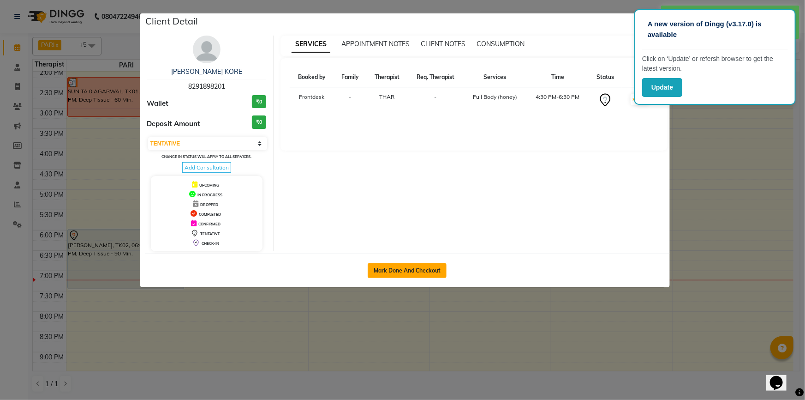
click at [384, 264] on button "Mark Done And Checkout" at bounding box center [407, 270] width 79 height 15
select select "4947"
select select "service"
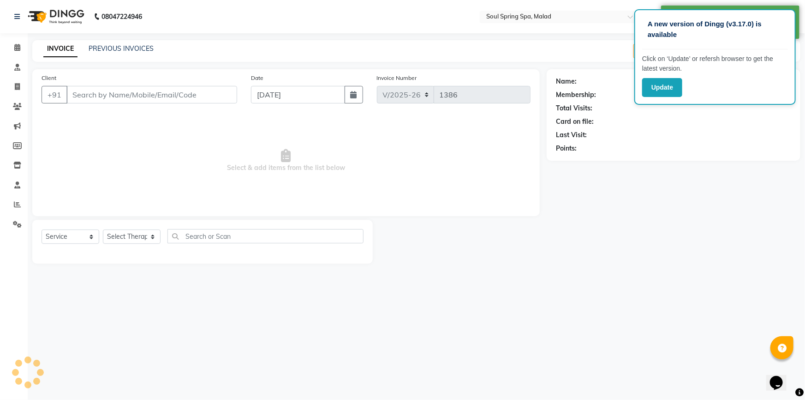
type input "8291898201"
select select "81964"
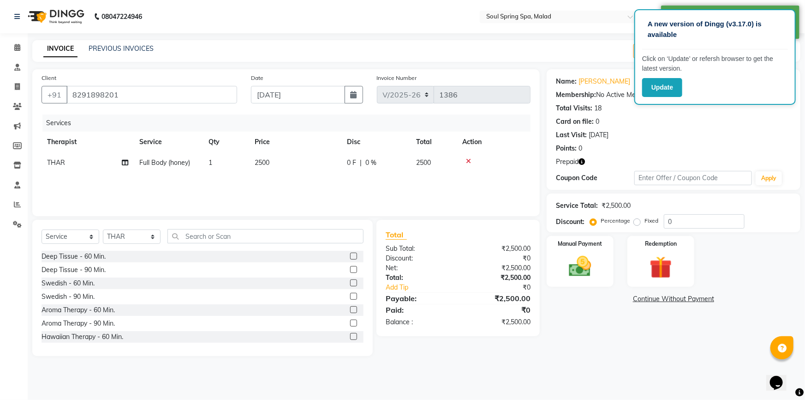
click at [195, 167] on td "Full Body (honey)" at bounding box center [168, 162] width 69 height 21
select select "81964"
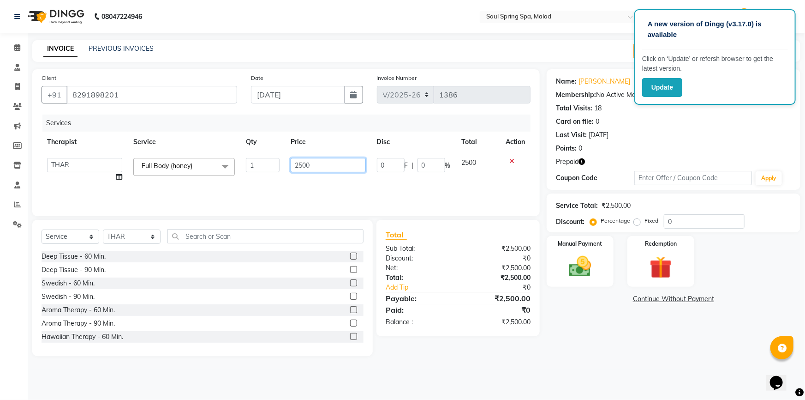
click at [328, 166] on input "2500" at bounding box center [328, 165] width 75 height 14
type input "2"
type input "3000"
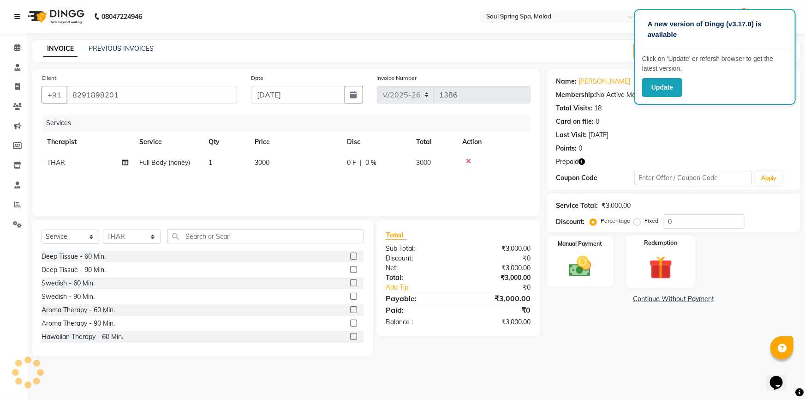
click at [659, 268] on img at bounding box center [661, 267] width 38 height 29
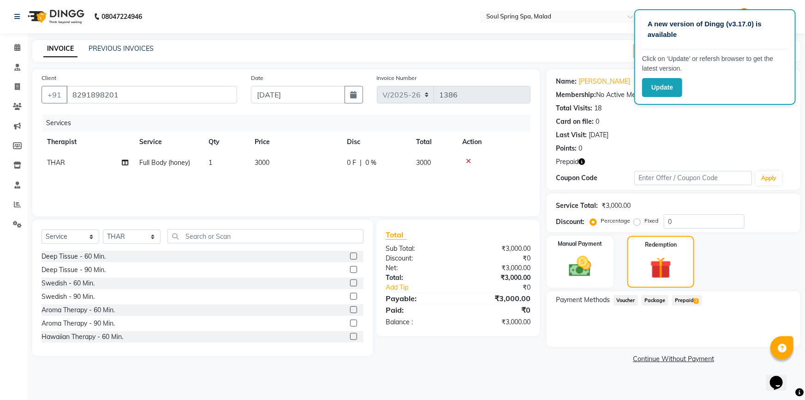
click at [689, 298] on span "Prepaid 2" at bounding box center [687, 300] width 30 height 11
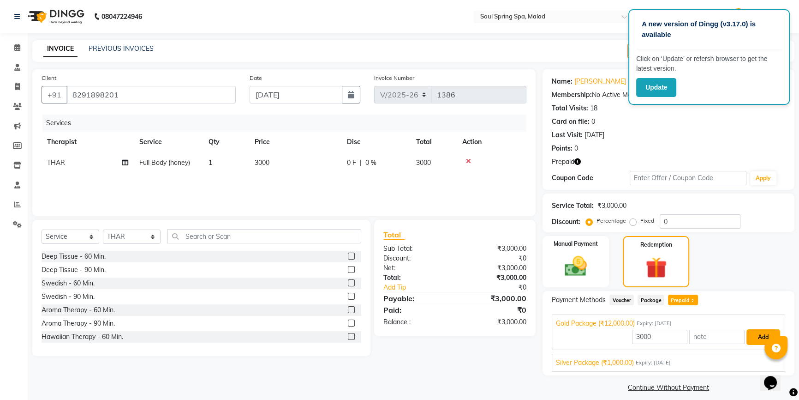
click at [762, 337] on button "Add" at bounding box center [764, 337] width 34 height 16
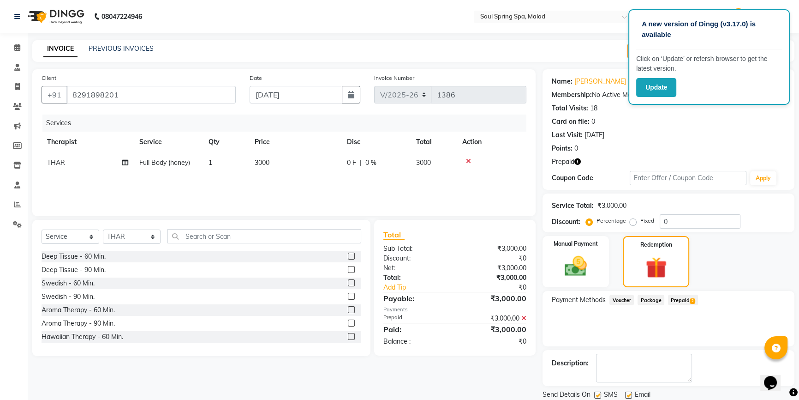
scroll to position [31, 0]
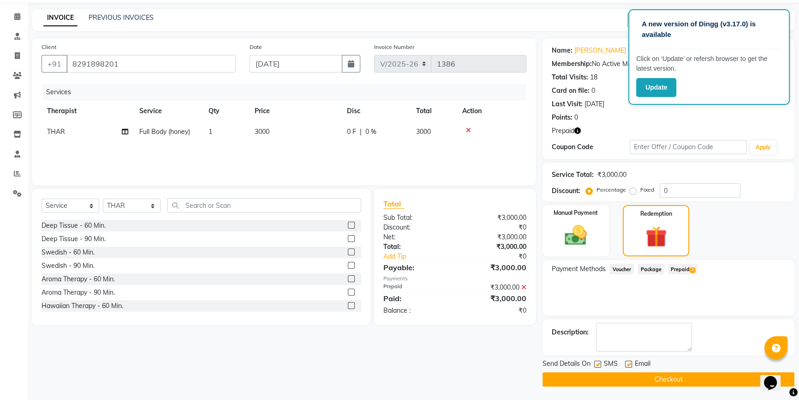
click at [677, 378] on button "Checkout" at bounding box center [669, 379] width 252 height 14
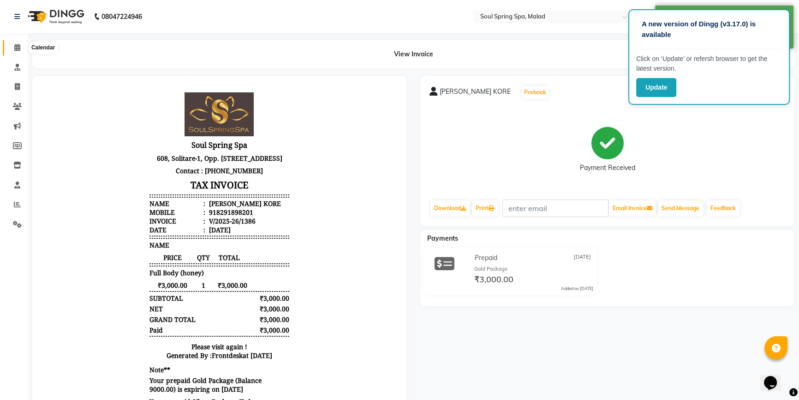
click at [14, 49] on icon at bounding box center [17, 47] width 6 height 7
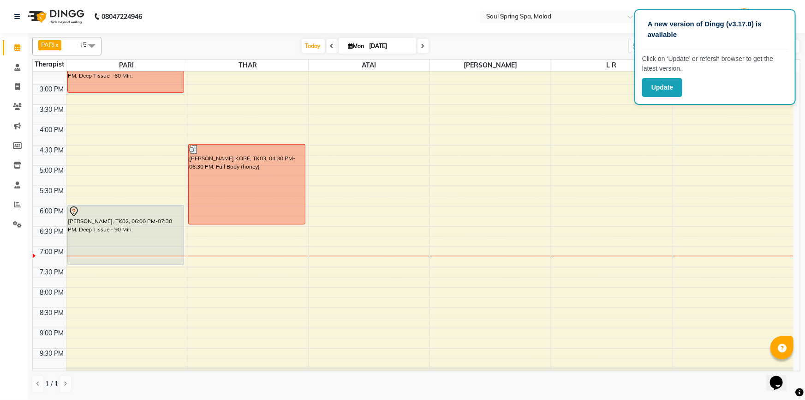
scroll to position [252, 0]
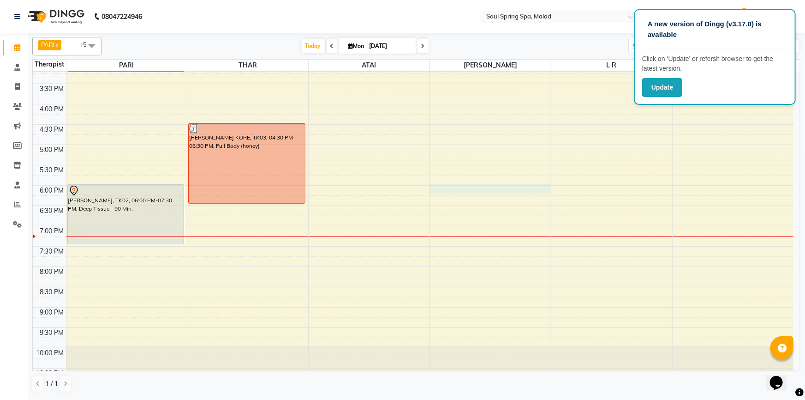
click at [492, 187] on div "9:00 AM 9:30 AM 10:00 AM 10:30 AM 11:00 AM 11:30 AM 12:00 PM 12:30 PM 1:00 PM 1…" at bounding box center [413, 104] width 761 height 568
select select "86605"
select select "1080"
select select "tentative"
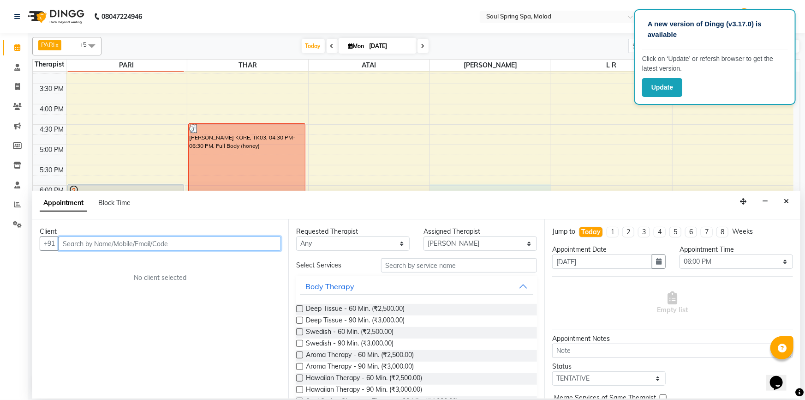
click at [250, 240] on input "text" at bounding box center [170, 243] width 222 height 14
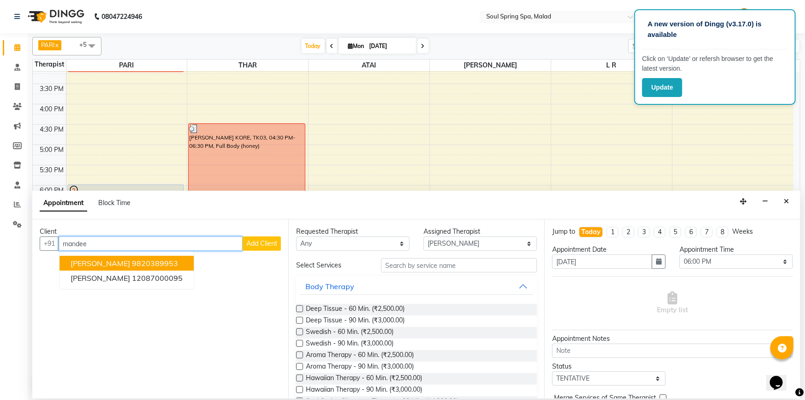
click at [150, 263] on ngb-highlight "9820389953" at bounding box center [155, 262] width 46 height 9
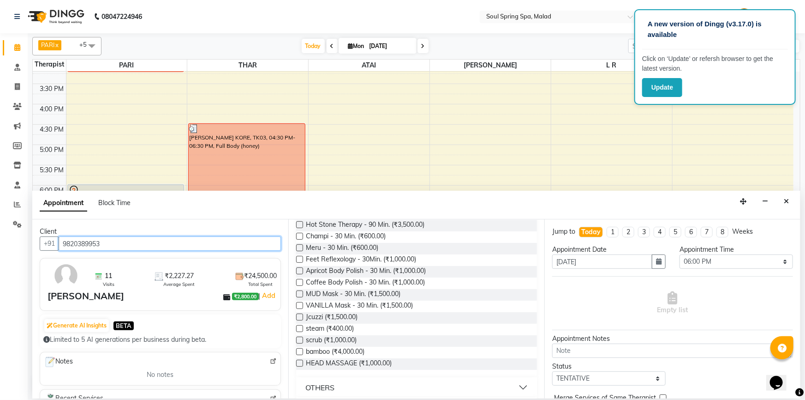
scroll to position [226, 0]
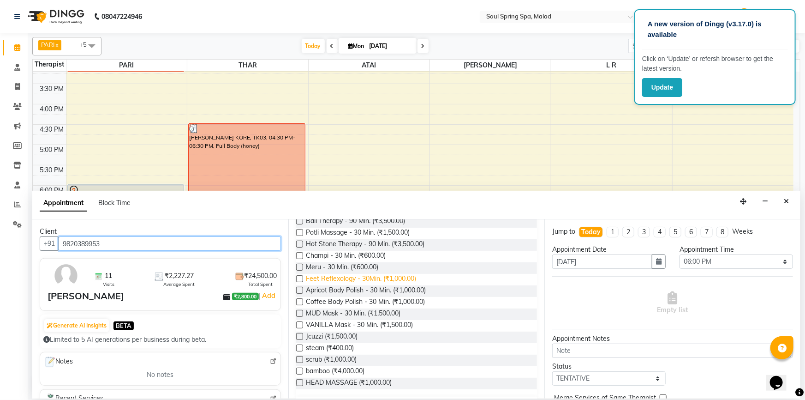
type input "9820389953"
click at [392, 277] on span "Feet Reflexology - 30Min. (₹1,000.00)" at bounding box center [361, 280] width 110 height 12
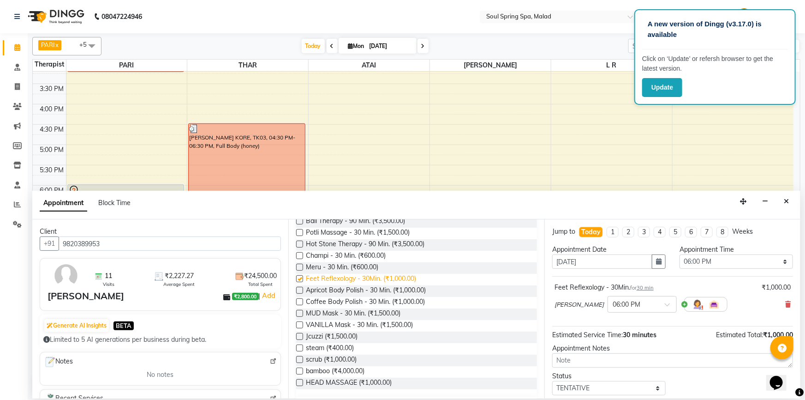
checkbox input "false"
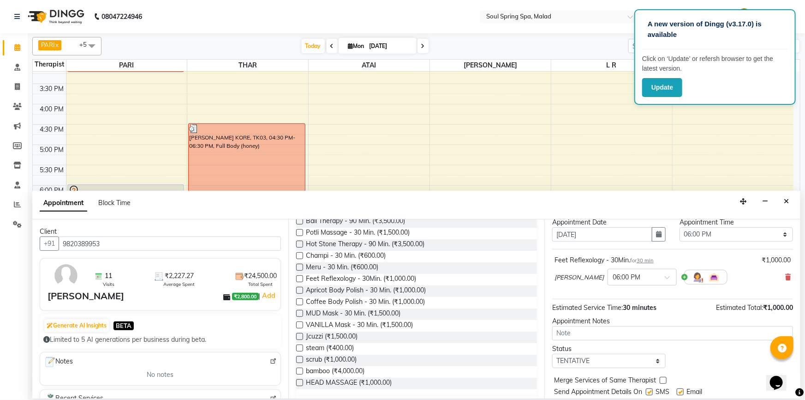
scroll to position [54, 0]
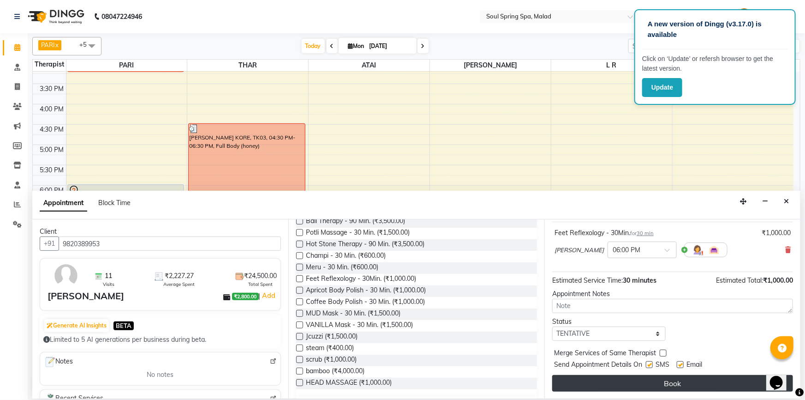
click at [678, 381] on button "Book" at bounding box center [672, 383] width 241 height 17
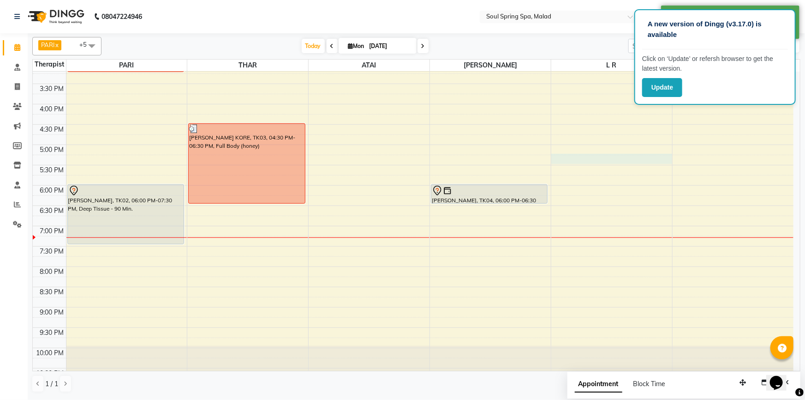
drag, startPoint x: 646, startPoint y: 160, endPoint x: 614, endPoint y: 170, distance: 33.4
click at [646, 161] on div "9:00 AM 9:30 AM 10:00 AM 10:30 AM 11:00 AM 11:30 AM 12:00 PM 12:30 PM 1:00 PM 1…" at bounding box center [413, 104] width 761 height 568
select select "86413"
select select "1035"
select select "tentative"
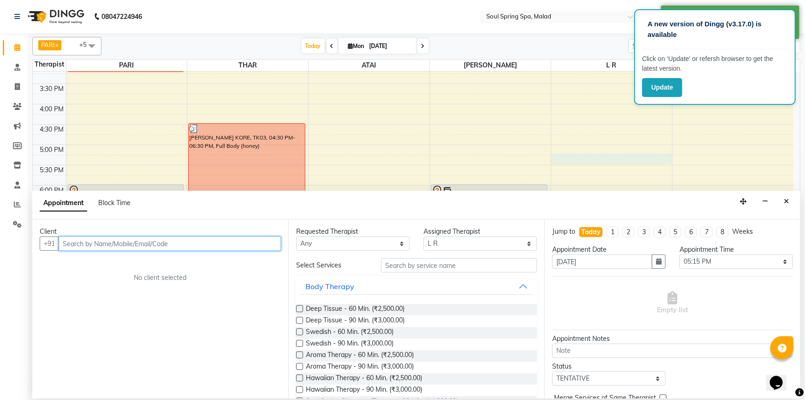
click at [161, 242] on input "text" at bounding box center [170, 243] width 222 height 14
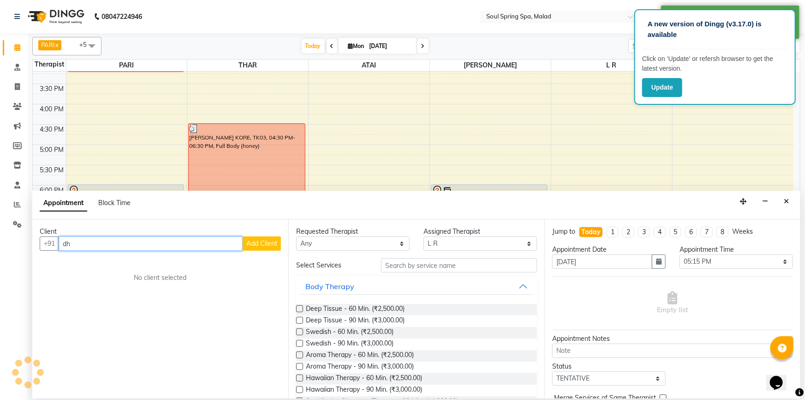
type input "d"
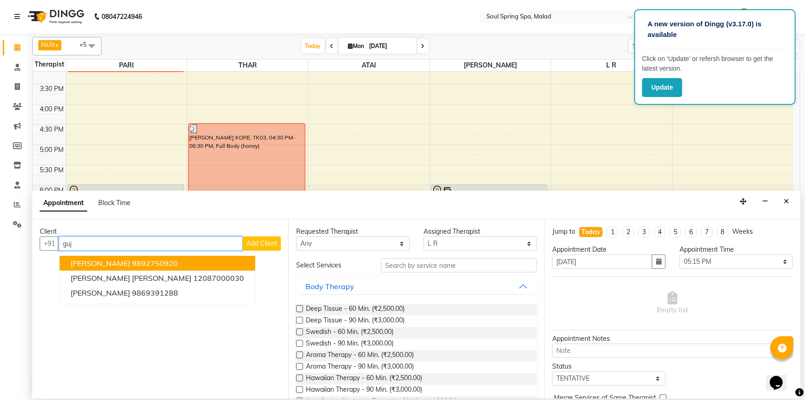
click at [157, 256] on button "[PERSON_NAME] 9892750920" at bounding box center [158, 263] width 196 height 15
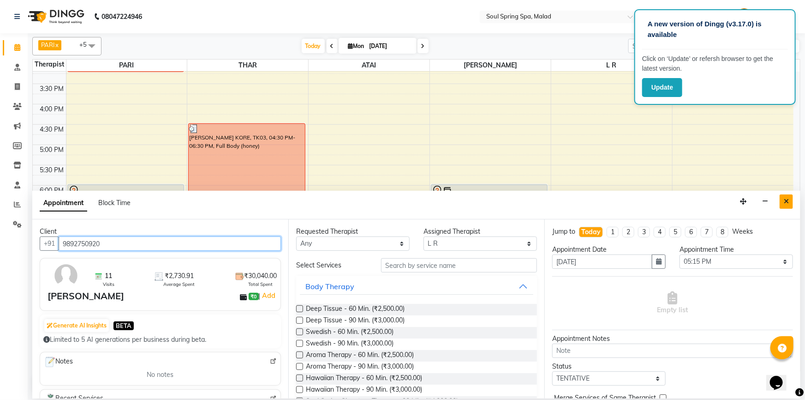
type input "9892750920"
click at [786, 200] on icon "Close" at bounding box center [786, 201] width 5 height 6
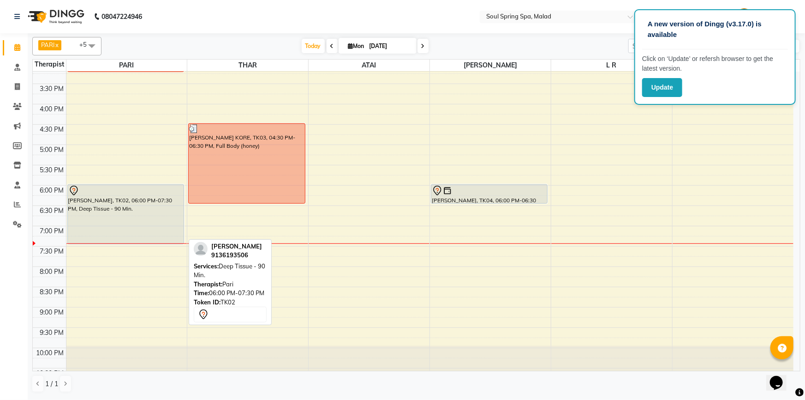
click at [164, 207] on div "[PERSON_NAME], TK02, 06:00 PM-07:30 PM, Deep Tissue - 90 Min." at bounding box center [126, 214] width 116 height 59
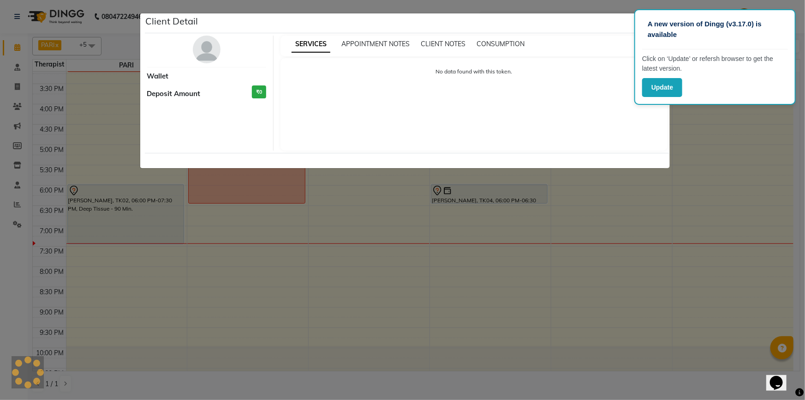
select select "7"
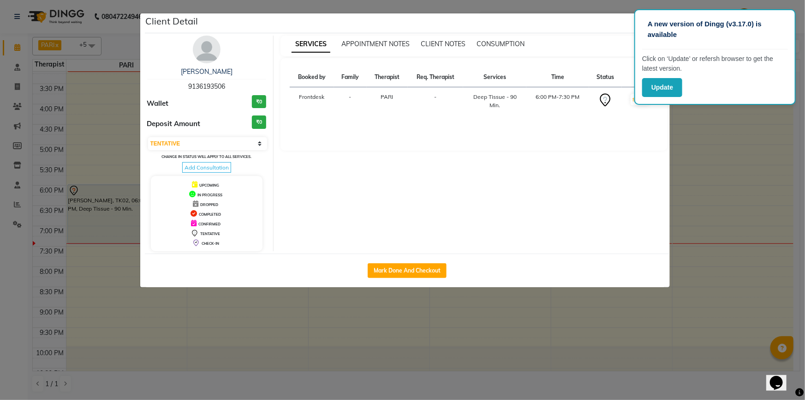
click at [365, 282] on div "Mark Done And Checkout" at bounding box center [407, 270] width 525 height 34
click at [412, 312] on ngb-modal-window "Client Detail [PERSON_NAME] 9136193506 Wallet ₹0 Deposit Amount ₹0 Select IN SE…" at bounding box center [402, 200] width 805 height 400
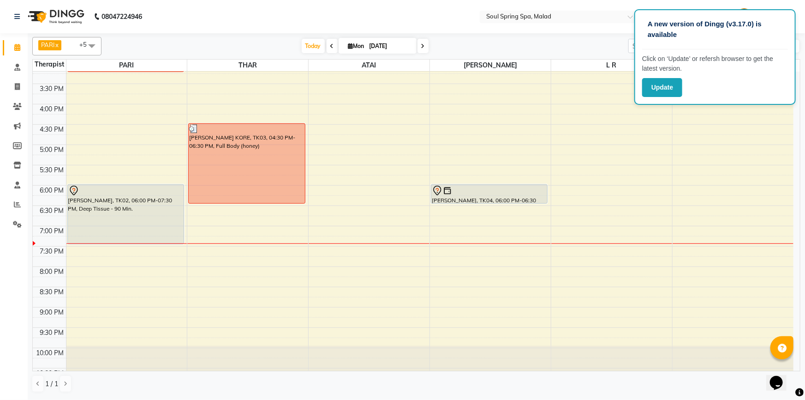
drag, startPoint x: 723, startPoint y: 76, endPoint x: 708, endPoint y: 70, distance: 15.9
click at [715, 73] on div "A new version of Dingg (v3.17.0) is available Click on ‘Update’ or refersh brow…" at bounding box center [716, 57] width 162 height 96
click at [558, 33] on div "PARI x THAR x ATAI x L R x [PERSON_NAME] x +5 Select All jammy moi moi [PERSON_…" at bounding box center [416, 214] width 768 height 363
click at [617, 182] on div "9:00 AM 9:30 AM 10:00 AM 10:30 AM 11:00 AM 11:30 AM 12:00 PM 12:30 PM 1:00 PM 1…" at bounding box center [413, 104] width 761 height 568
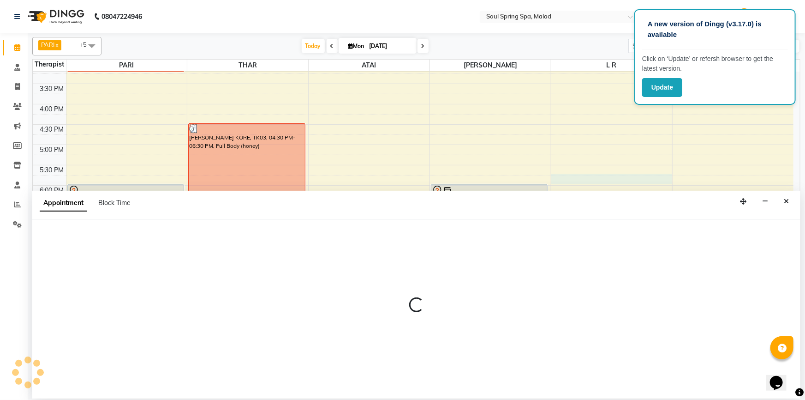
select select "86413"
select select "1065"
select select "tentative"
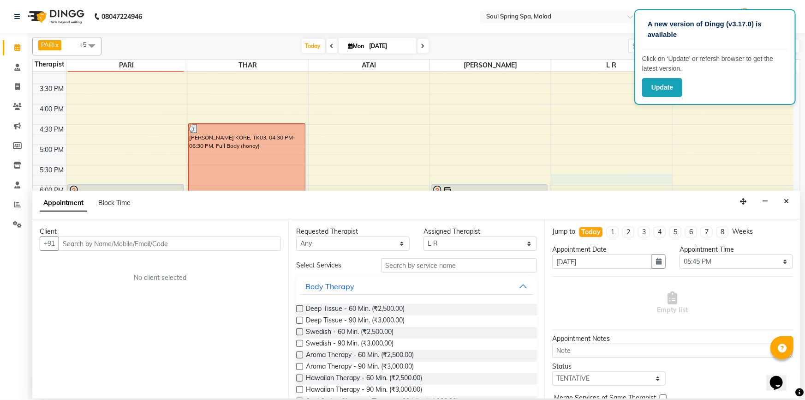
click at [785, 203] on icon "Close" at bounding box center [786, 201] width 5 height 6
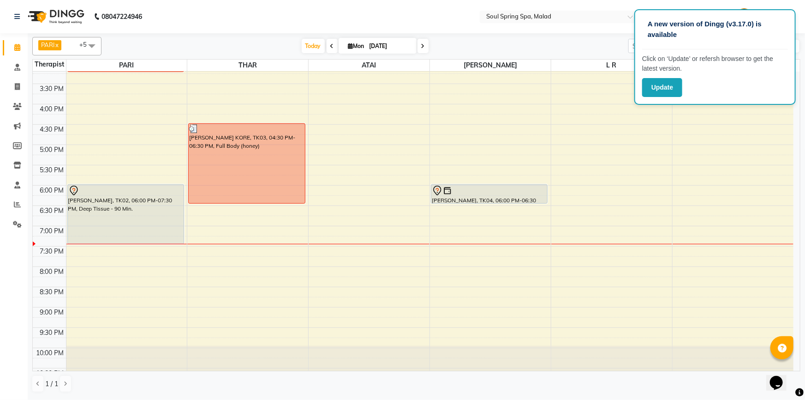
click at [799, 174] on div "PARI x THAR x ATAI x L R x [PERSON_NAME] x +5 Select All jammy moi moi [PERSON_…" at bounding box center [417, 215] width 778 height 365
click at [742, 168] on div "9:00 AM 9:30 AM 10:00 AM 10:30 AM 11:00 AM 11:30 AM 12:00 PM 12:30 PM 1:00 PM 1…" at bounding box center [413, 104] width 761 height 568
select select "86414"
select select "tentative"
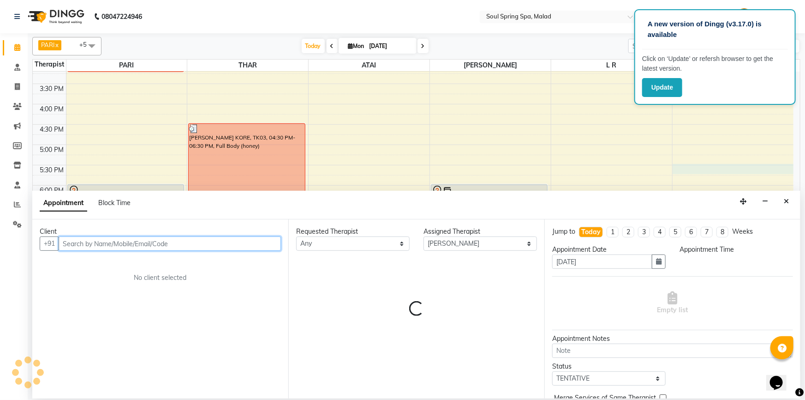
select select "1050"
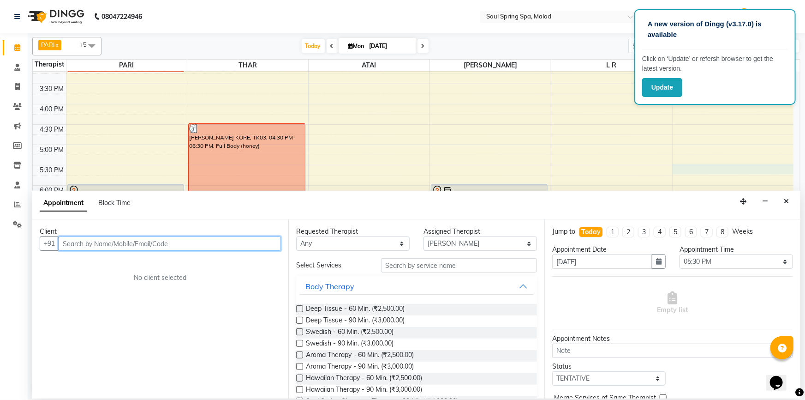
click at [250, 244] on input "text" at bounding box center [170, 243] width 222 height 14
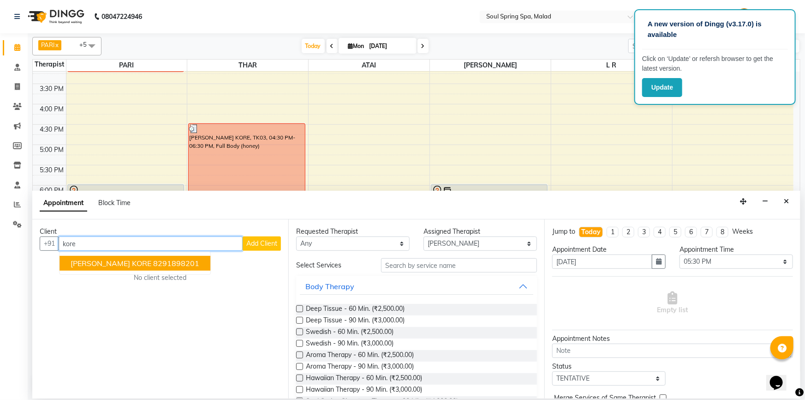
click at [144, 269] on button "[PERSON_NAME] KORE 8291898201" at bounding box center [135, 263] width 151 height 15
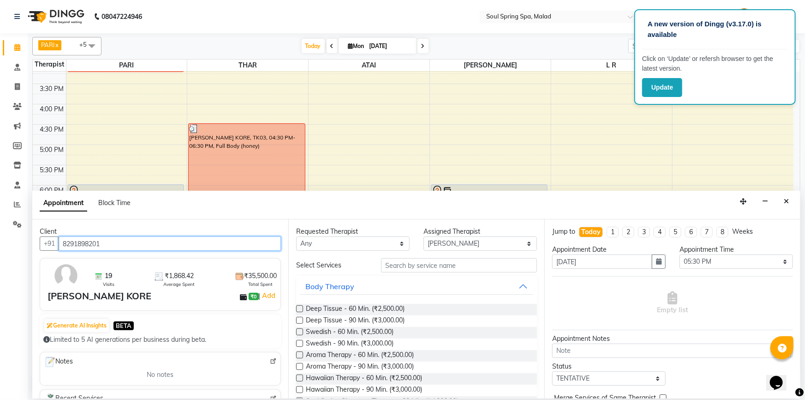
type input "8291898201"
click at [301, 320] on label at bounding box center [299, 320] width 7 height 7
click at [301, 320] on input "checkbox" at bounding box center [299, 321] width 6 height 6
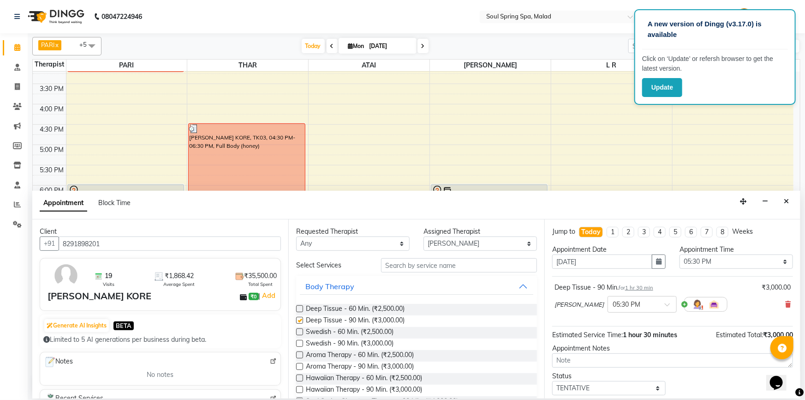
checkbox input "false"
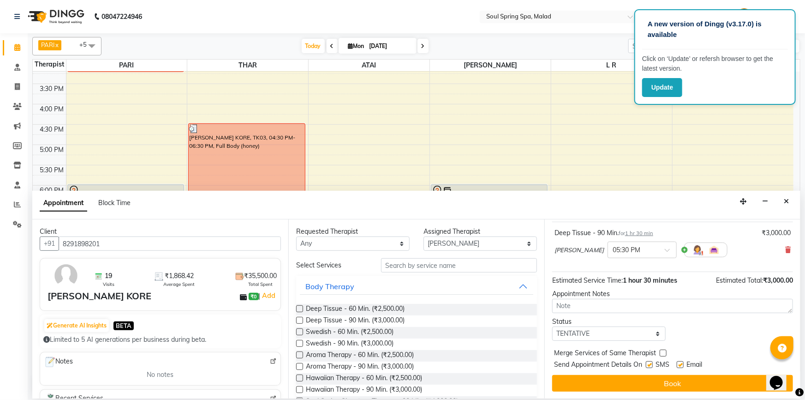
click at [581, 380] on button "Book" at bounding box center [672, 383] width 241 height 17
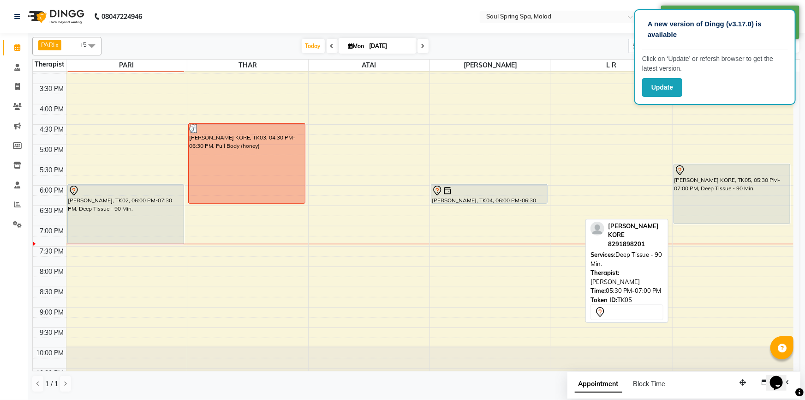
click at [701, 187] on div "[PERSON_NAME] KORE, TK05, 05:30 PM-07:00 PM, Deep Tissue - 90 Min." at bounding box center [732, 193] width 116 height 59
select select "7"
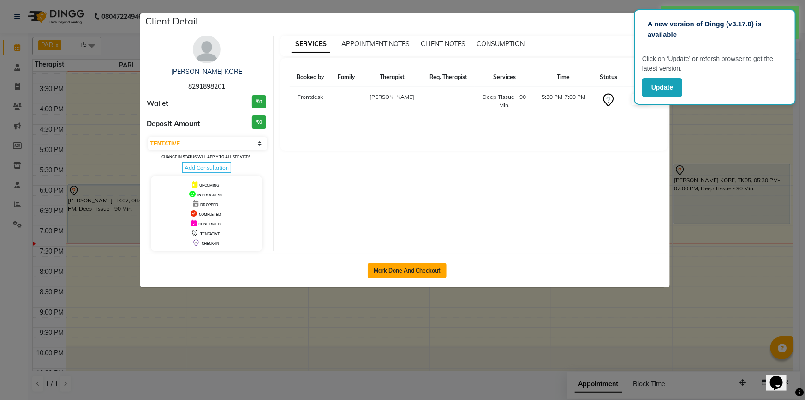
click at [400, 270] on button "Mark Done And Checkout" at bounding box center [407, 270] width 79 height 15
select select "4947"
select select "service"
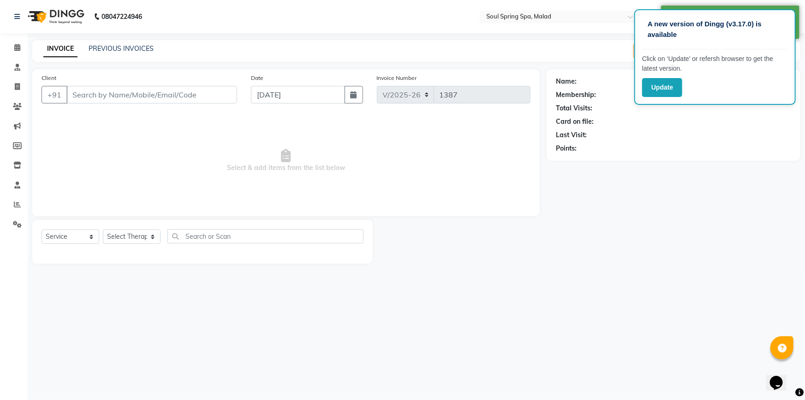
type input "8291898201"
select select "86414"
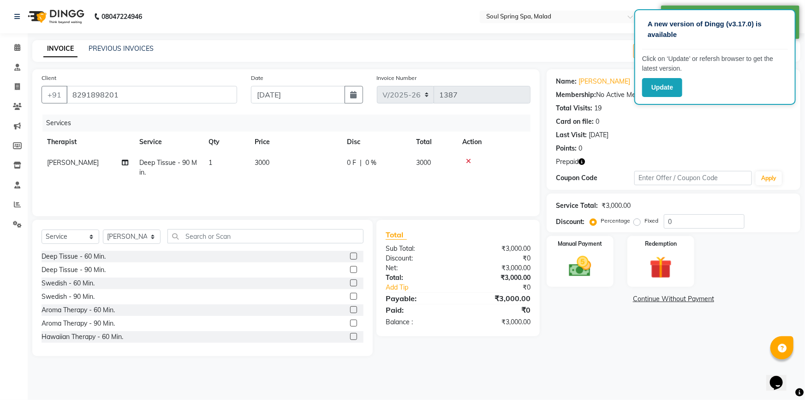
click at [189, 164] on span "Deep Tissue - 90 Min." at bounding box center [168, 167] width 58 height 18
select select "86414"
click at [222, 168] on span at bounding box center [225, 167] width 18 height 18
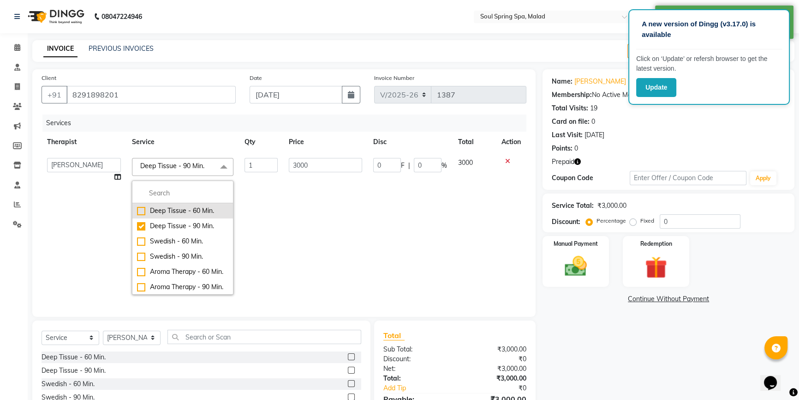
click at [189, 209] on div "Deep Tissue - 60 Min." at bounding box center [182, 211] width 91 height 10
checkbox input "true"
checkbox input "false"
click at [306, 162] on input "2500" at bounding box center [326, 165] width 74 height 14
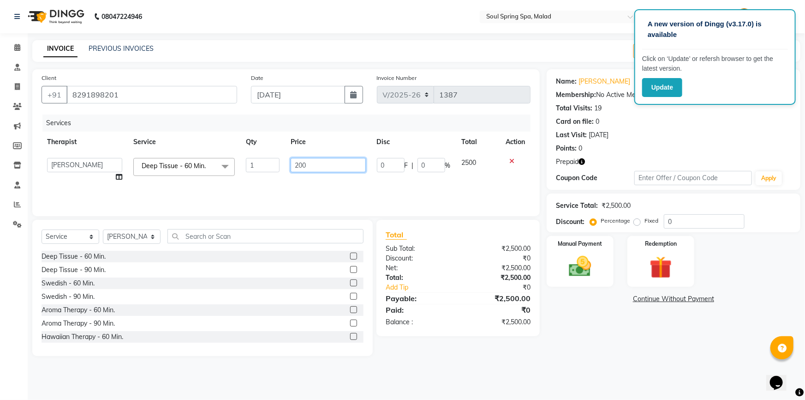
type input "2000"
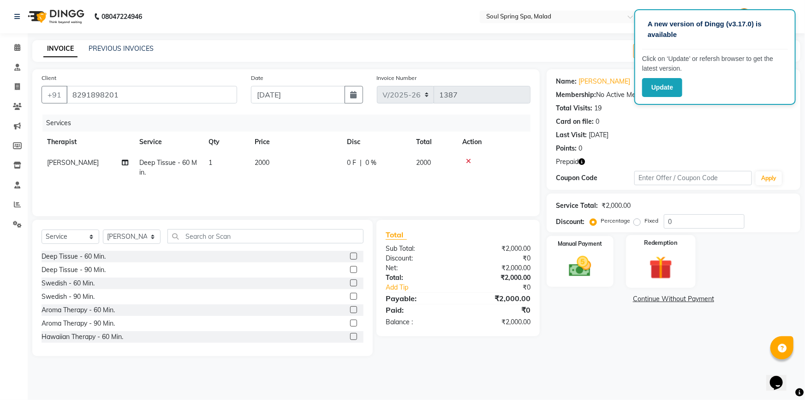
click at [649, 269] on img at bounding box center [661, 267] width 38 height 29
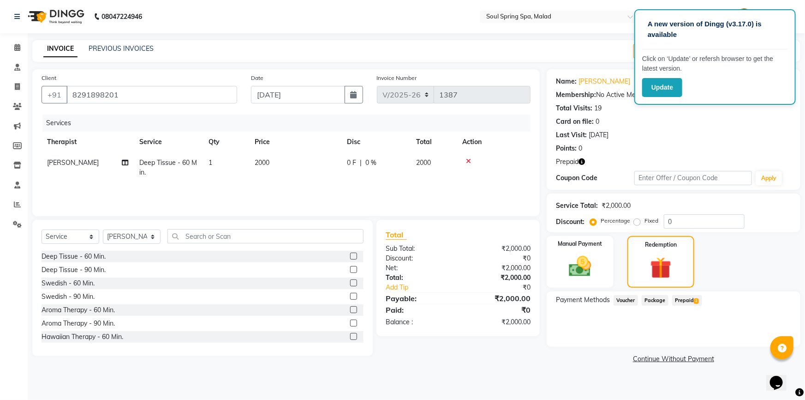
click at [685, 296] on span "Prepaid 2" at bounding box center [687, 300] width 30 height 11
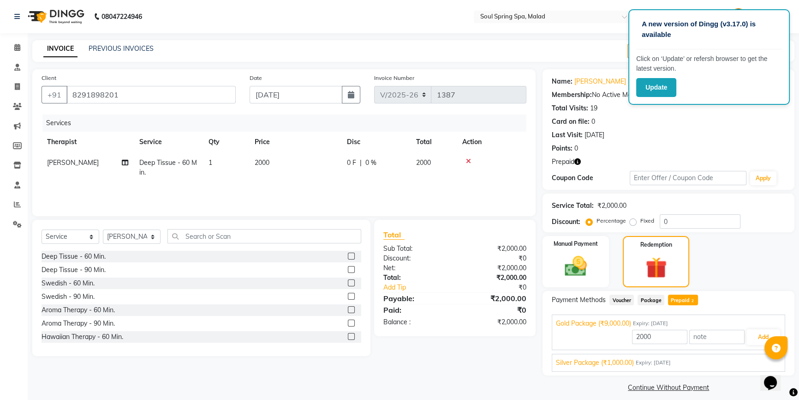
click at [769, 342] on div at bounding box center [776, 347] width 23 height 23
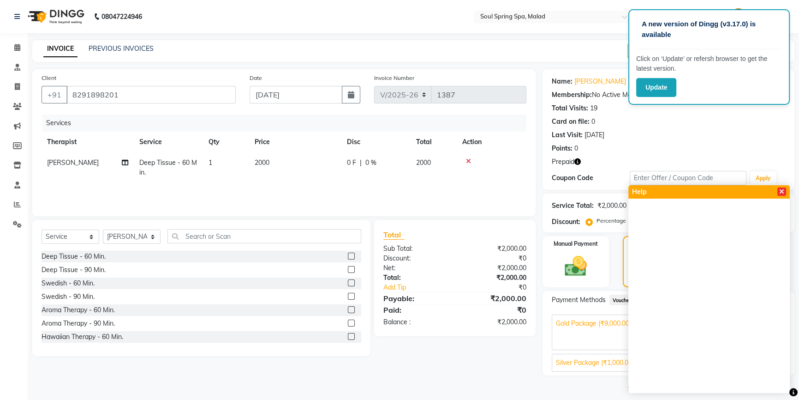
click at [780, 190] on icon at bounding box center [782, 191] width 5 height 6
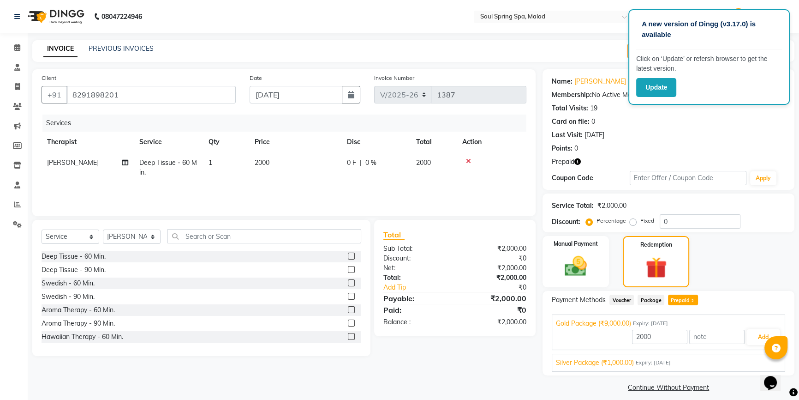
scroll to position [8, 0]
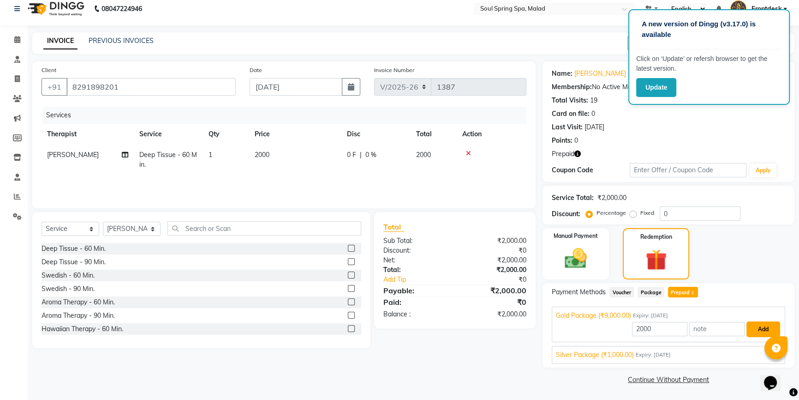
click at [752, 326] on button "Add" at bounding box center [764, 329] width 34 height 16
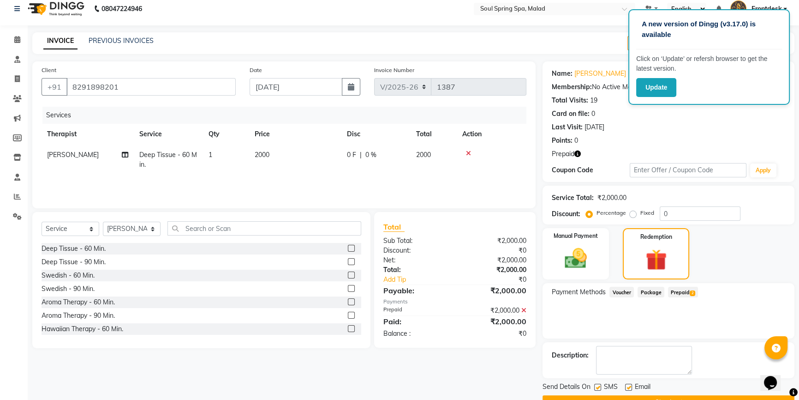
scroll to position [31, 0]
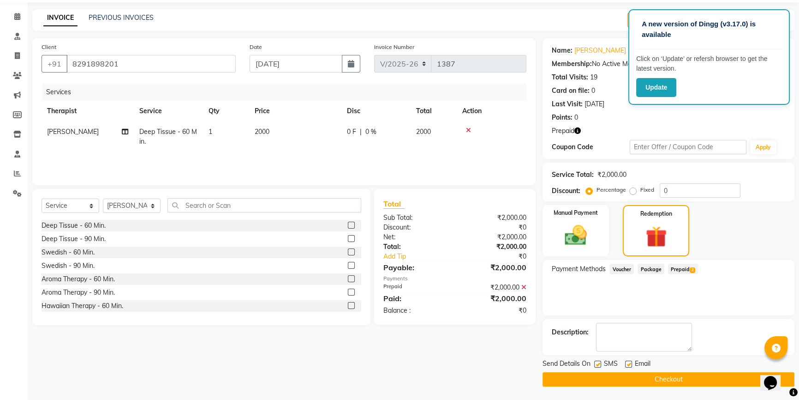
click at [620, 376] on button "Checkout" at bounding box center [669, 379] width 252 height 14
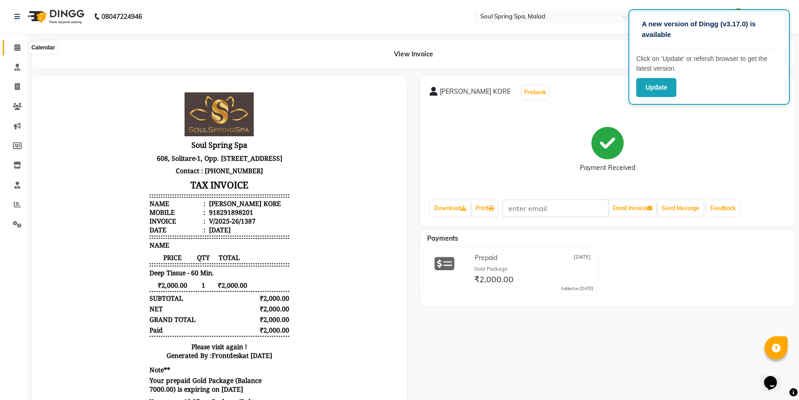
click at [18, 47] on icon at bounding box center [17, 47] width 6 height 7
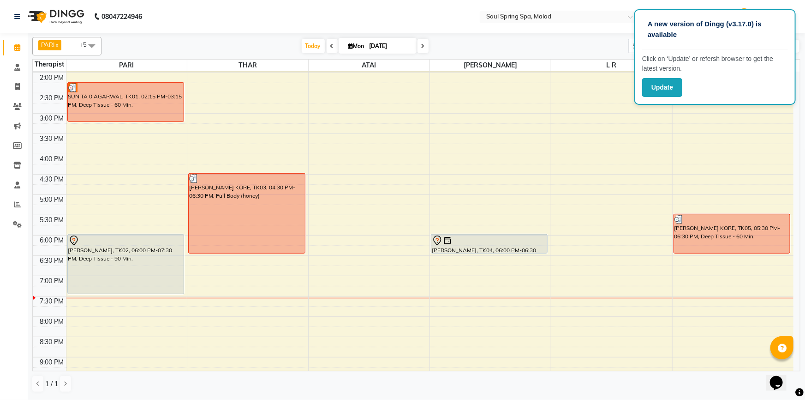
scroll to position [252, 0]
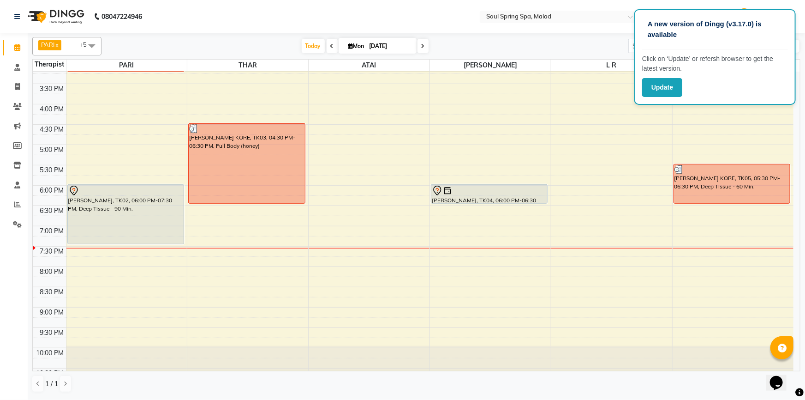
click at [503, 178] on div "9:00 AM 9:30 AM 10:00 AM 10:30 AM 11:00 AM 11:30 AM 12:00 PM 12:30 PM 1:00 PM 1…" at bounding box center [413, 104] width 761 height 568
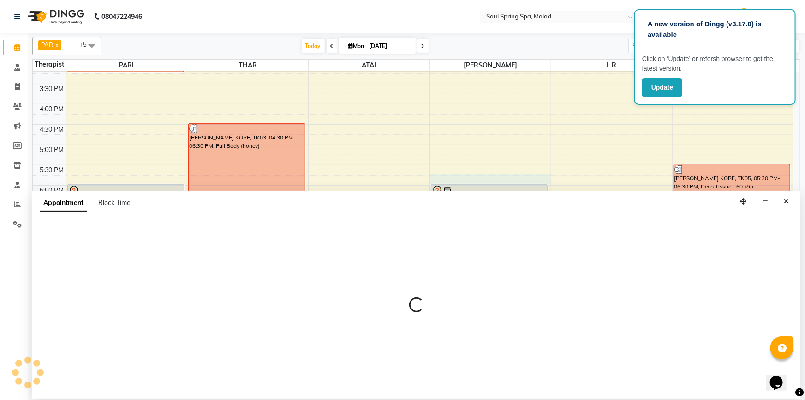
select select "86605"
select select "tentative"
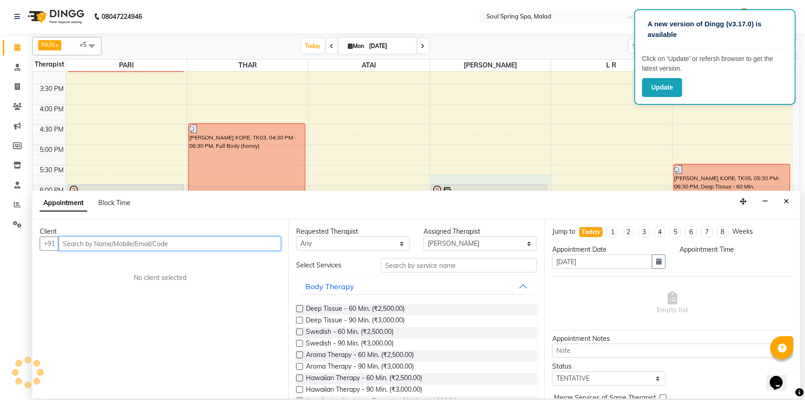
select select "1065"
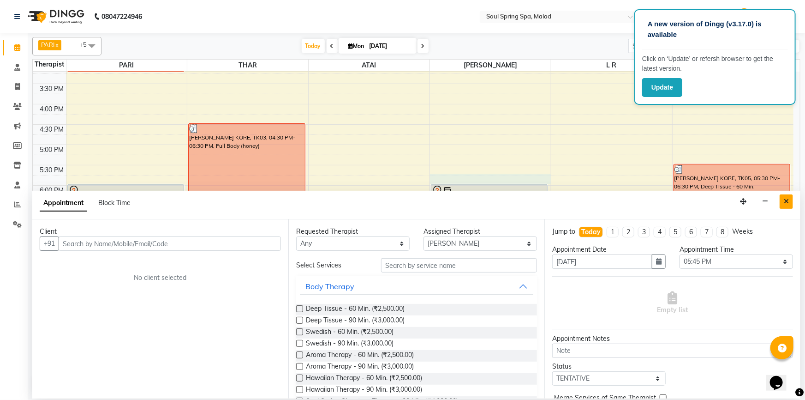
click at [788, 202] on icon "Close" at bounding box center [786, 201] width 5 height 6
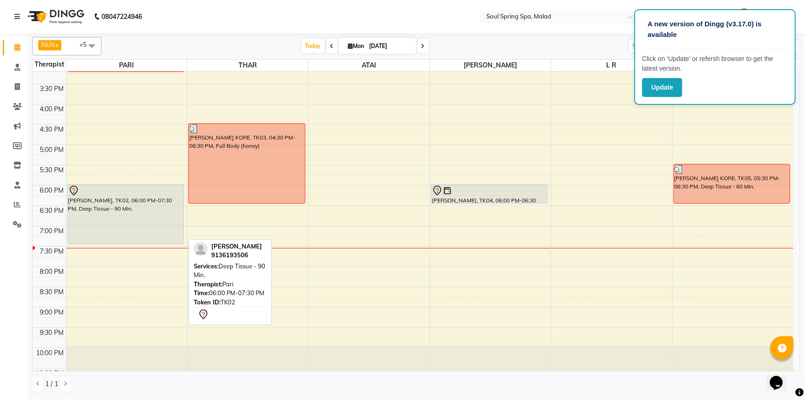
click at [93, 234] on div "[PERSON_NAME], TK02, 06:00 PM-07:30 PM, Deep Tissue - 90 Min." at bounding box center [126, 214] width 116 height 59
select select "7"
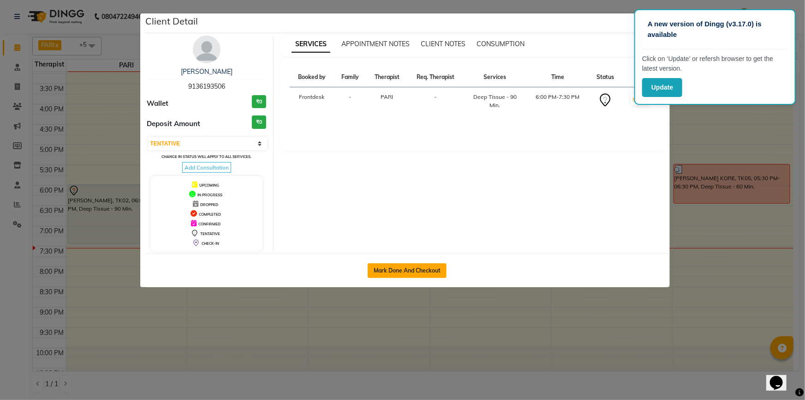
click at [391, 268] on button "Mark Done And Checkout" at bounding box center [407, 270] width 79 height 15
select select "4947"
select select "service"
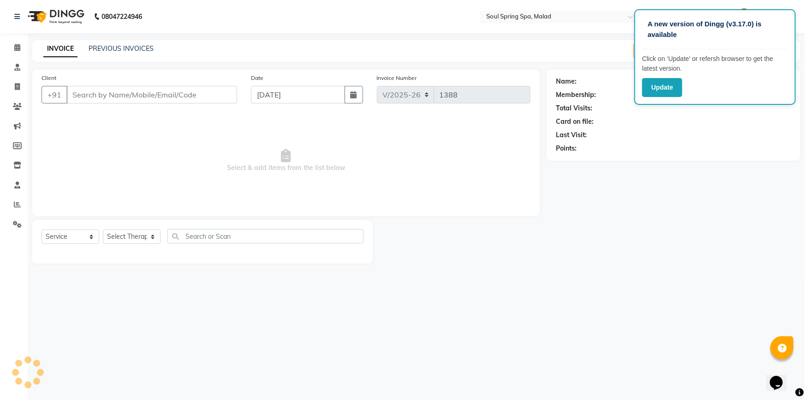
type input "9136193506"
select select "34027"
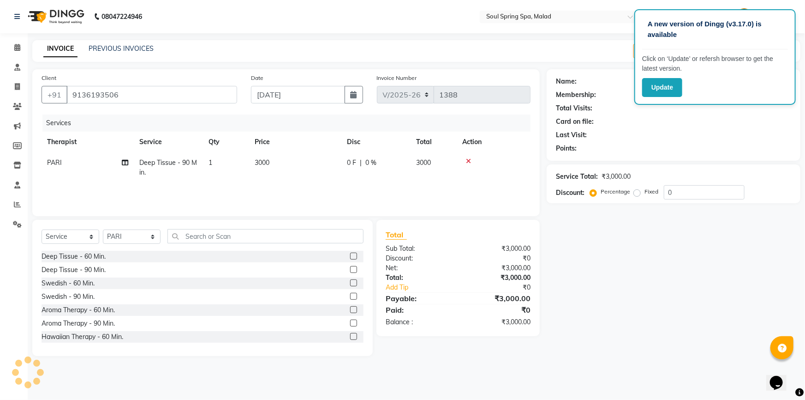
click at [540, 309] on div "Total Sub Total: ₹3,000.00 Discount: ₹0 Net: ₹3,000.00 Total: ₹3,000.00 Add Tip…" at bounding box center [458, 278] width 163 height 116
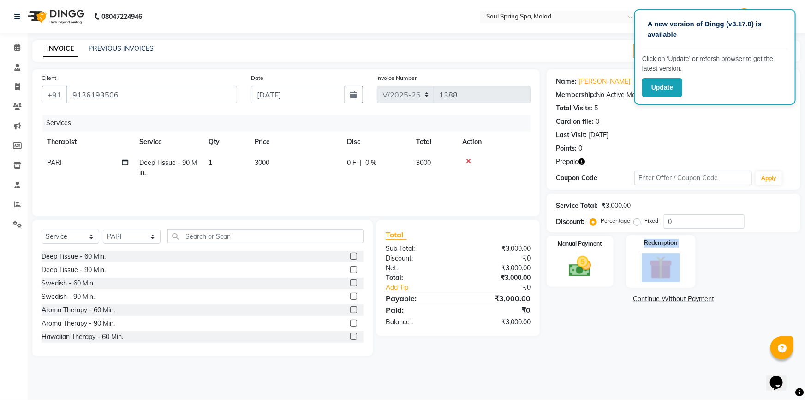
click at [634, 283] on div "Name: [PERSON_NAME] Membership: No Active Membership Total Visits: 5 Card on fi…" at bounding box center [677, 212] width 261 height 287
click at [17, 47] on icon at bounding box center [17, 47] width 6 height 7
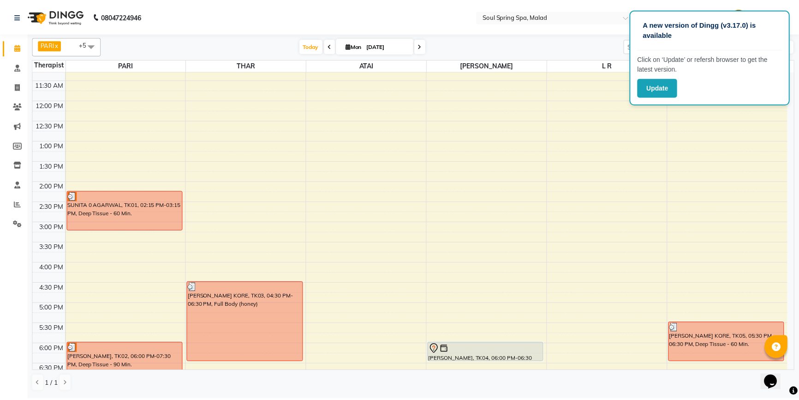
scroll to position [126, 0]
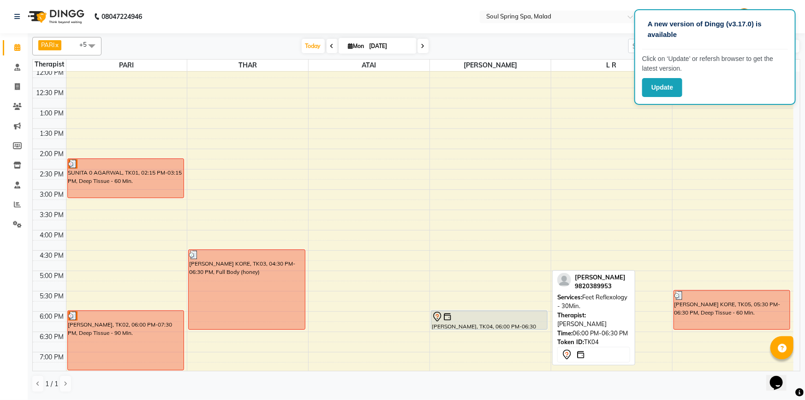
click at [526, 324] on div "[PERSON_NAME], TK04, 06:00 PM-06:30 PM, Feet Reflexology - 30Min." at bounding box center [490, 320] width 116 height 18
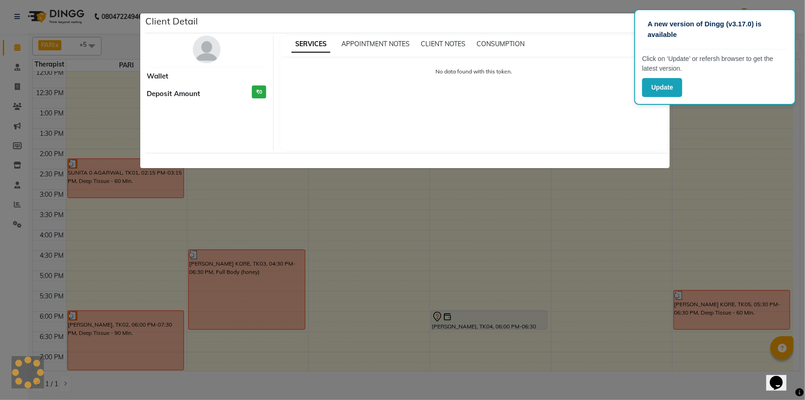
select select "7"
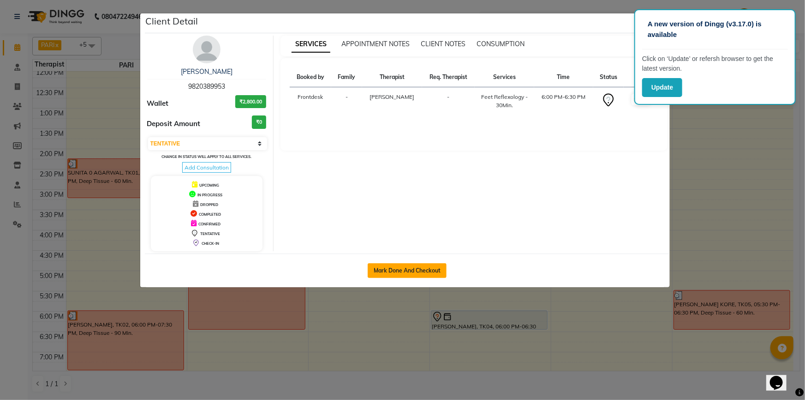
click at [424, 276] on button "Mark Done And Checkout" at bounding box center [407, 270] width 79 height 15
select select "4947"
select select "service"
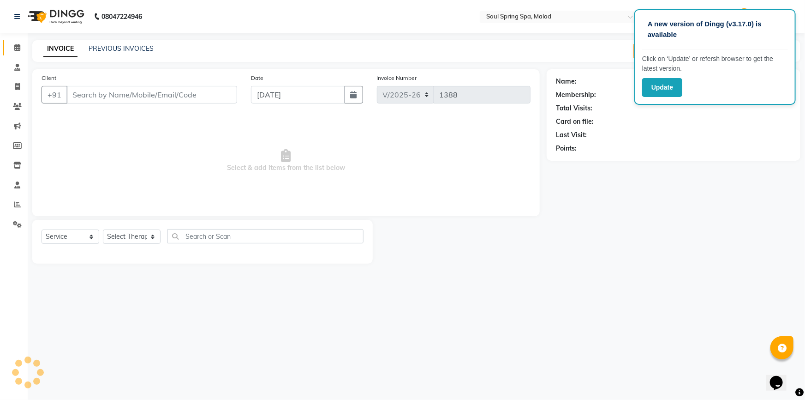
type input "9820389953"
select select "86605"
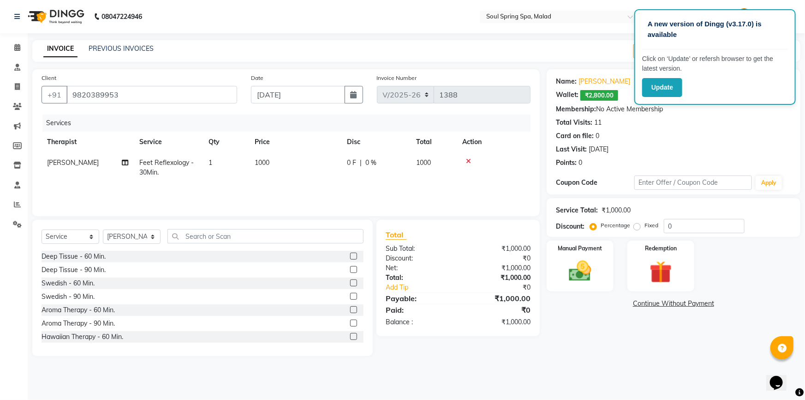
click at [265, 150] on th "Price" at bounding box center [295, 142] width 92 height 21
click at [346, 167] on td "0 F | 0 %" at bounding box center [376, 167] width 69 height 30
select select "86605"
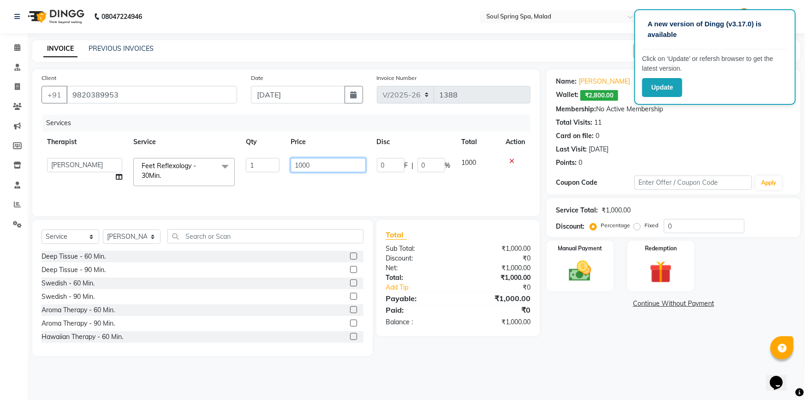
click at [299, 165] on input "1000" at bounding box center [328, 165] width 75 height 14
click at [314, 166] on input "1000" at bounding box center [328, 165] width 75 height 14
drag, startPoint x: 316, startPoint y: 165, endPoint x: 325, endPoint y: 166, distance: 8.8
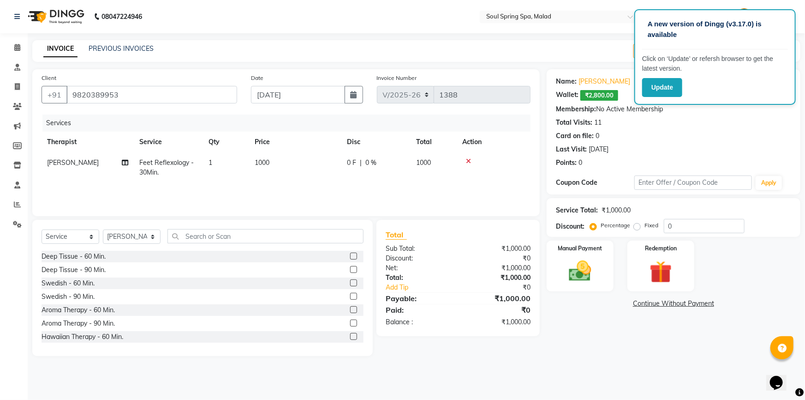
drag, startPoint x: 325, startPoint y: 166, endPoint x: 463, endPoint y: 114, distance: 147.5
click at [463, 114] on div "Client [PHONE_NUMBER] Date [DATE] Invoice Number V/2025 V/[PHONE_NUMBER] Servic…" at bounding box center [286, 142] width 508 height 147
click at [290, 171] on td "1000" at bounding box center [295, 167] width 92 height 30
select select "86605"
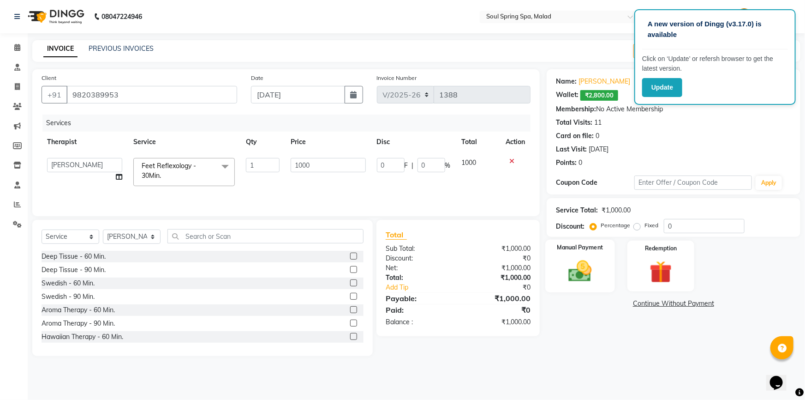
click at [603, 268] on div "Manual Payment" at bounding box center [581, 266] width 70 height 53
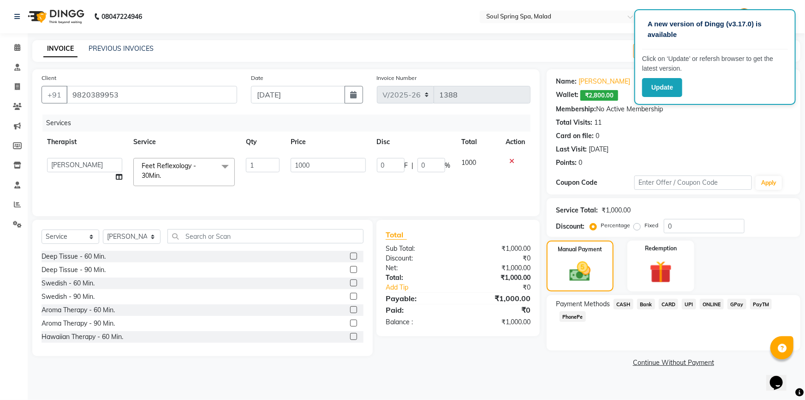
click at [630, 304] on span "CASH" at bounding box center [624, 304] width 20 height 11
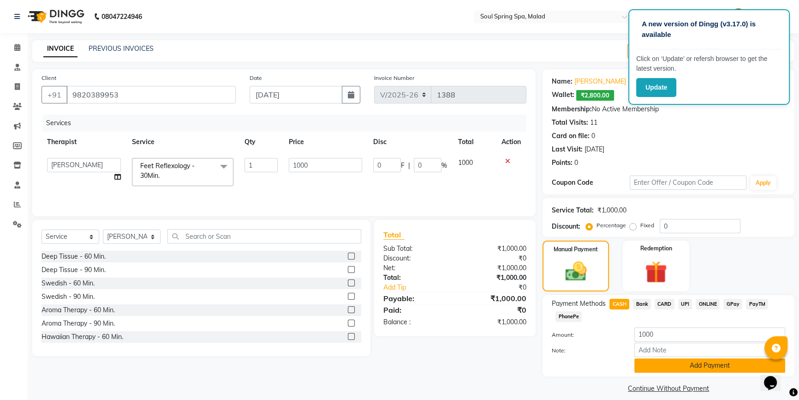
click at [692, 366] on button "Add Payment" at bounding box center [710, 365] width 151 height 14
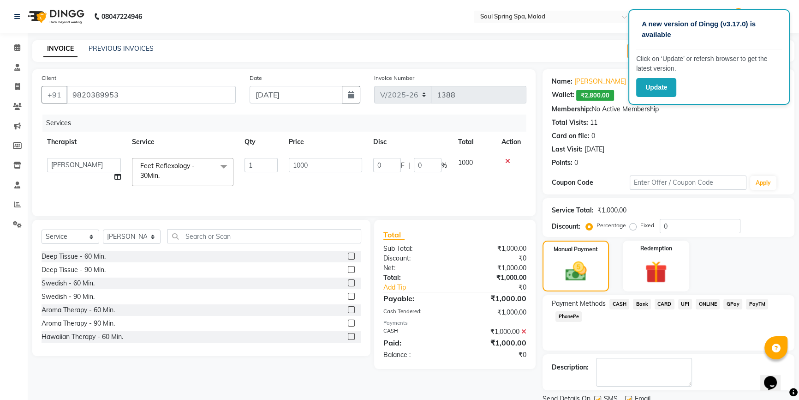
scroll to position [35, 0]
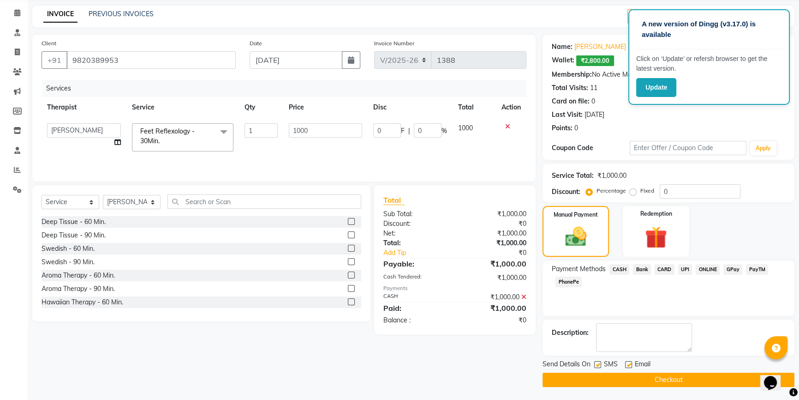
click at [650, 379] on button "Checkout" at bounding box center [669, 379] width 252 height 14
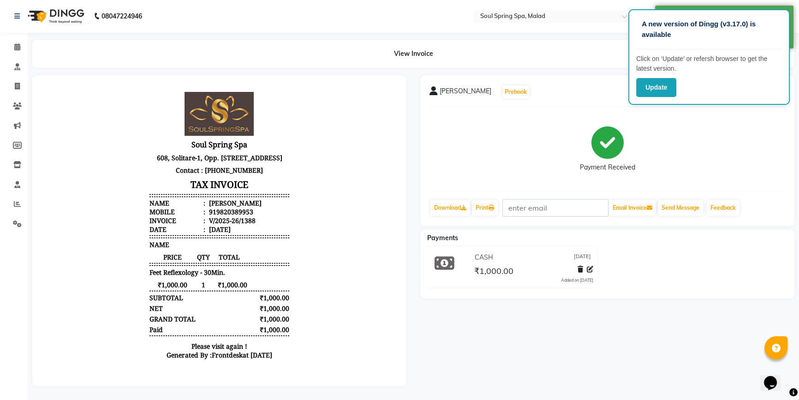
scroll to position [7, 0]
click at [14, 43] on icon at bounding box center [17, 46] width 6 height 7
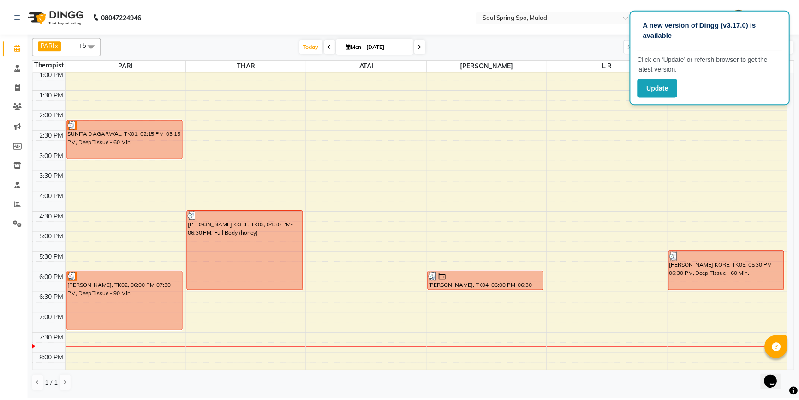
scroll to position [266, 0]
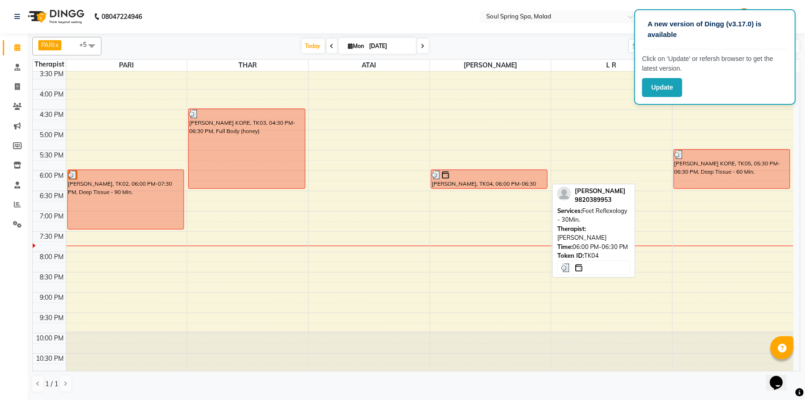
click at [487, 181] on div "[PERSON_NAME], TK04, 06:00 PM-06:30 PM, Feet Reflexology - 30Min." at bounding box center [490, 179] width 116 height 18
select select "3"
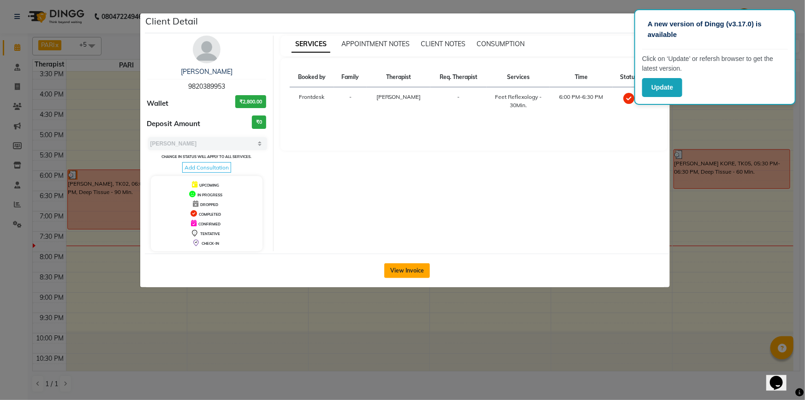
click at [395, 272] on button "View Invoice" at bounding box center [407, 270] width 46 height 15
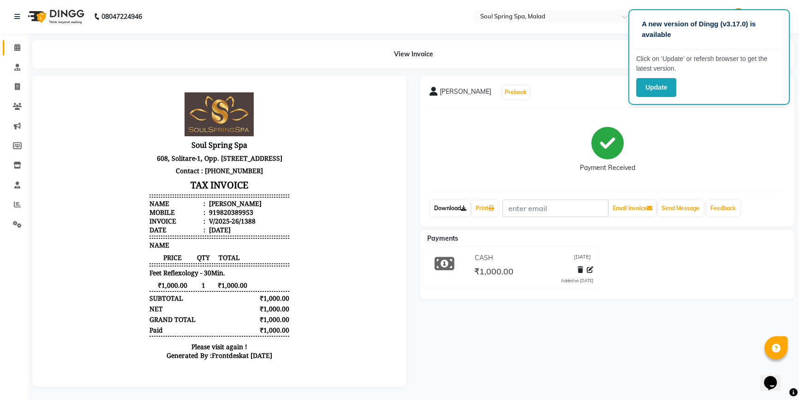
scroll to position [6, 0]
click at [12, 42] on span at bounding box center [17, 47] width 16 height 11
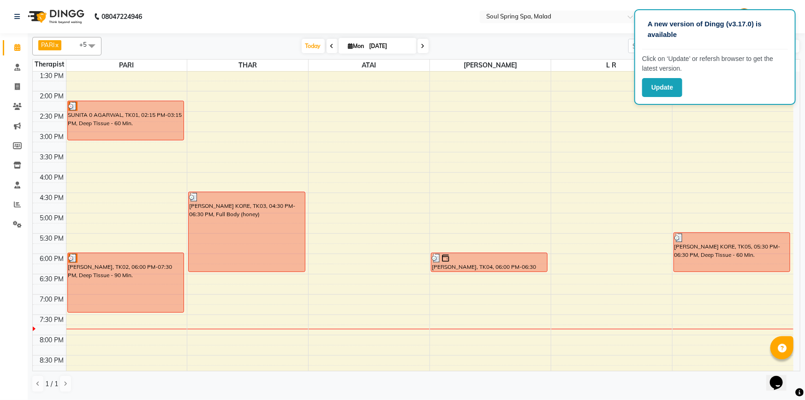
scroll to position [266, 0]
